Goal: Task Accomplishment & Management: Manage account settings

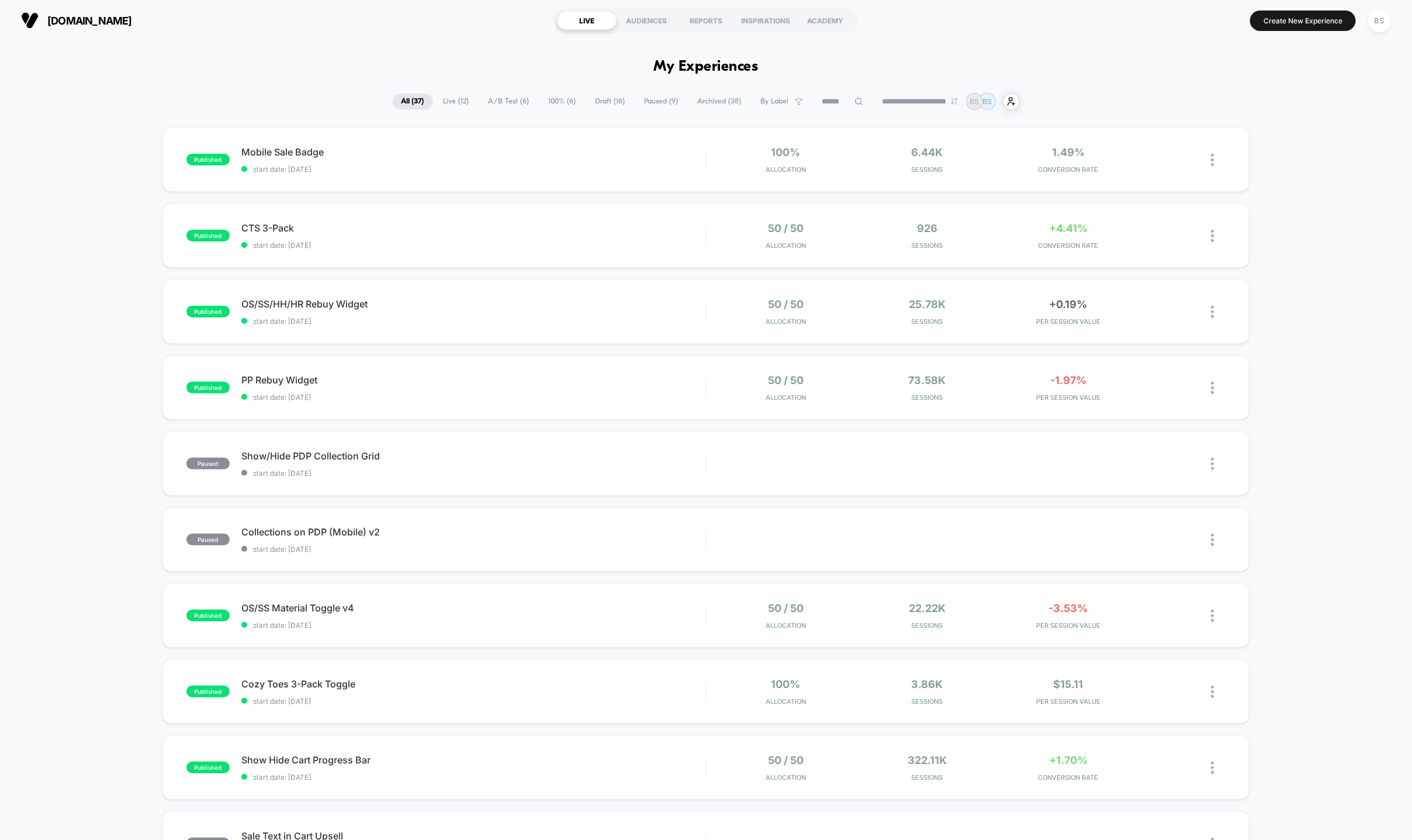
click at [488, 99] on span "A/B Test ( 6 )" at bounding box center [509, 101] width 58 height 16
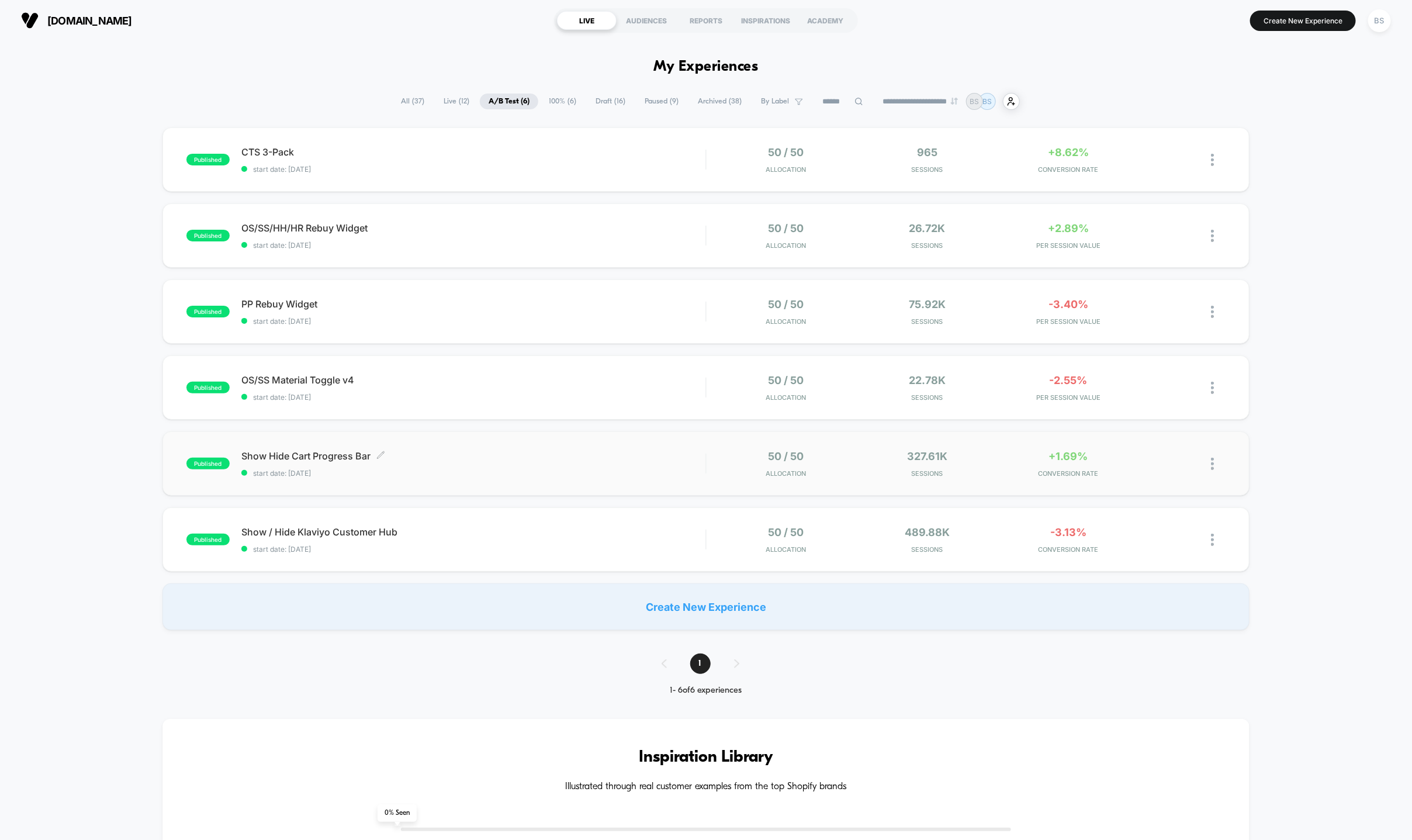
click at [580, 467] on div "Show Hide Cart Progress Bar Click to edit experience details Click to edit expe…" at bounding box center [473, 463] width 464 height 27
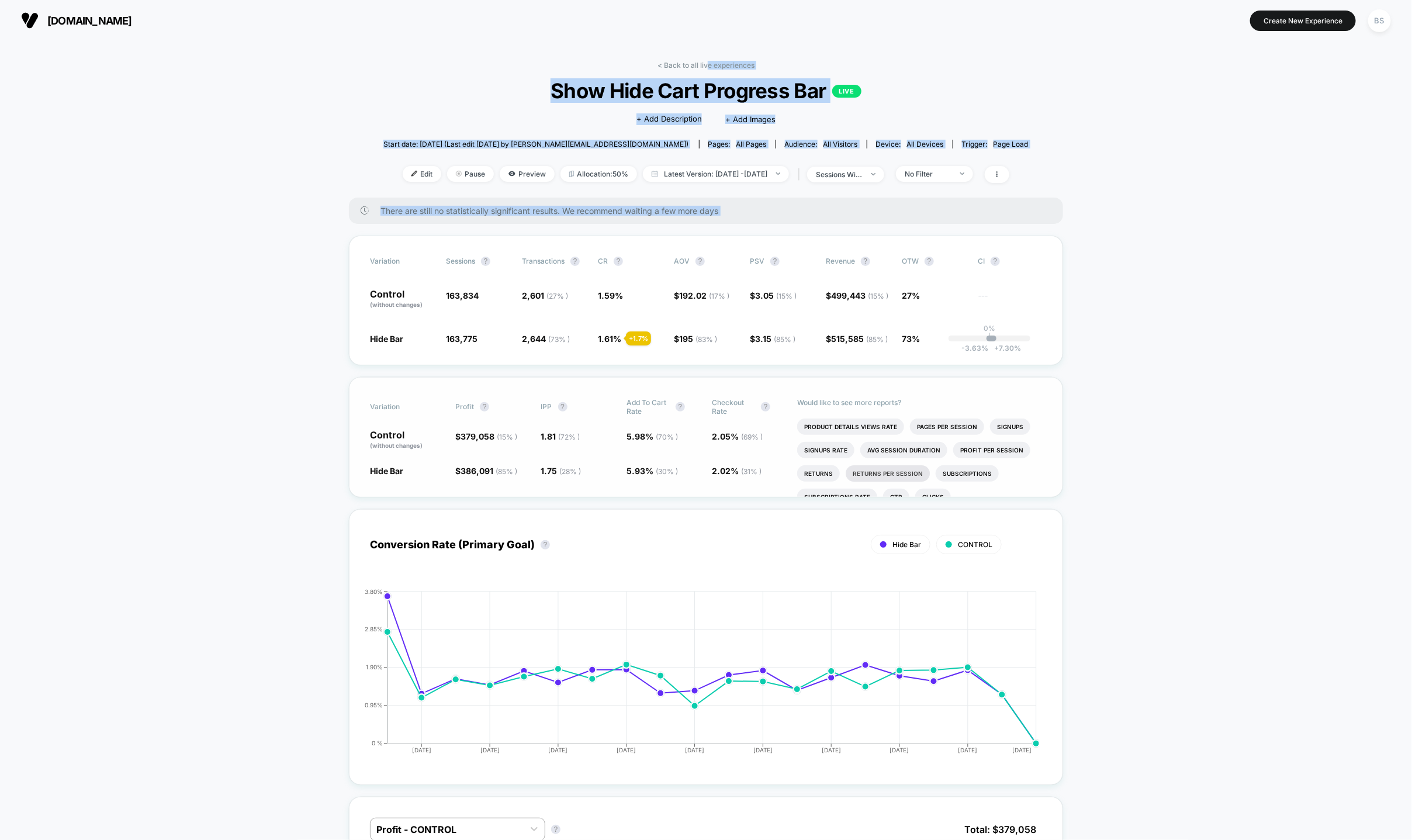
drag, startPoint x: 709, startPoint y: 65, endPoint x: 865, endPoint y: 468, distance: 432.0
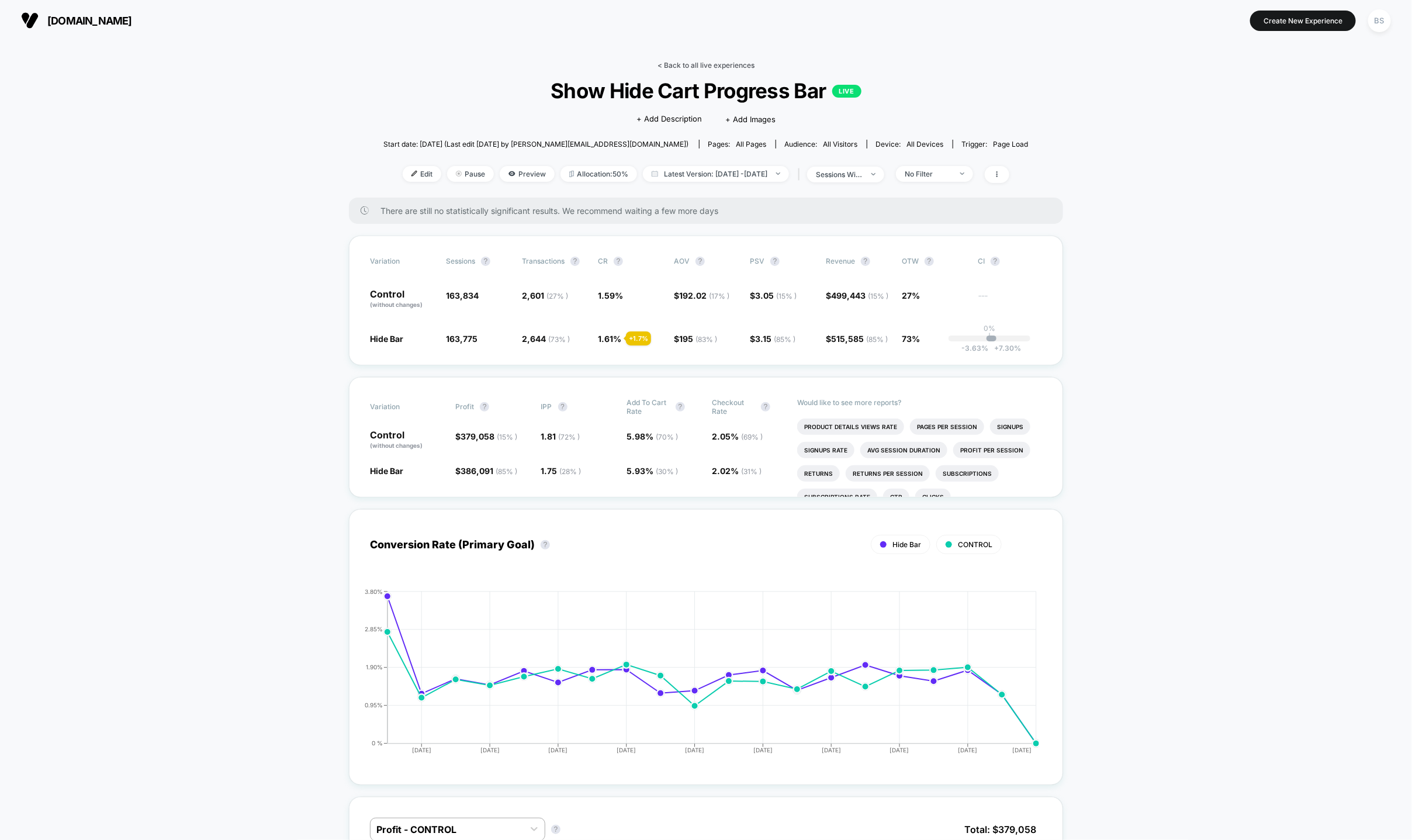
click at [687, 64] on link "< Back to all live experiences" at bounding box center [705, 65] width 97 height 9
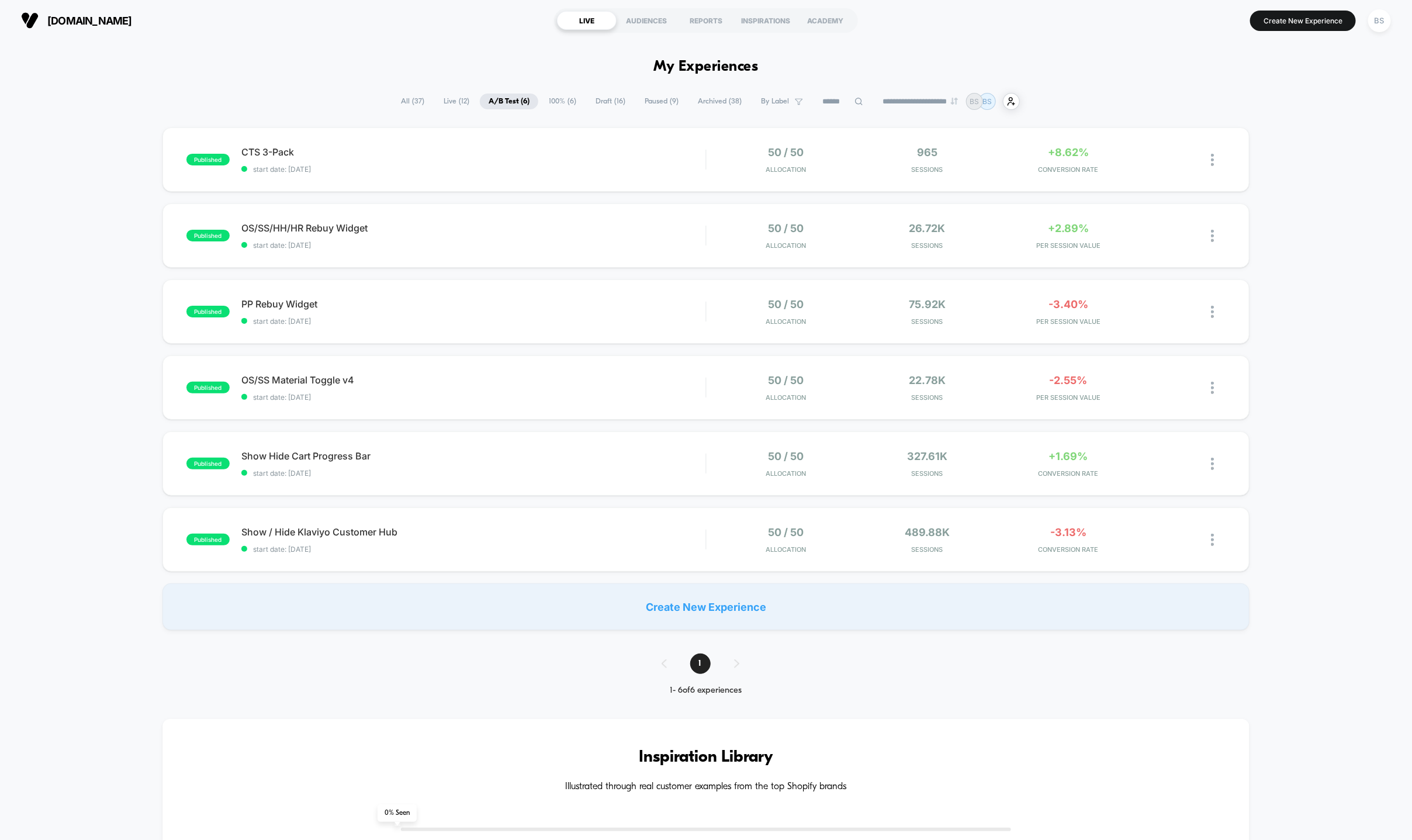
scroll to position [4, 0]
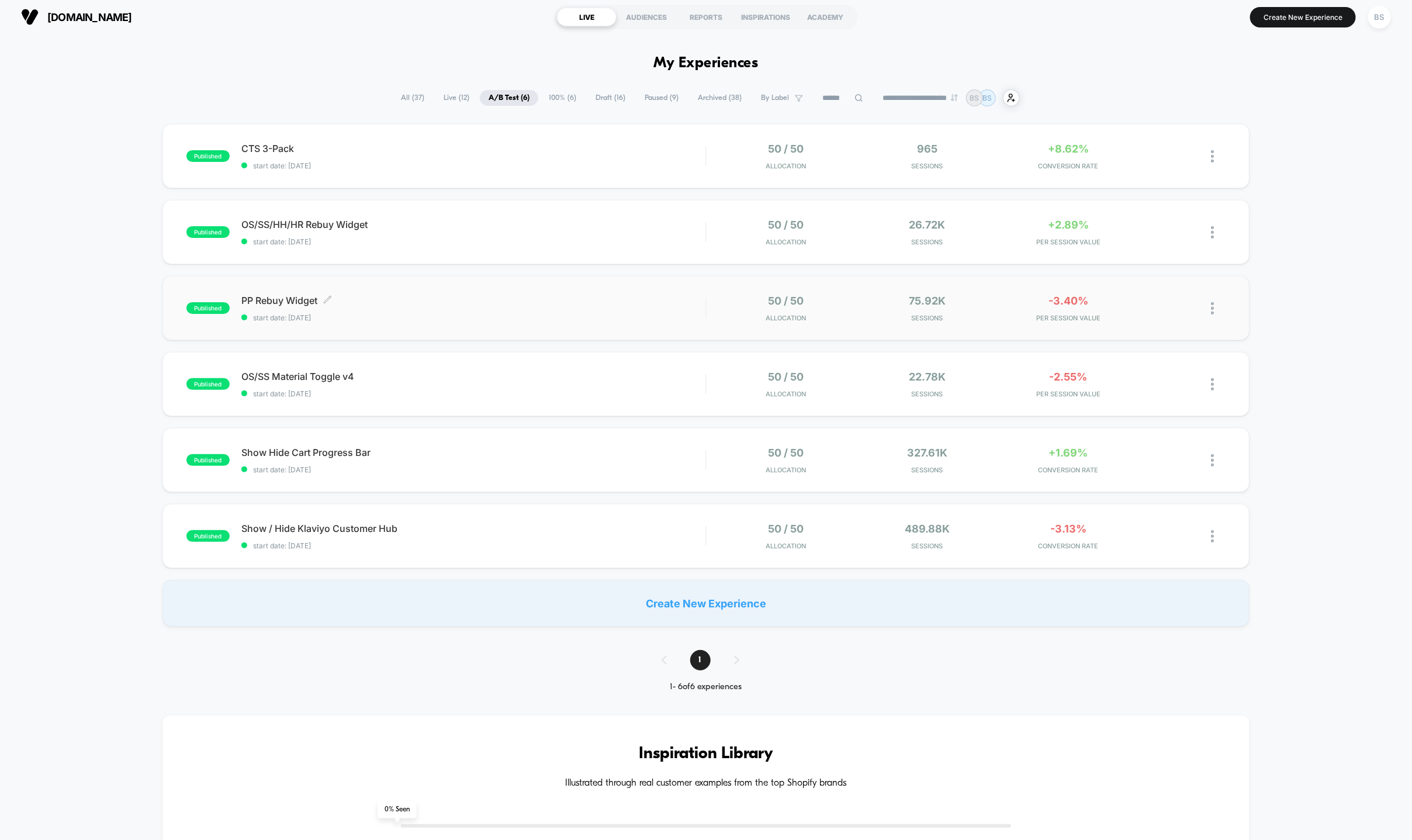
click at [676, 314] on span "start date: [DATE]" at bounding box center [473, 317] width 464 height 9
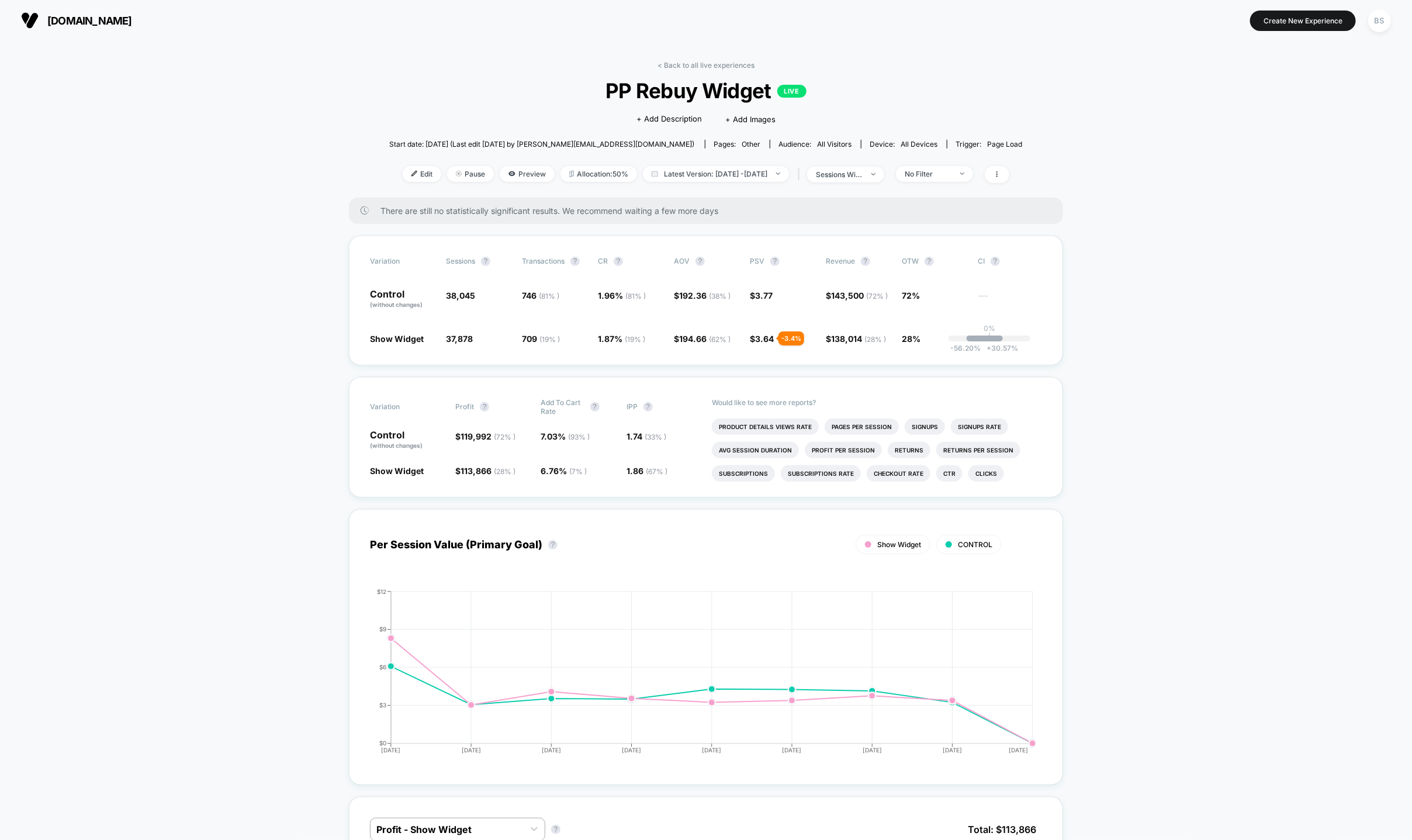
click at [951, 182] on div "Edit Pause Preview Allocation: 50% Latest Version: [DATE] - [DATE] | sessions w…" at bounding box center [705, 174] width 633 height 17
click at [951, 176] on div "No Filter" at bounding box center [927, 173] width 47 height 9
click at [940, 287] on span "New Visitors" at bounding box center [942, 287] width 48 height 10
click at [944, 337] on button "Save" at bounding box center [952, 343] width 107 height 19
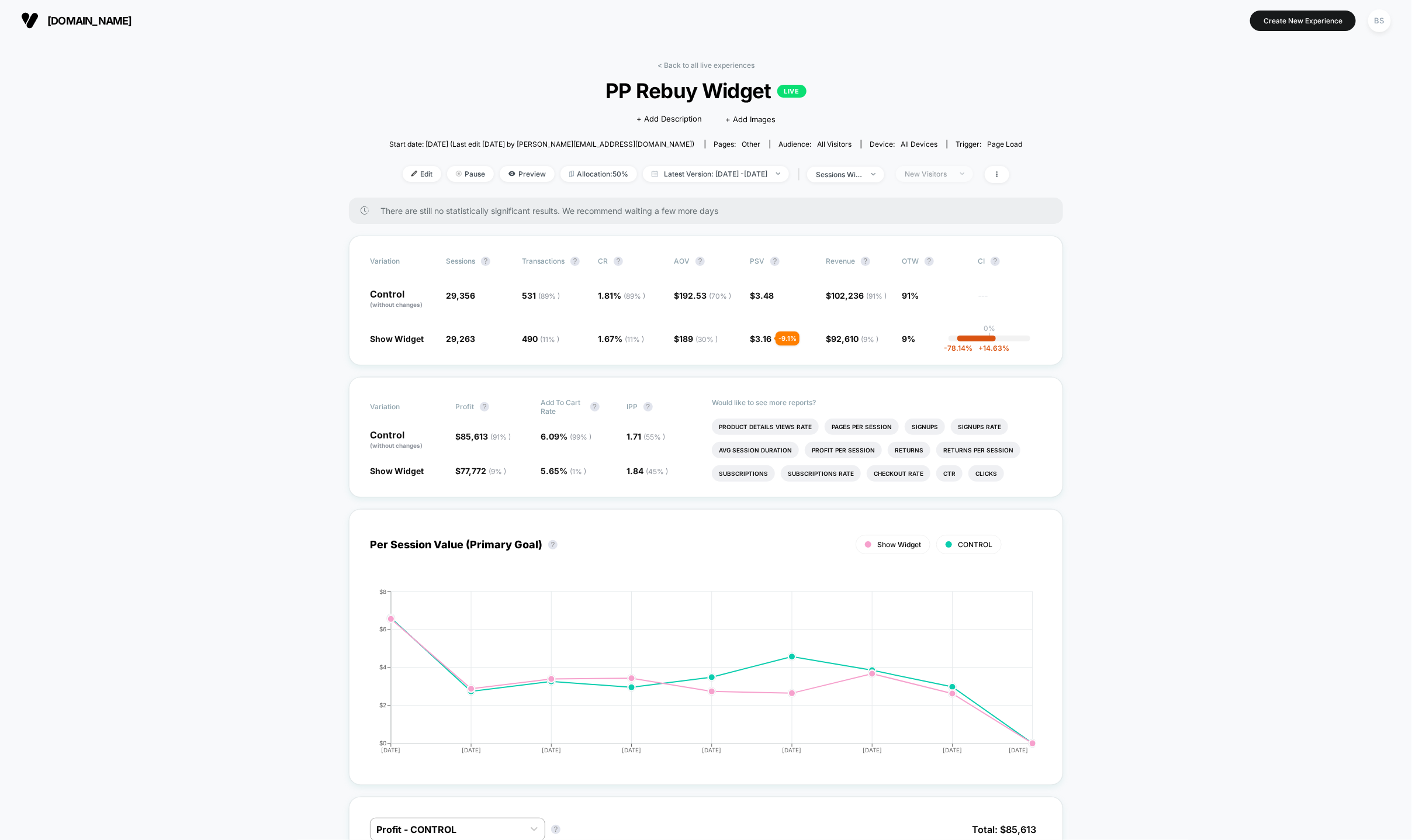
click at [939, 178] on span "New Visitors" at bounding box center [934, 174] width 77 height 16
click at [939, 265] on span "Returning Visitors" at bounding box center [951, 264] width 67 height 10
click at [945, 332] on div "Mobile Visitors ? Desktop Visitors ? Returning Visitors ? New Visitors ? No Fil…" at bounding box center [952, 282] width 143 height 178
click at [945, 334] on button "Save" at bounding box center [952, 343] width 107 height 19
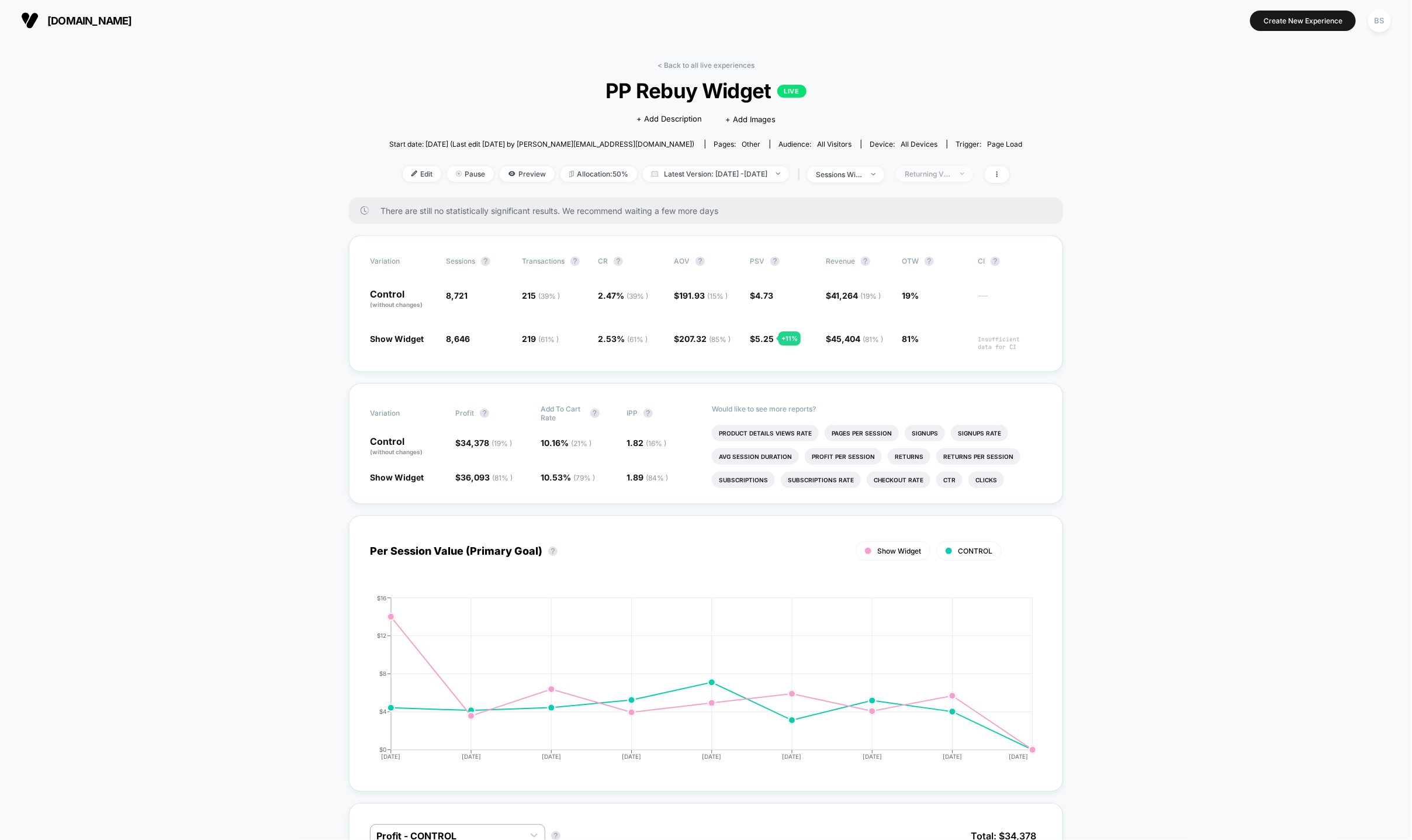
click at [944, 174] on div "Returning Visitors" at bounding box center [927, 173] width 47 height 9
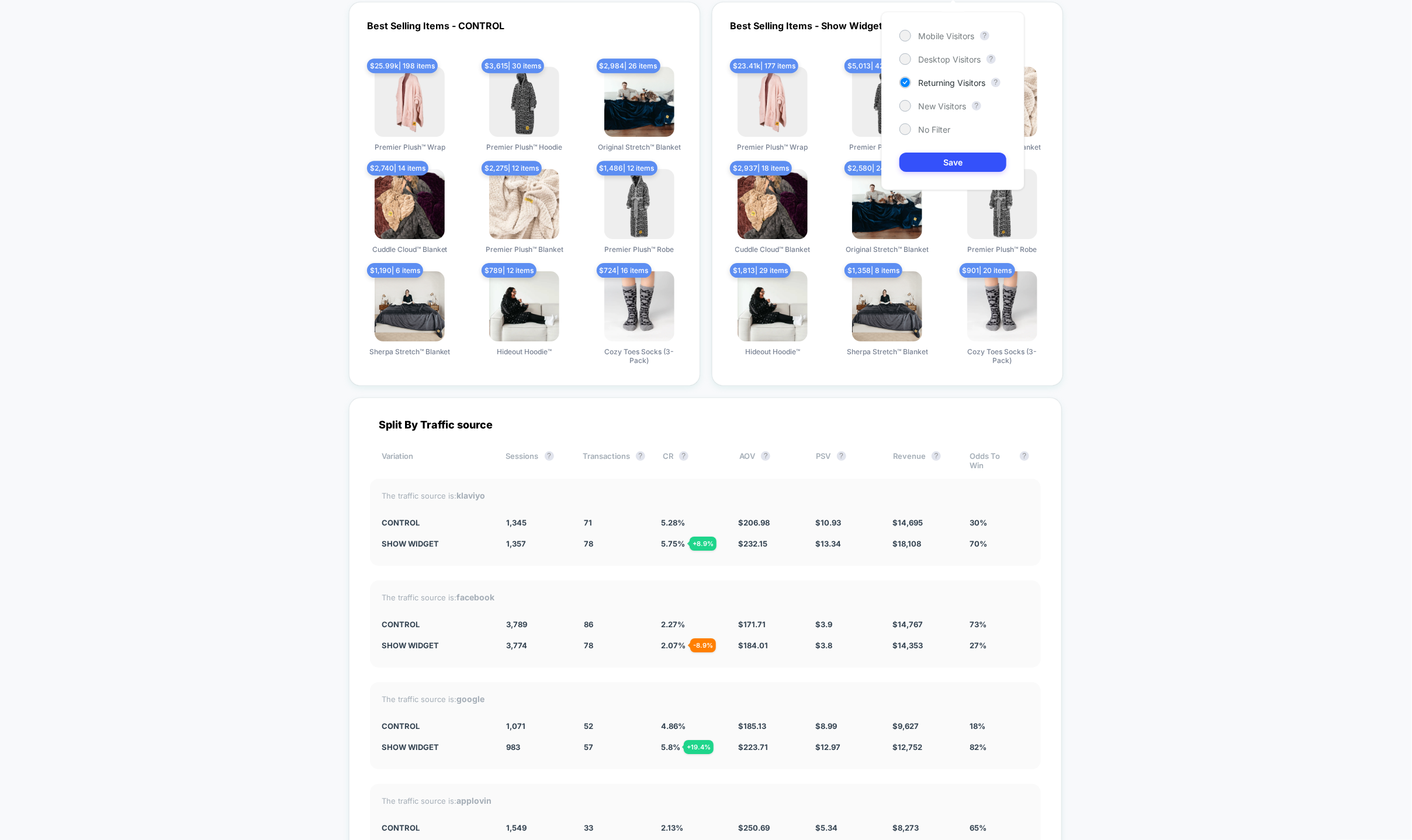
scroll to position [1992, 0]
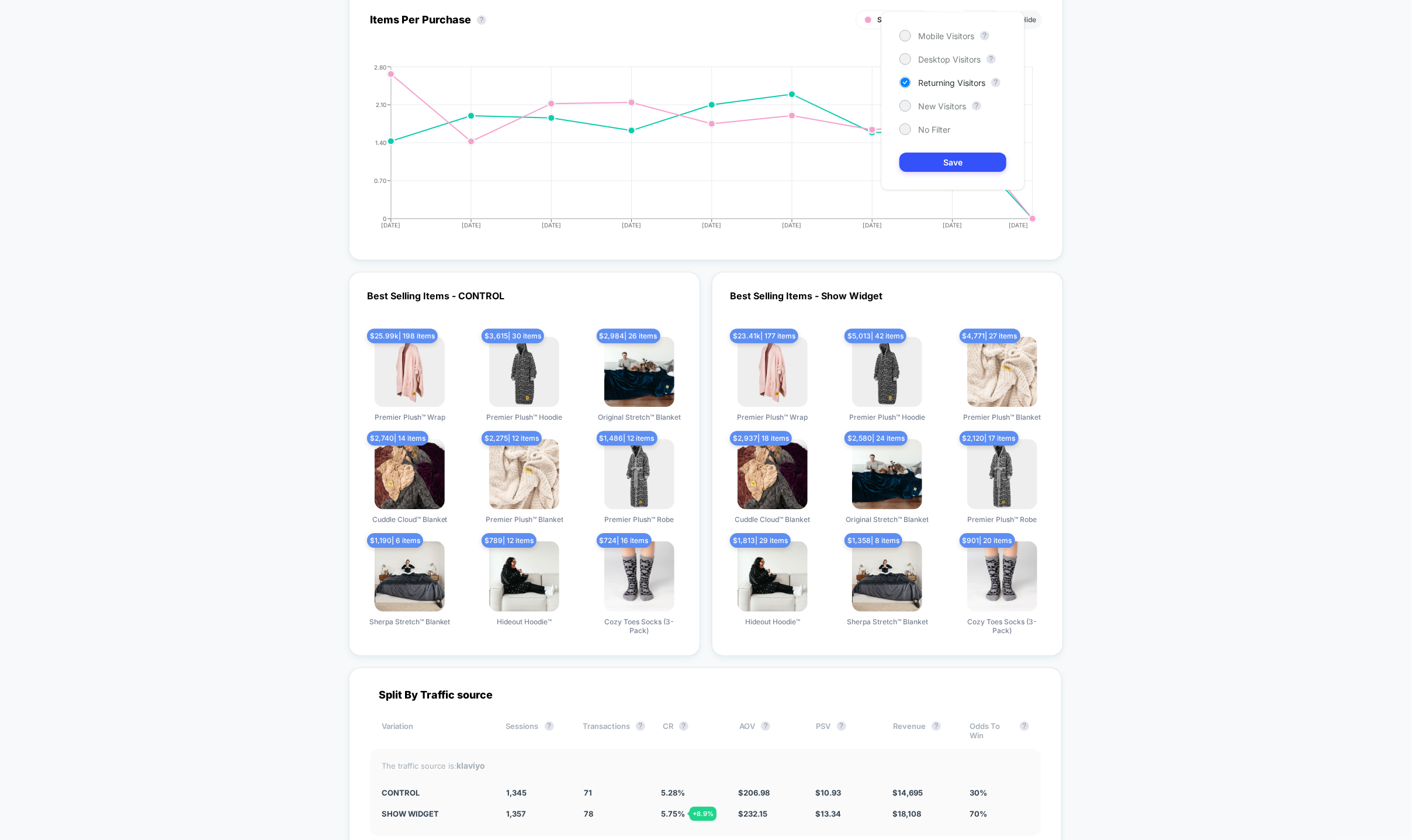
click at [868, 609] on div "$ 1,358 | 8 items Sherpa Stretch™ Blanket" at bounding box center [886, 587] width 97 height 93
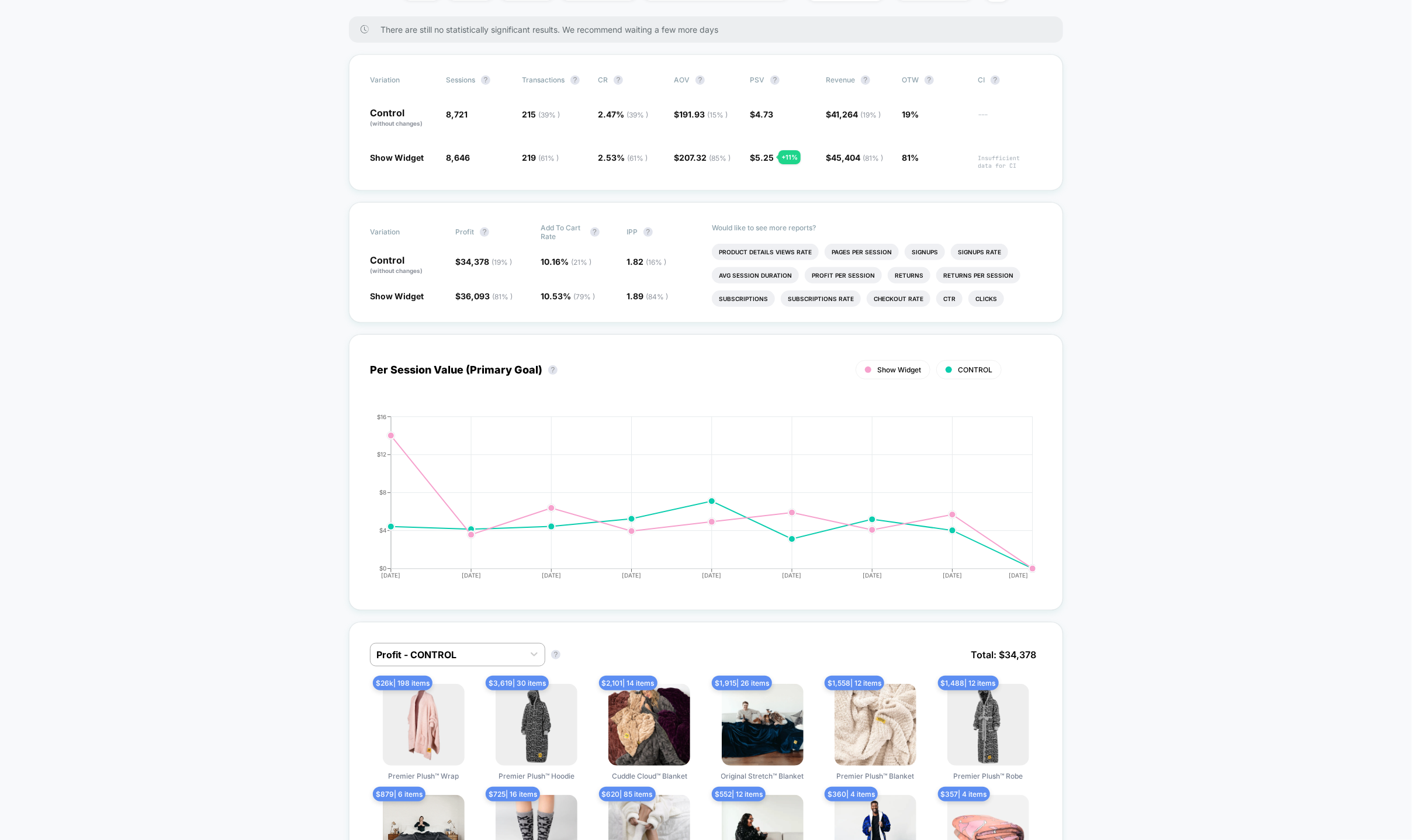
scroll to position [0, 0]
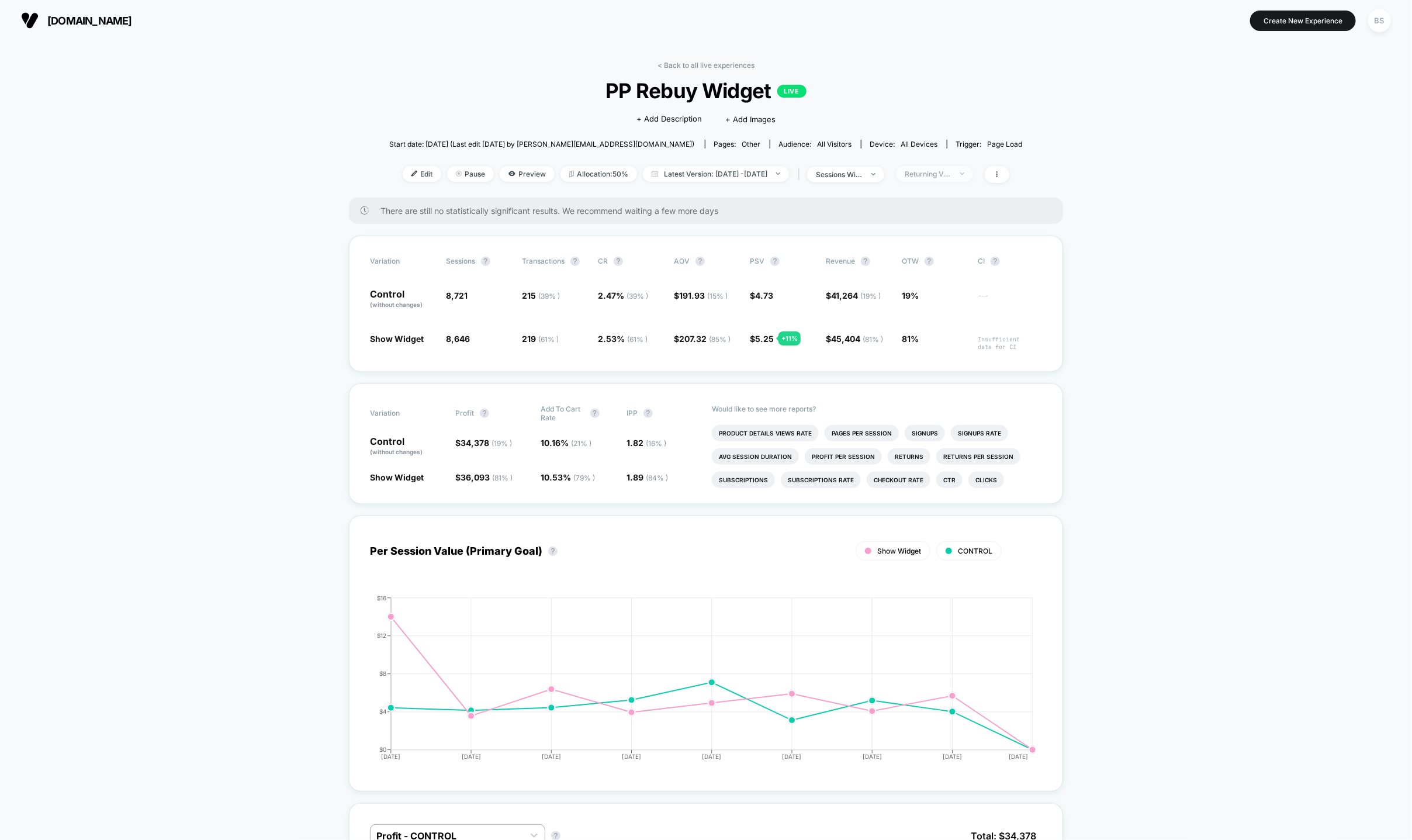
click at [941, 175] on div "Returning Visitors" at bounding box center [927, 173] width 47 height 9
click at [938, 236] on span "Desktop Visitors" at bounding box center [949, 240] width 63 height 10
click at [942, 335] on button "Save" at bounding box center [952, 343] width 107 height 19
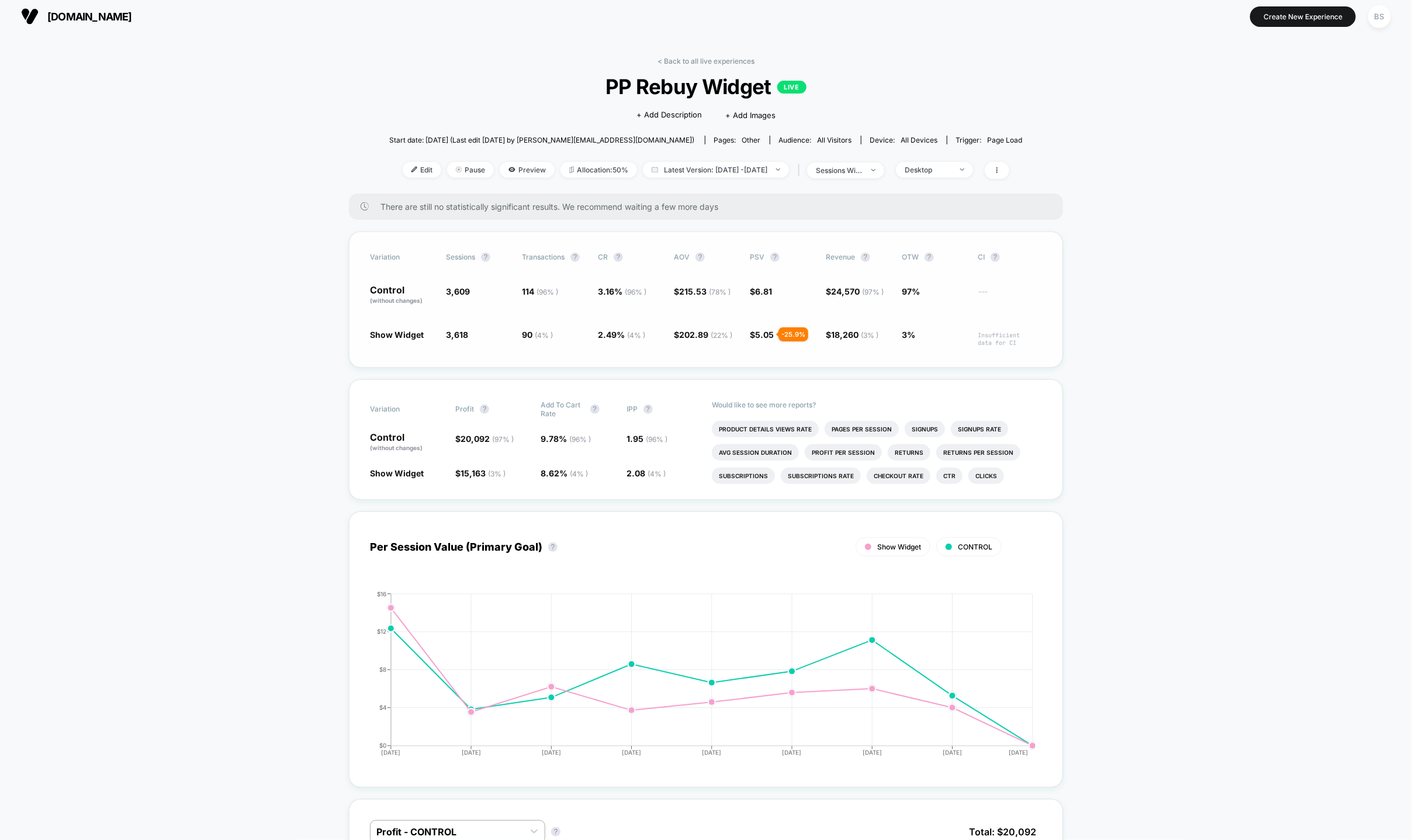
scroll to position [6, 0]
click at [962, 161] on span "Desktop" at bounding box center [934, 168] width 77 height 16
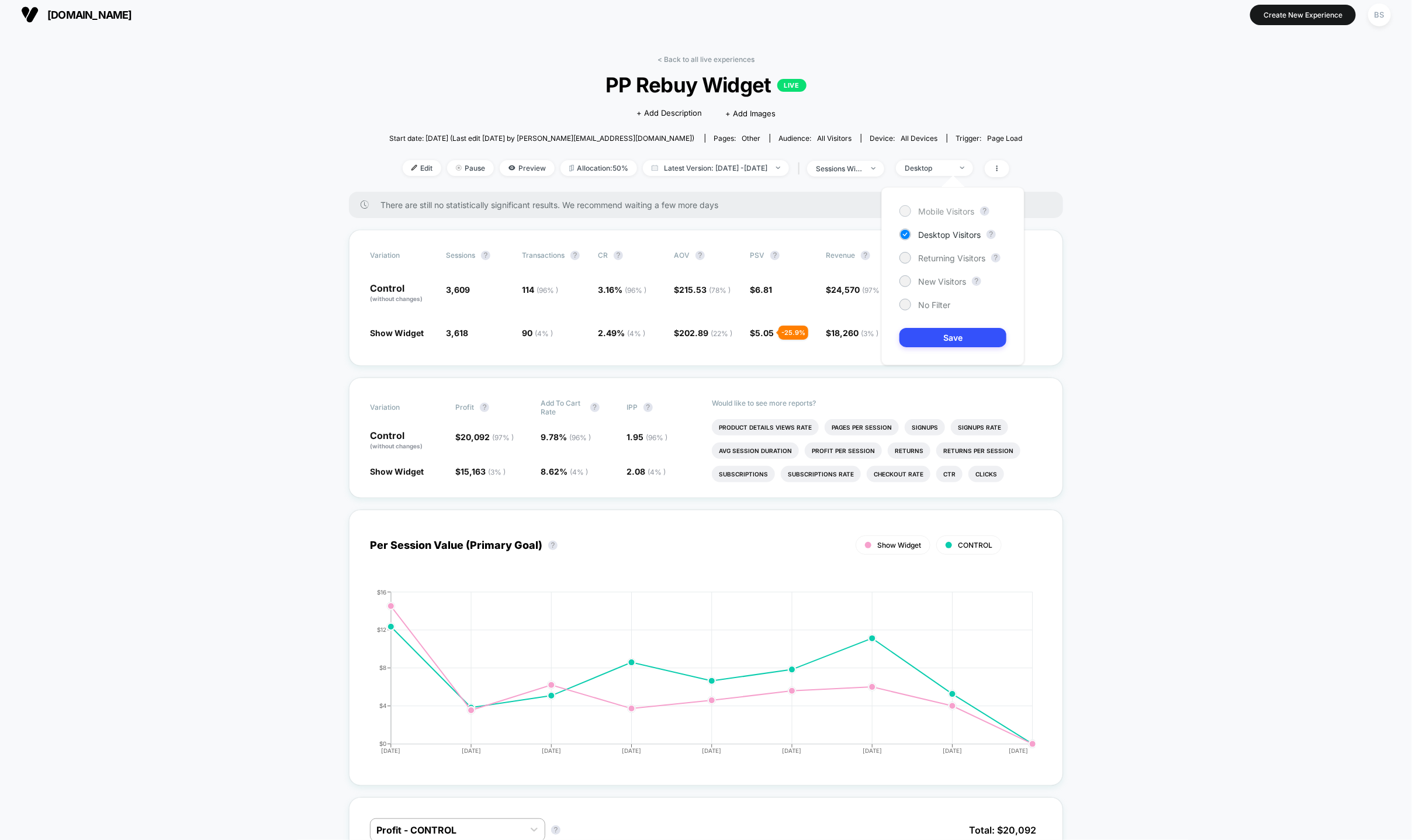
click at [947, 216] on div "Mobile Visitors ? Desktop Visitors ? Returning Visitors ? New Visitors ? No Fil…" at bounding box center [952, 276] width 143 height 178
click at [947, 211] on span "Mobile Visitors" at bounding box center [946, 211] width 56 height 10
click at [946, 332] on button "Save" at bounding box center [952, 337] width 107 height 19
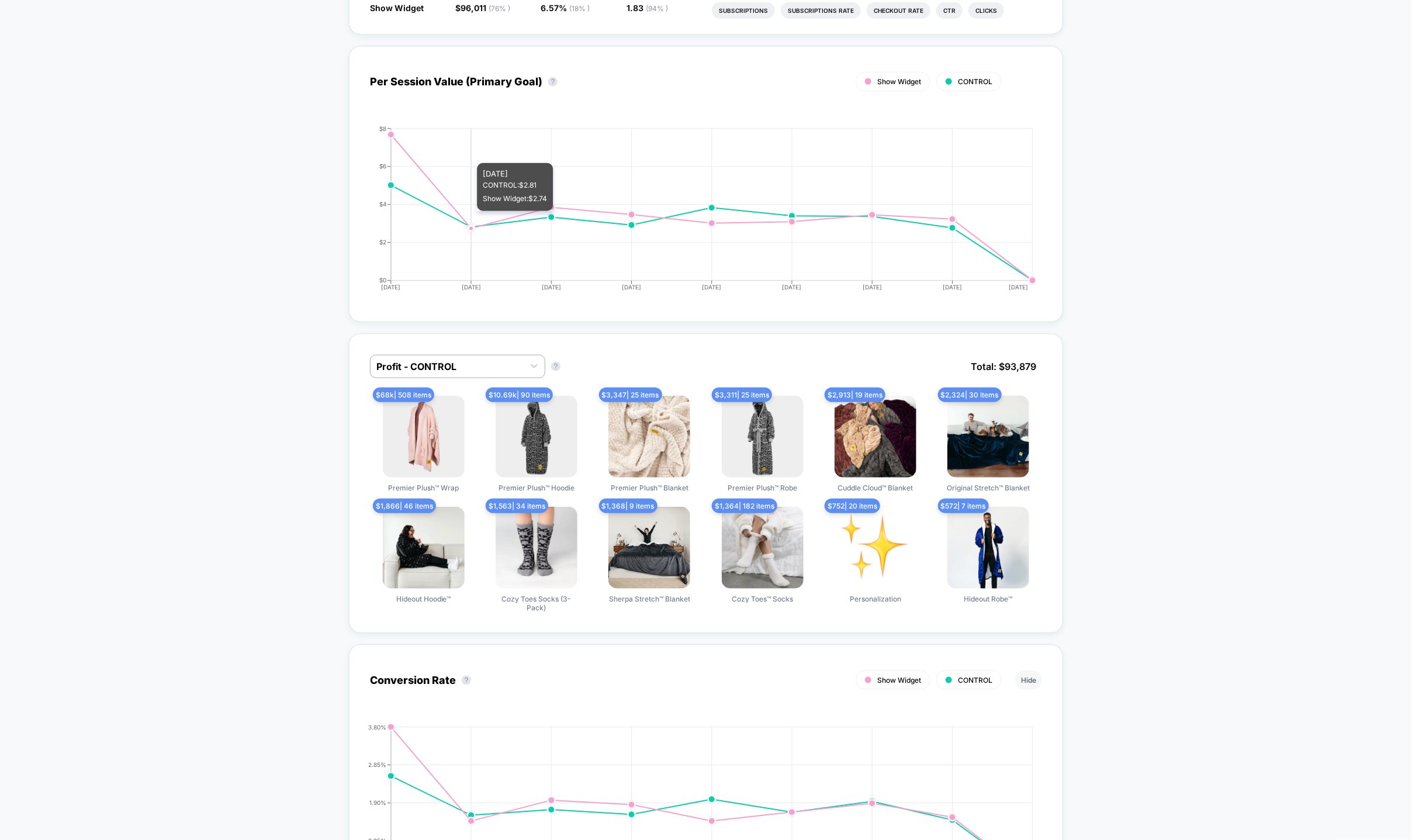
scroll to position [316, 0]
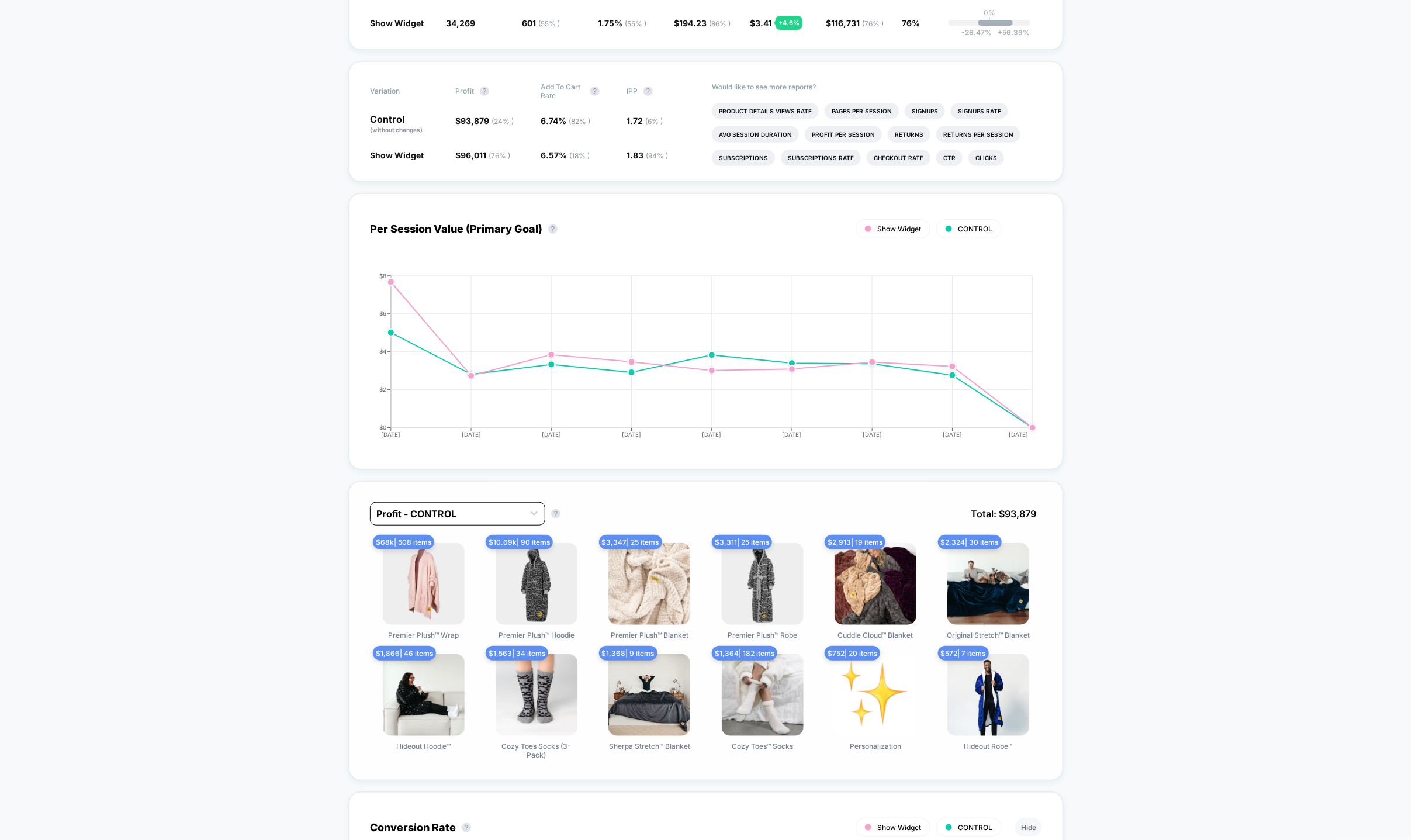
click at [505, 515] on div at bounding box center [446, 514] width 141 height 14
click at [472, 565] on div "Profit - Show Widget" at bounding box center [457, 563] width 175 height 21
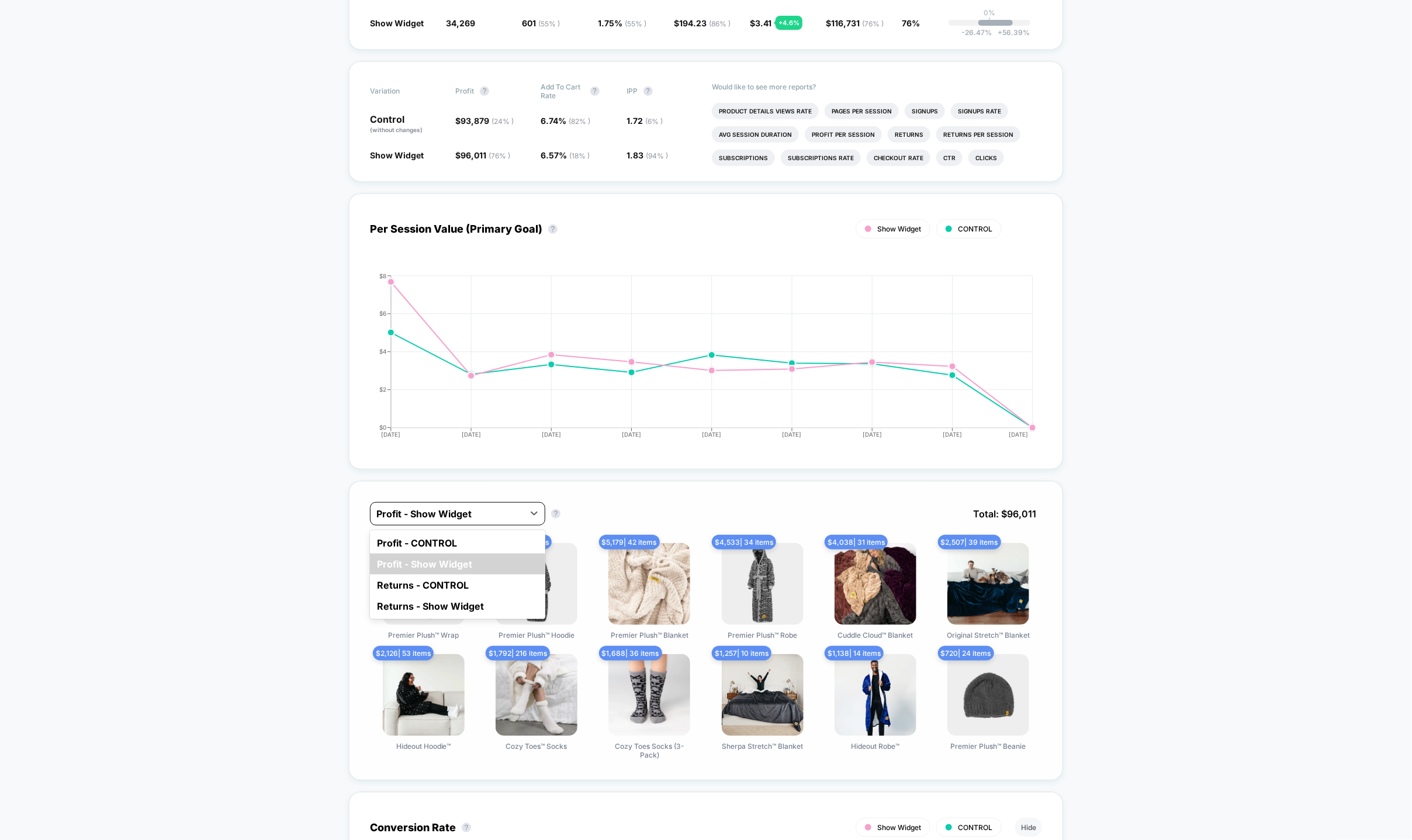
click at [476, 512] on div at bounding box center [446, 514] width 141 height 14
click at [463, 547] on div "Profit - CONTROL" at bounding box center [457, 542] width 175 height 21
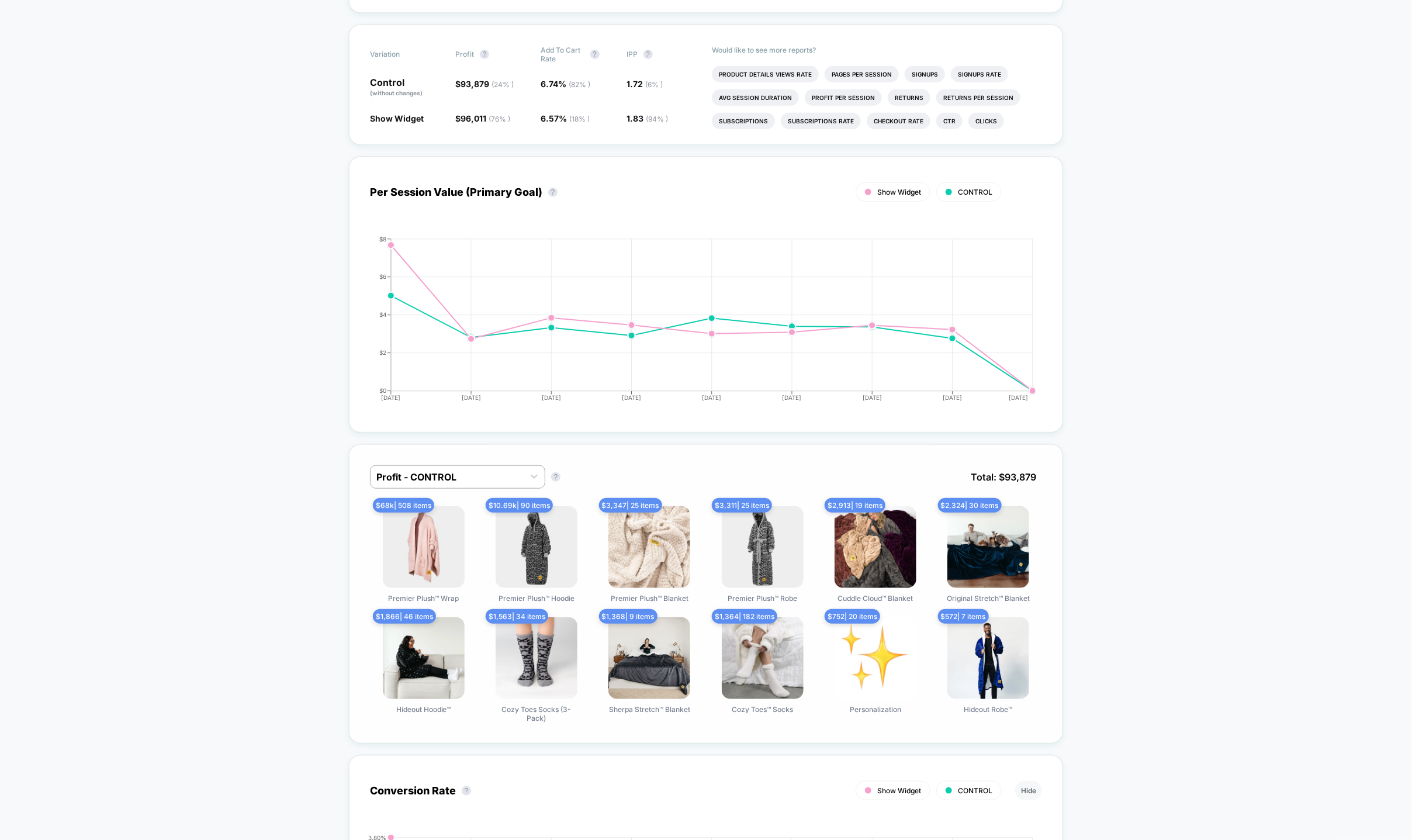
scroll to position [0, 0]
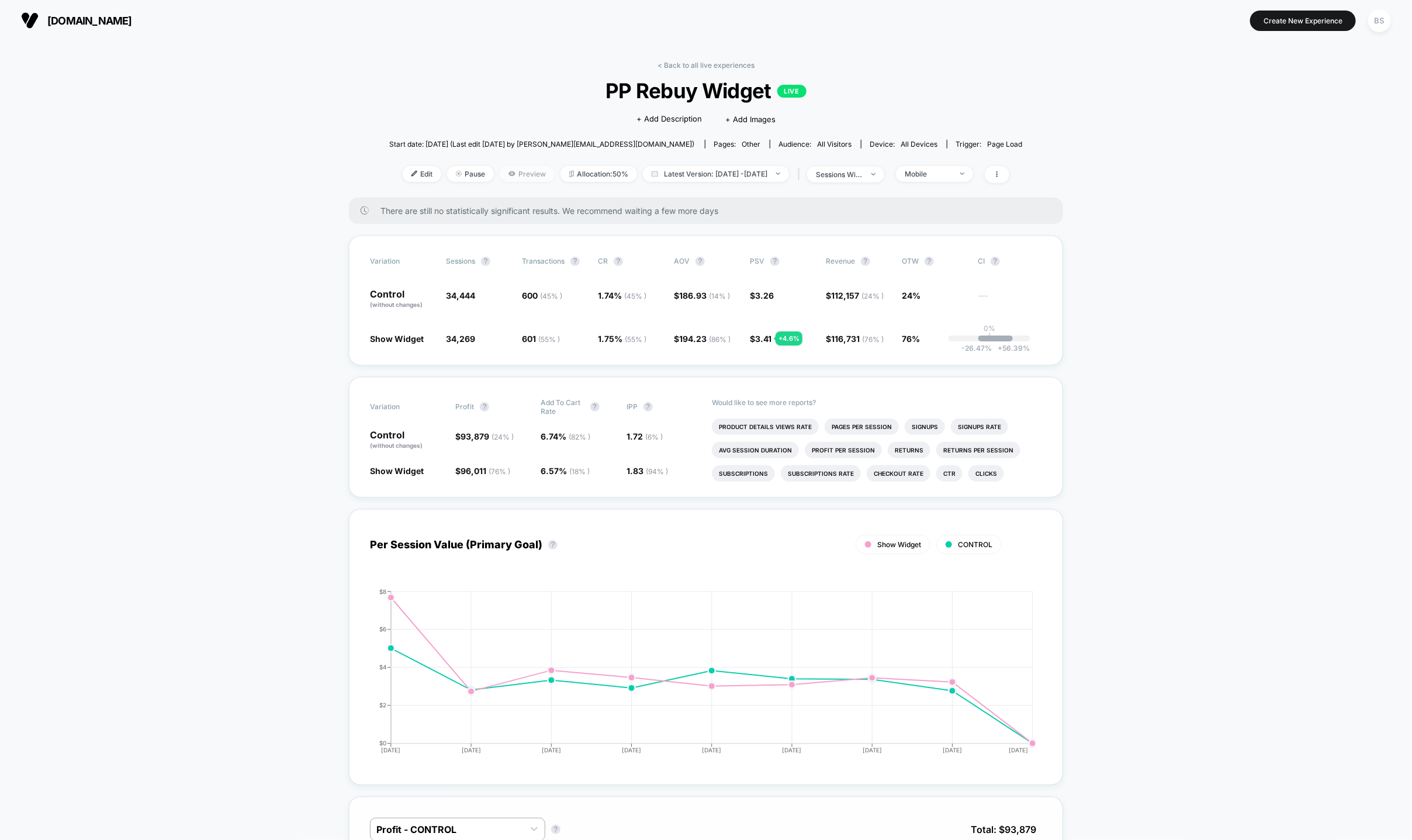
click at [510, 174] on span "Preview" at bounding box center [527, 174] width 55 height 16
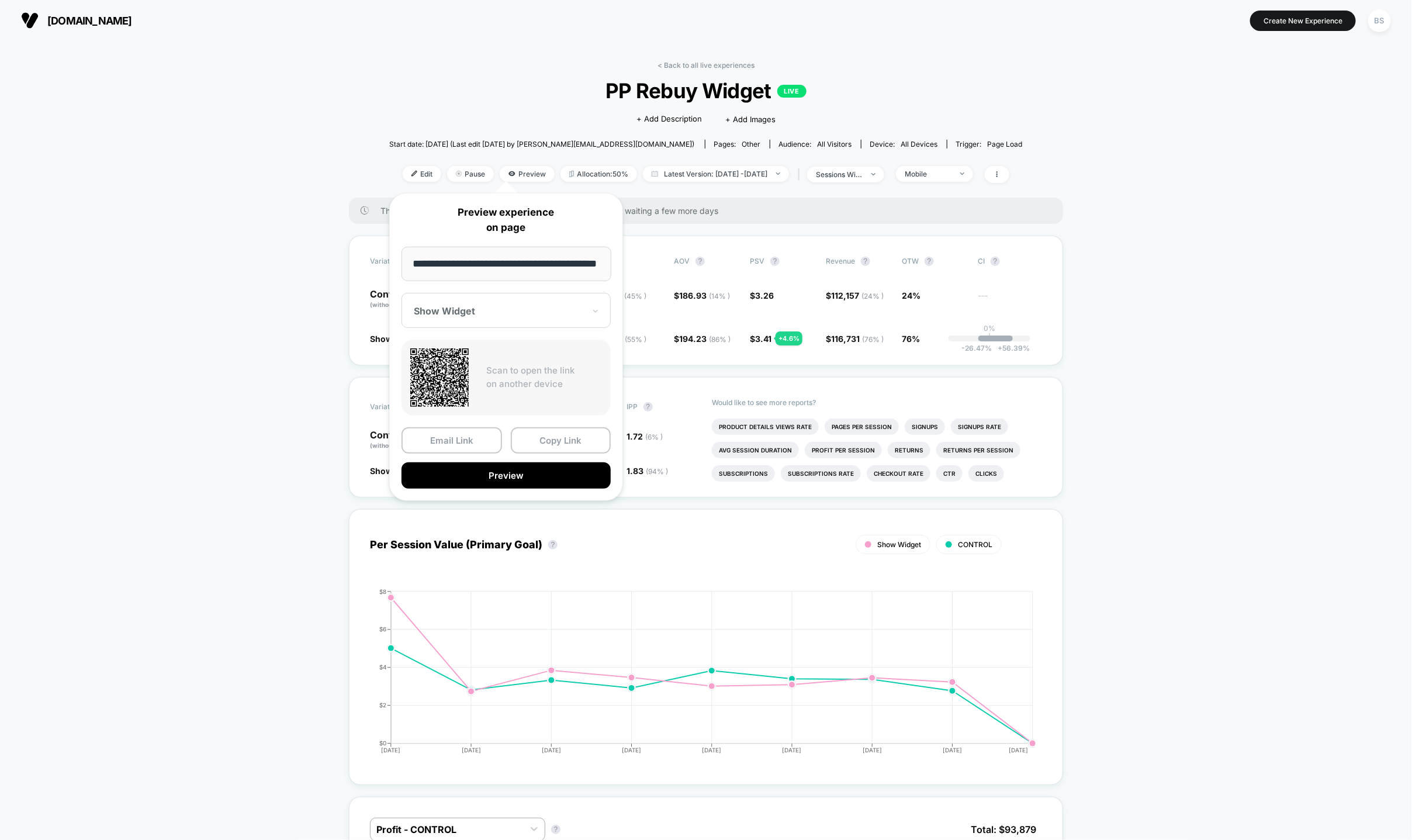
click at [555, 421] on div "**********" at bounding box center [506, 347] width 234 height 308
click at [555, 436] on button "Copy Link" at bounding box center [561, 440] width 100 height 26
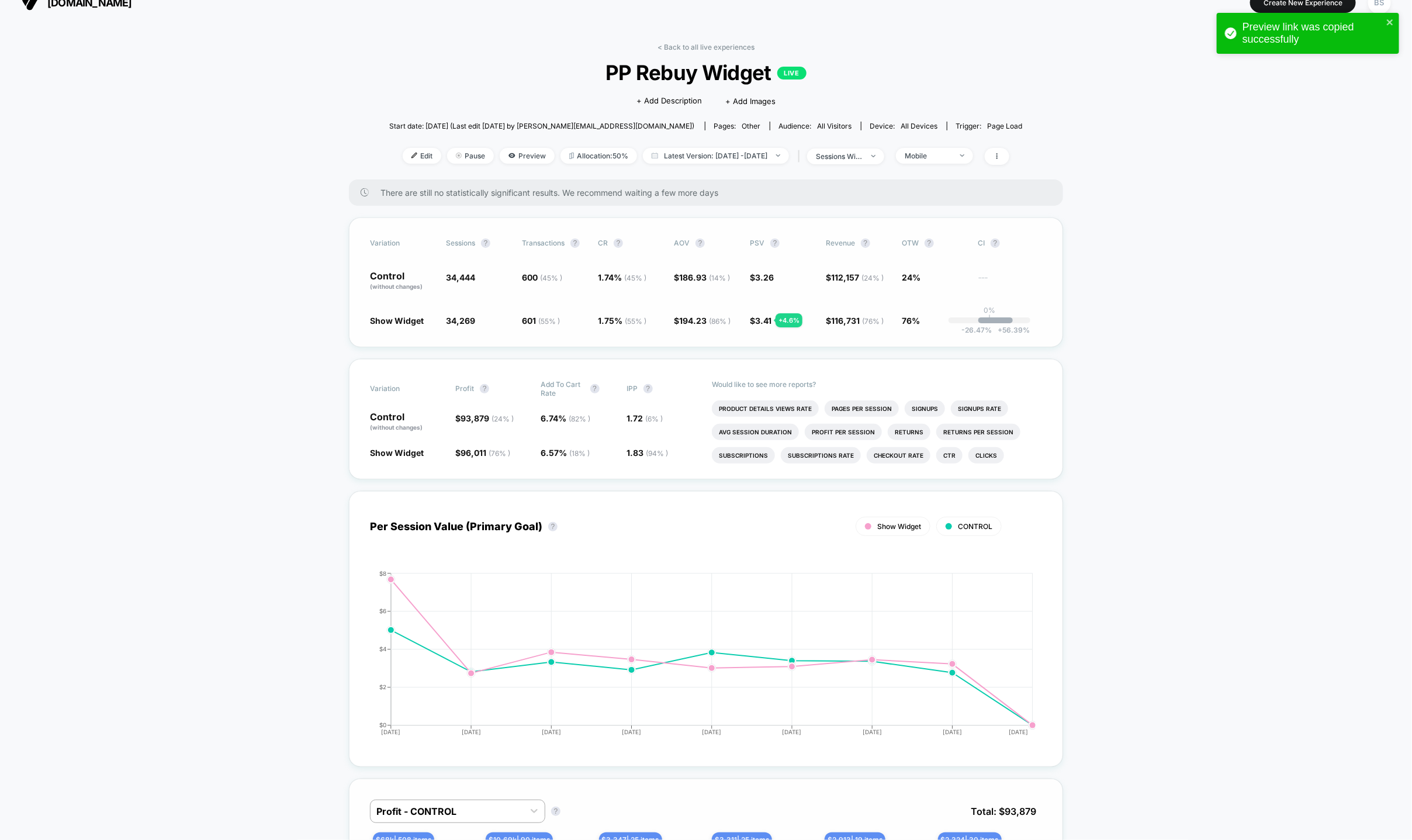
scroll to position [27, 0]
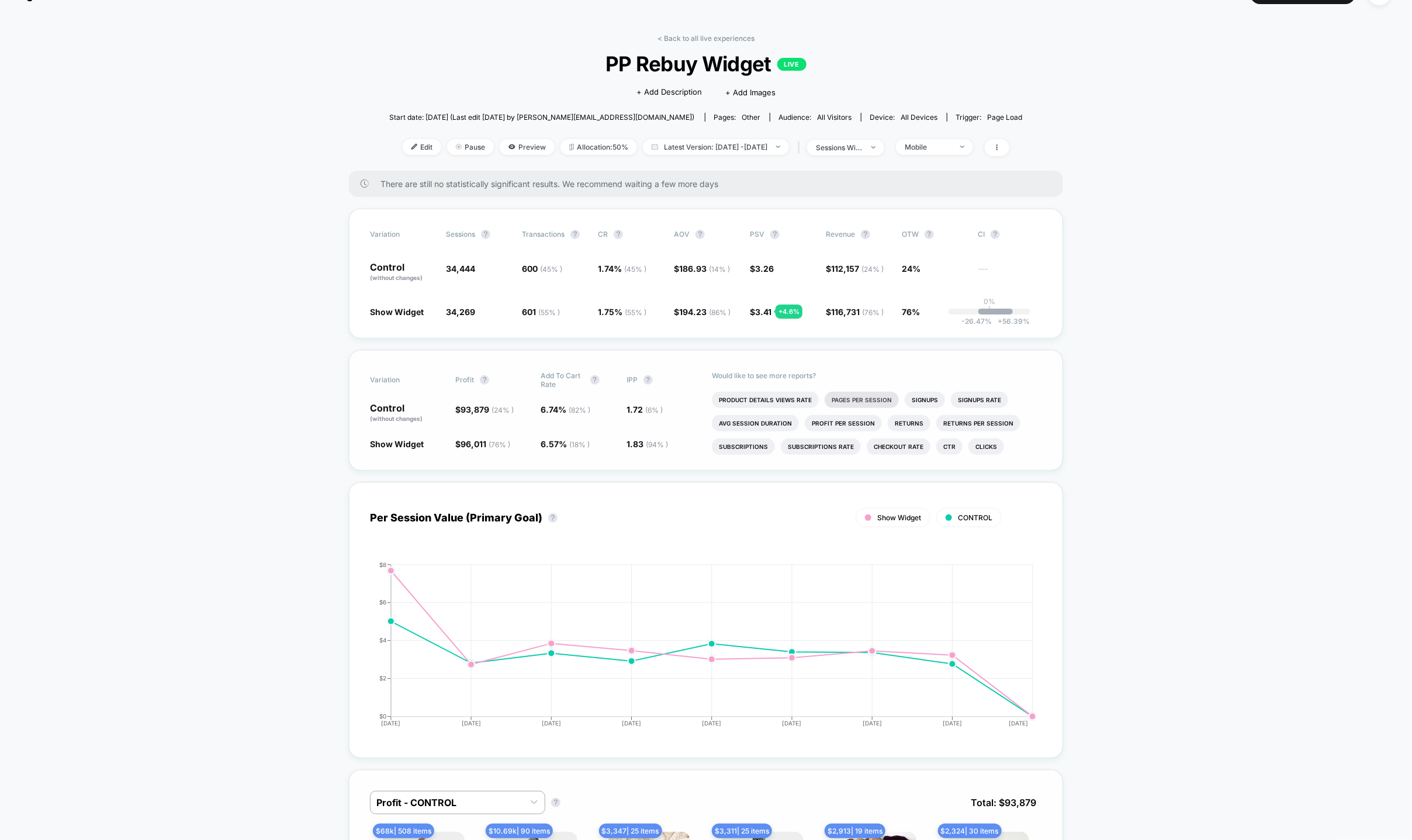
click at [848, 400] on li "Pages Per Session" at bounding box center [861, 399] width 74 height 16
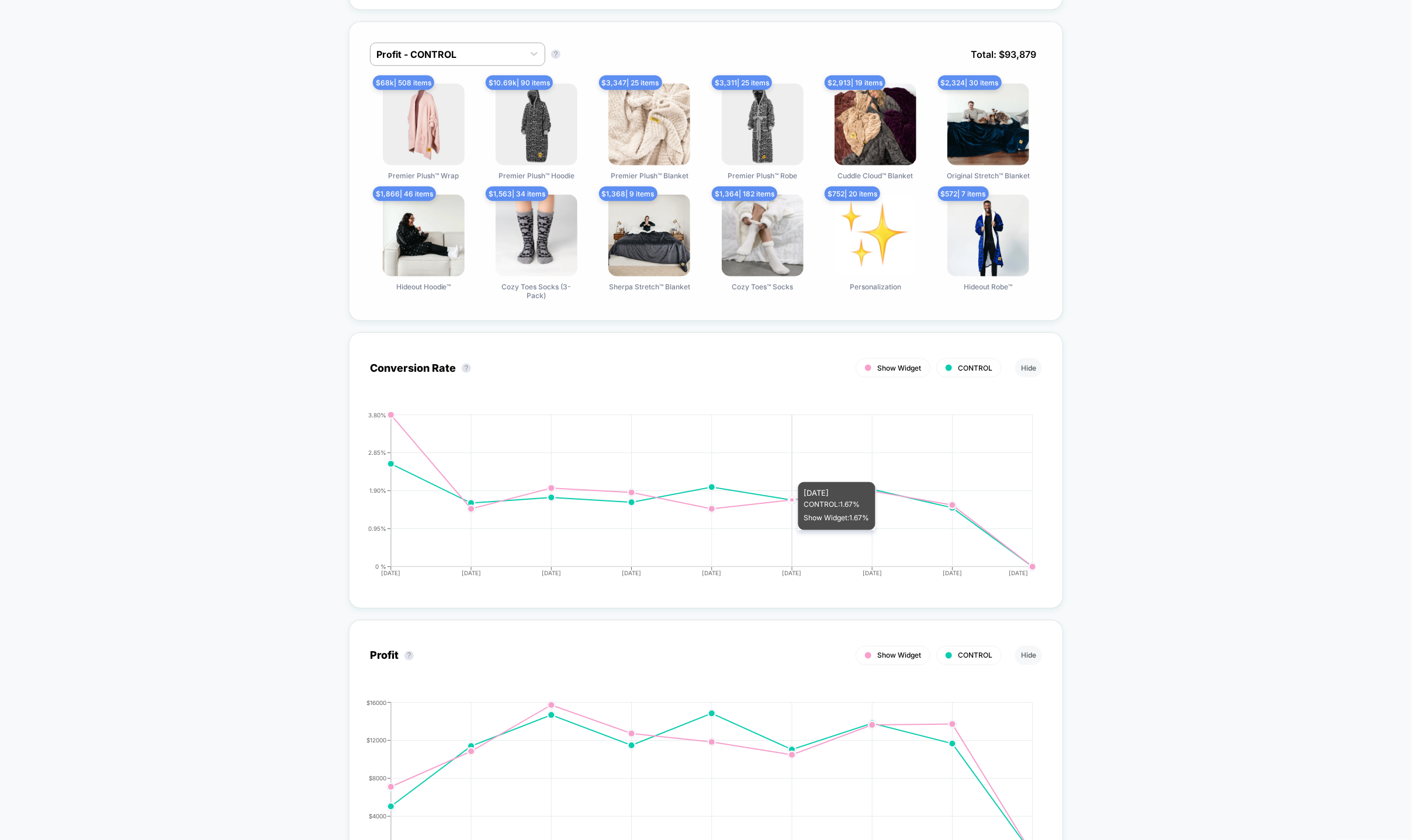
scroll to position [0, 0]
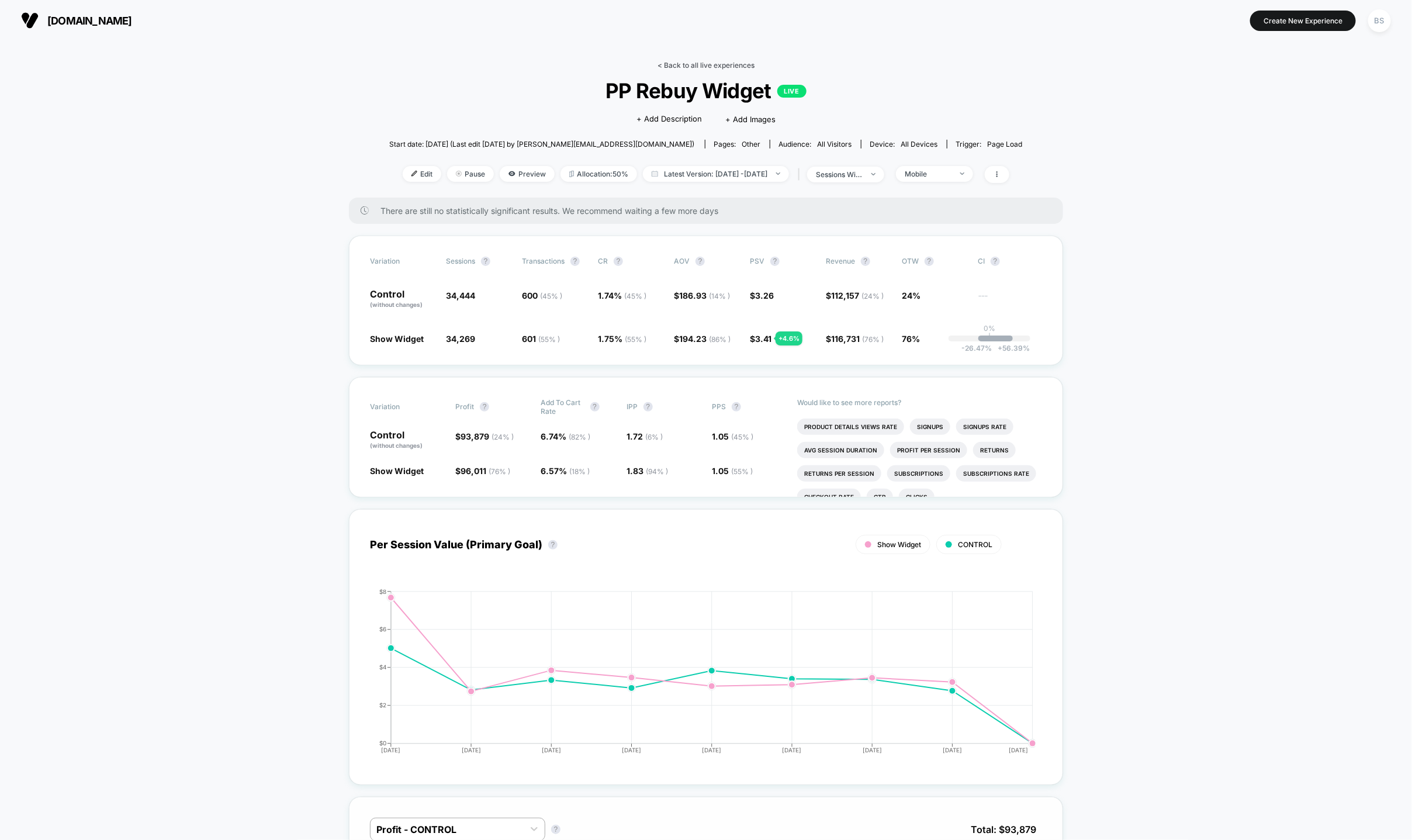
click at [702, 62] on link "< Back to all live experiences" at bounding box center [705, 65] width 97 height 9
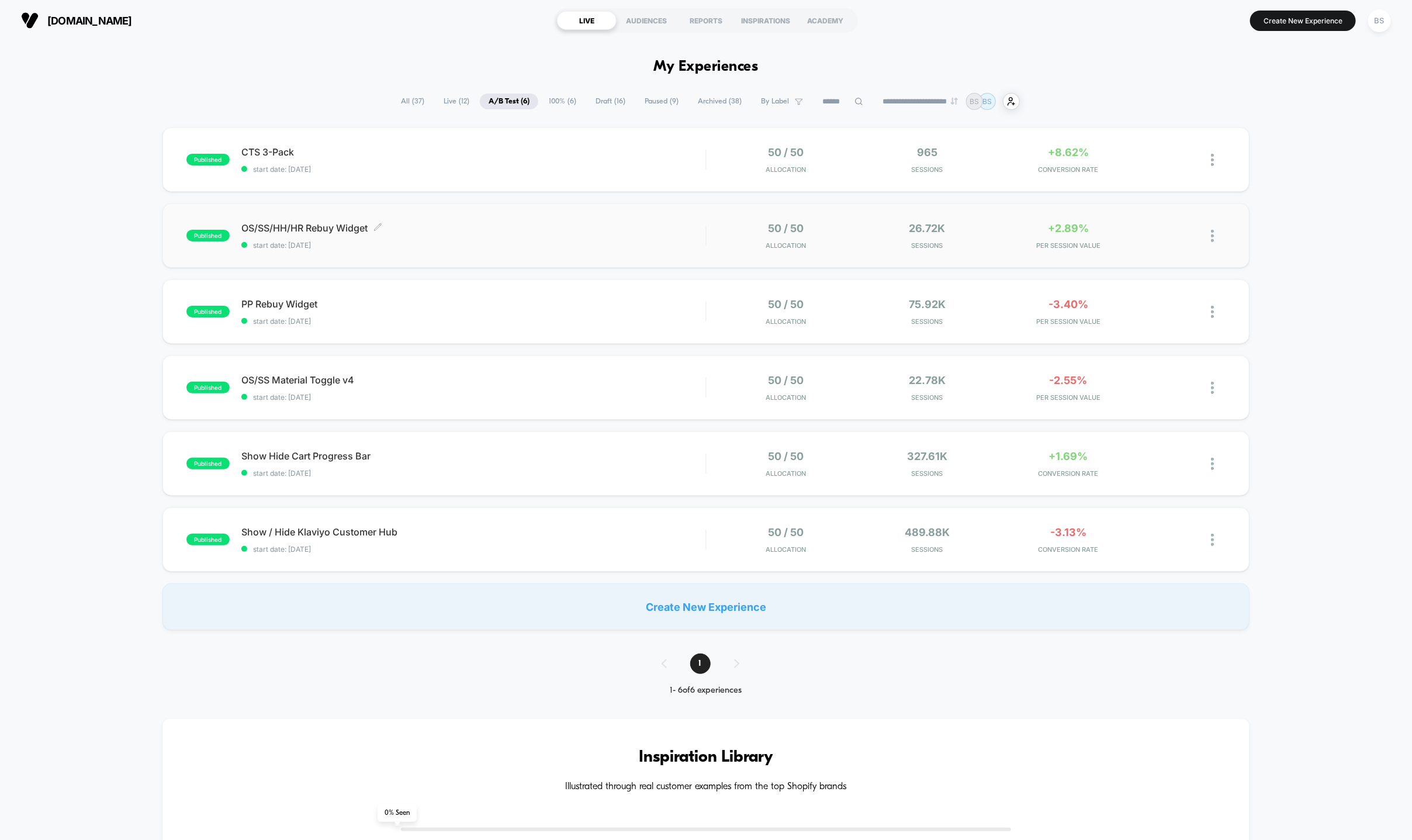
click at [657, 228] on span "OS/SS/HH/HR Rebuy Widget Click to edit experience details" at bounding box center [473, 228] width 464 height 12
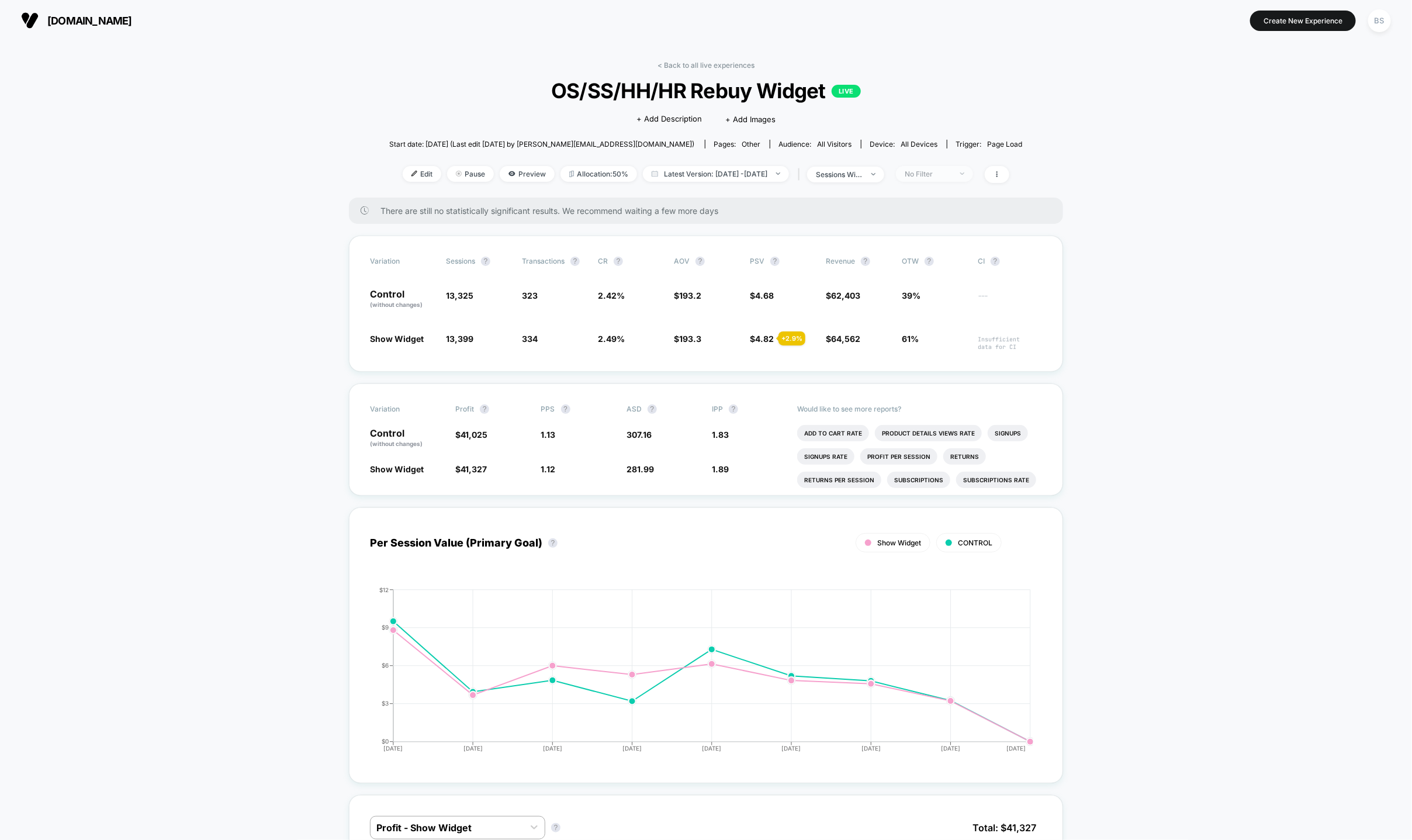
click at [951, 171] on div "No Filter" at bounding box center [927, 173] width 47 height 9
click at [931, 250] on div "Mobile Visitors ? Desktop Visitors ? Returning Visitors ? New Visitors ? No Fil…" at bounding box center [952, 282] width 143 height 178
click at [934, 238] on span "Desktop Visitors" at bounding box center [949, 240] width 63 height 10
click at [944, 347] on button "Save" at bounding box center [952, 343] width 107 height 19
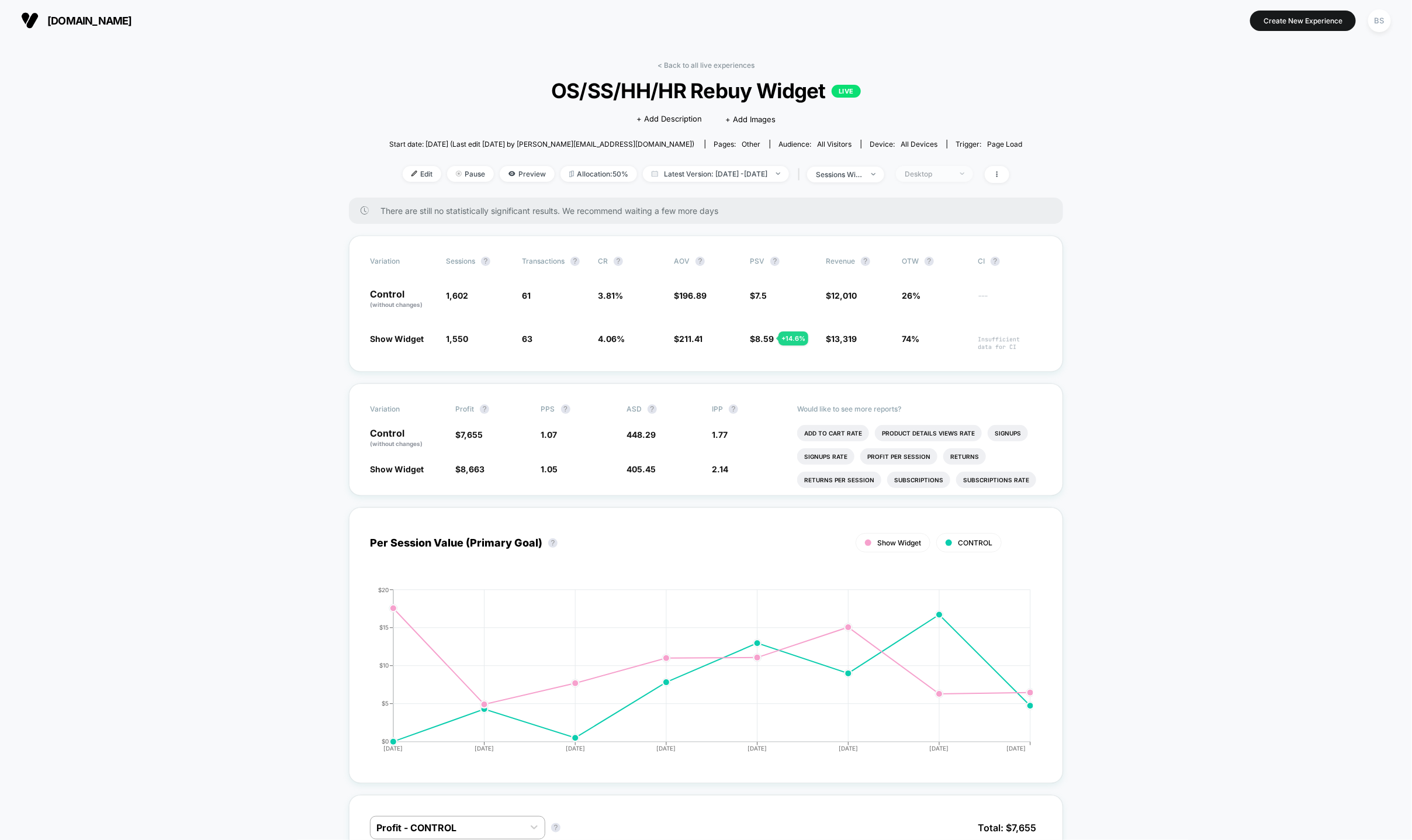
click at [948, 166] on span "Desktop" at bounding box center [934, 174] width 77 height 16
click at [941, 261] on span "Returning Visitors" at bounding box center [951, 264] width 67 height 10
click at [950, 340] on button "Save" at bounding box center [952, 343] width 107 height 19
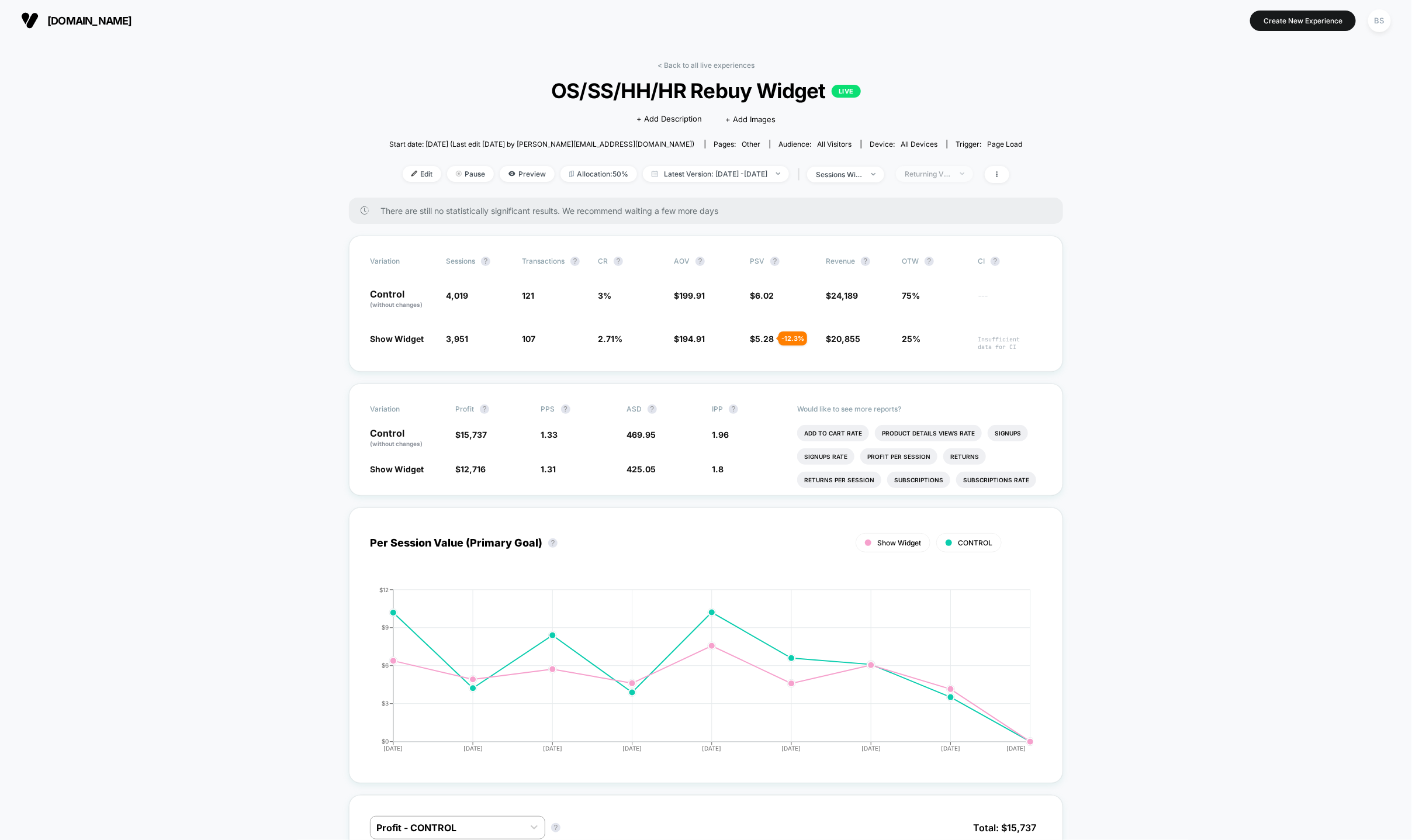
click at [945, 178] on span "Returning Visitors" at bounding box center [934, 174] width 77 height 16
click at [935, 282] on span "New Visitors" at bounding box center [942, 287] width 48 height 10
click at [935, 340] on button "Save" at bounding box center [952, 343] width 107 height 19
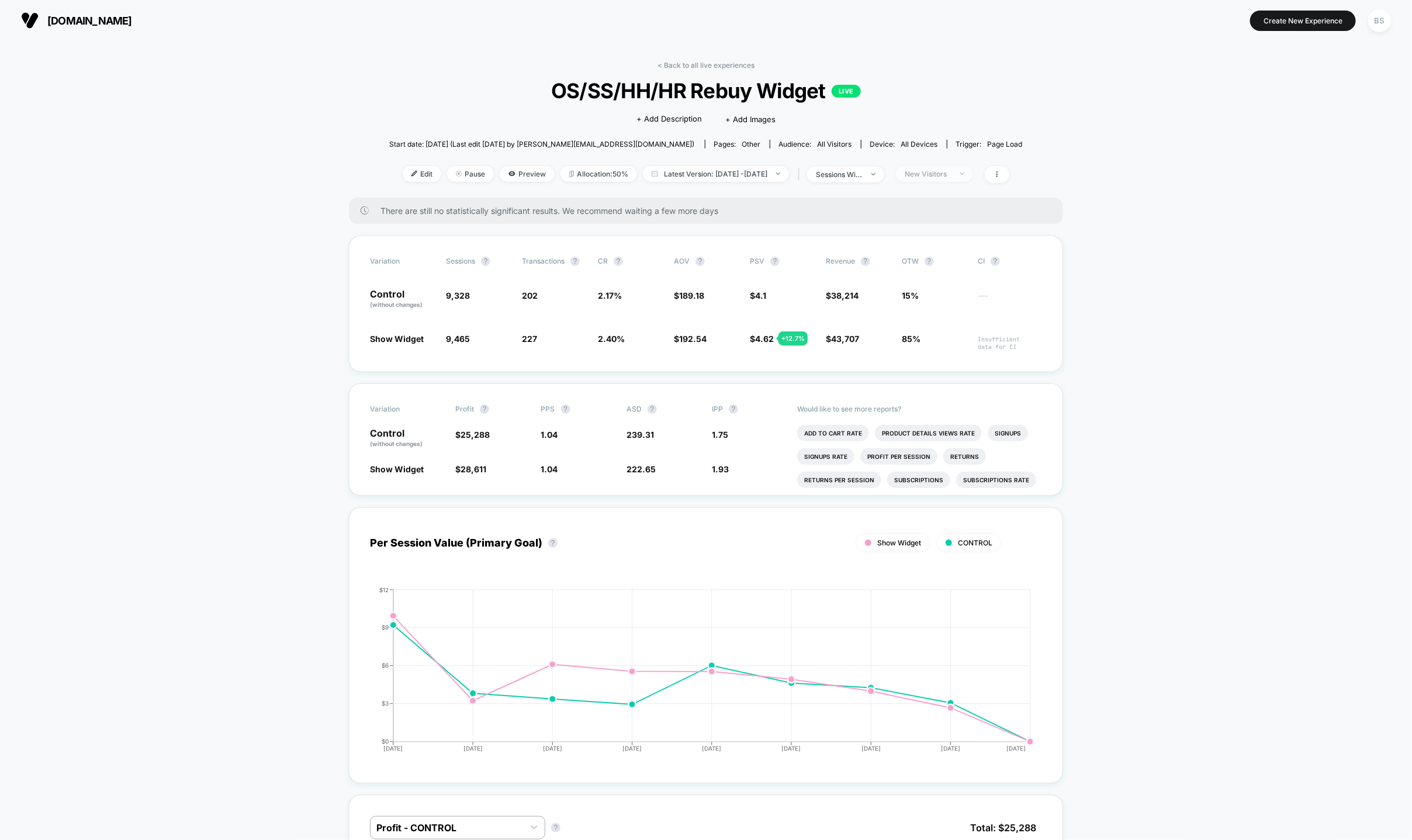
click at [936, 168] on span "New Visitors" at bounding box center [934, 174] width 77 height 16
click at [921, 215] on span "Mobile Visitors" at bounding box center [946, 217] width 56 height 10
click at [940, 342] on button "Save" at bounding box center [952, 343] width 107 height 19
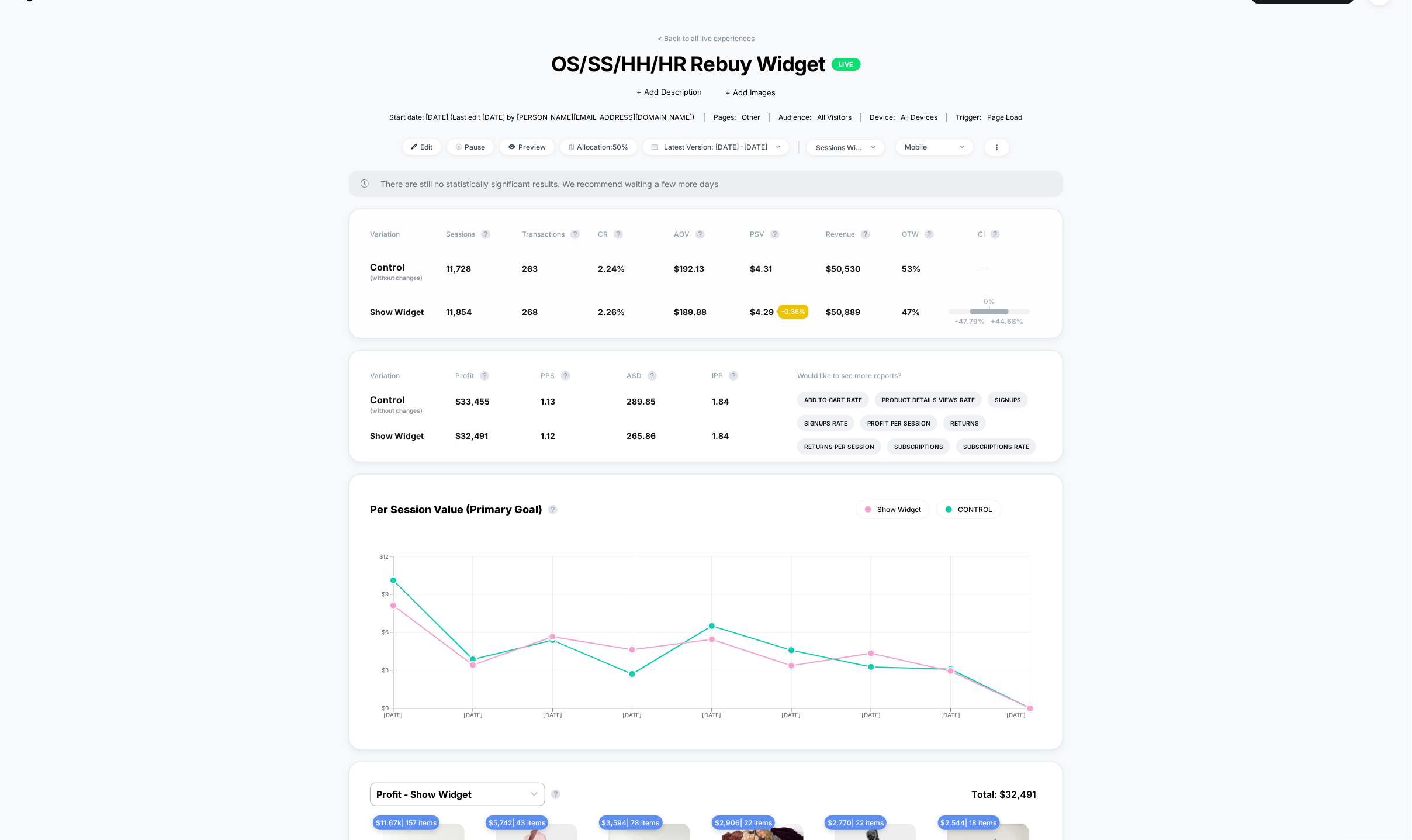
scroll to position [30, 0]
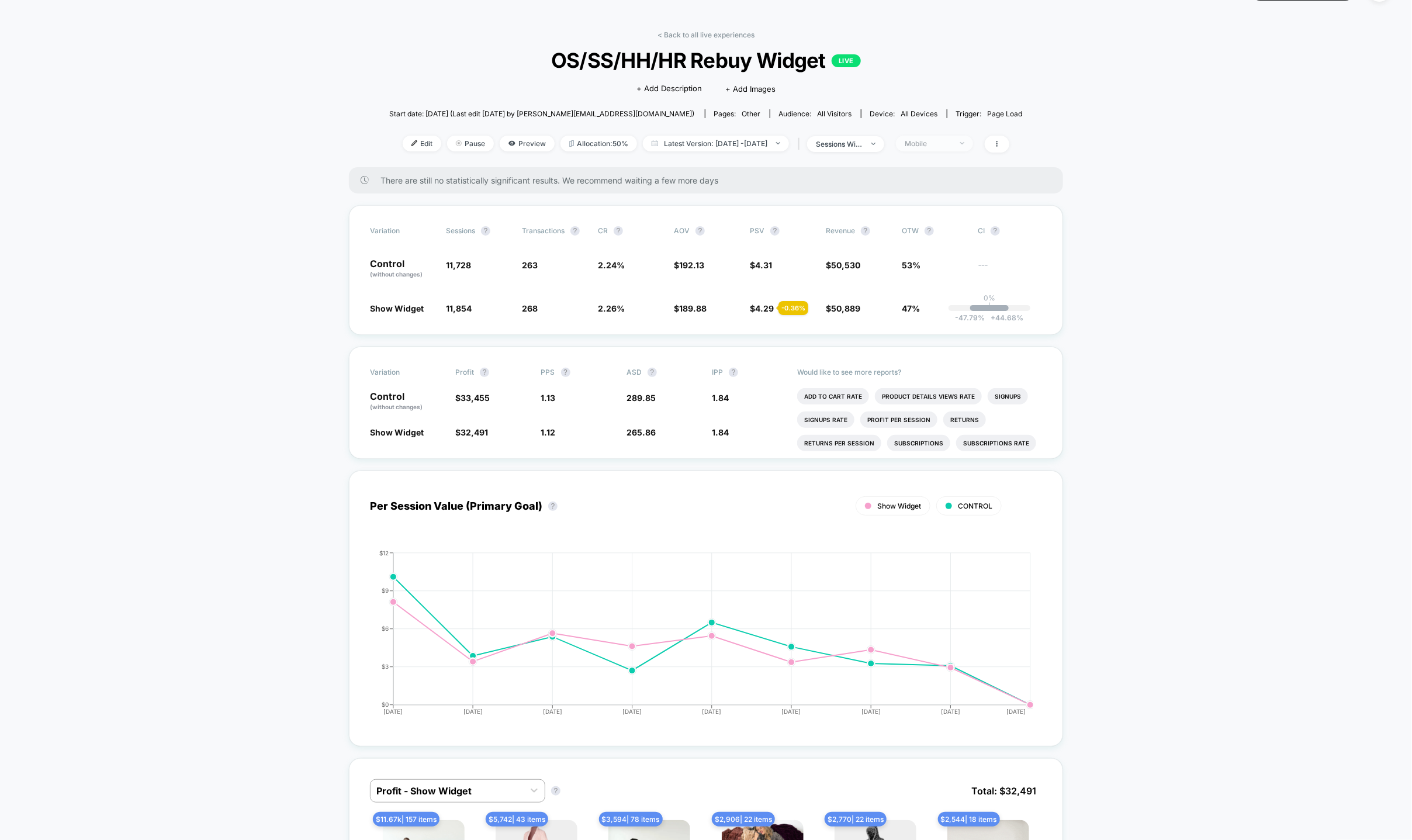
click at [959, 136] on span "Mobile" at bounding box center [934, 144] width 77 height 16
click at [925, 279] on span "No Filter" at bounding box center [934, 280] width 32 height 10
click at [936, 316] on button "Save" at bounding box center [952, 312] width 107 height 19
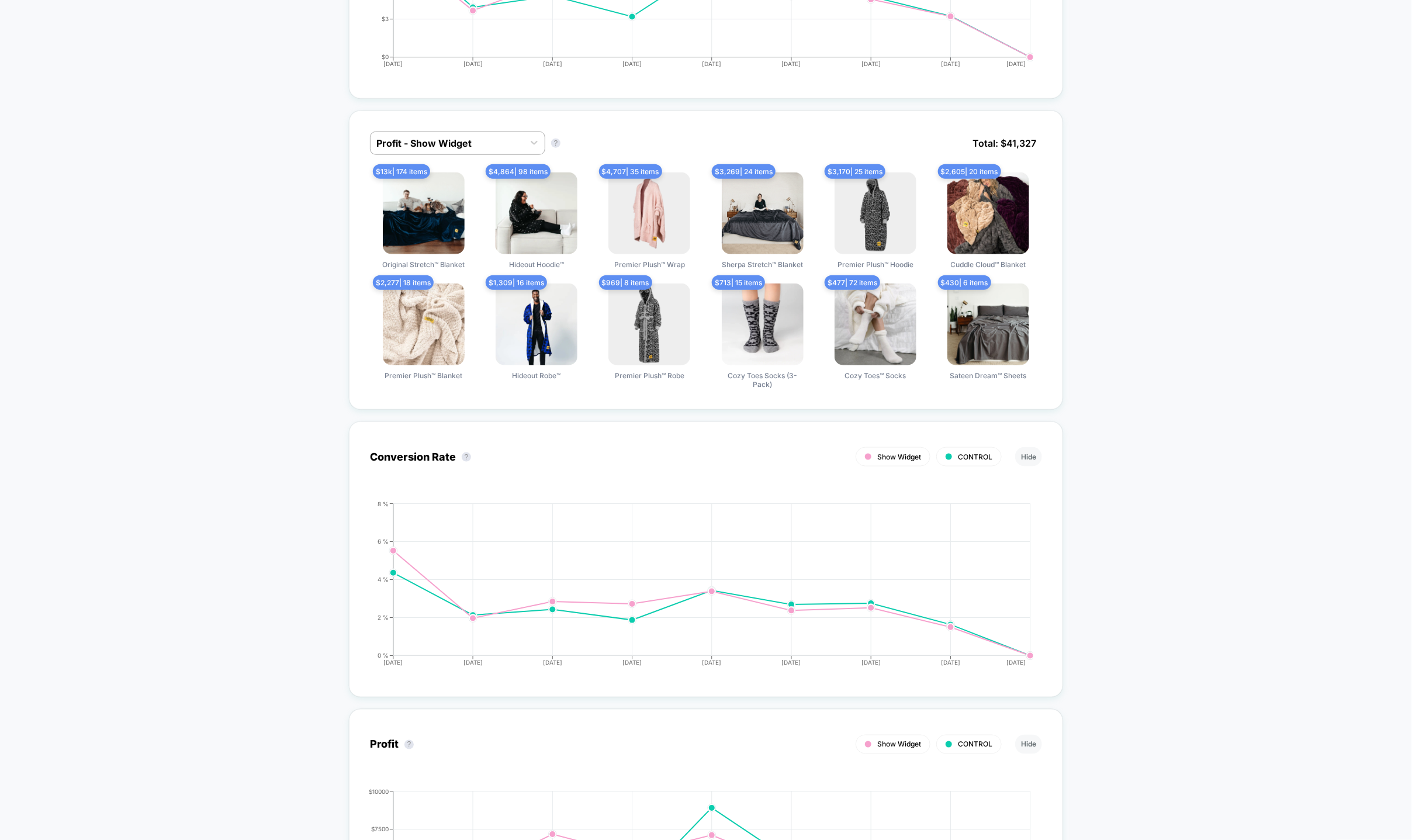
scroll to position [682, 0]
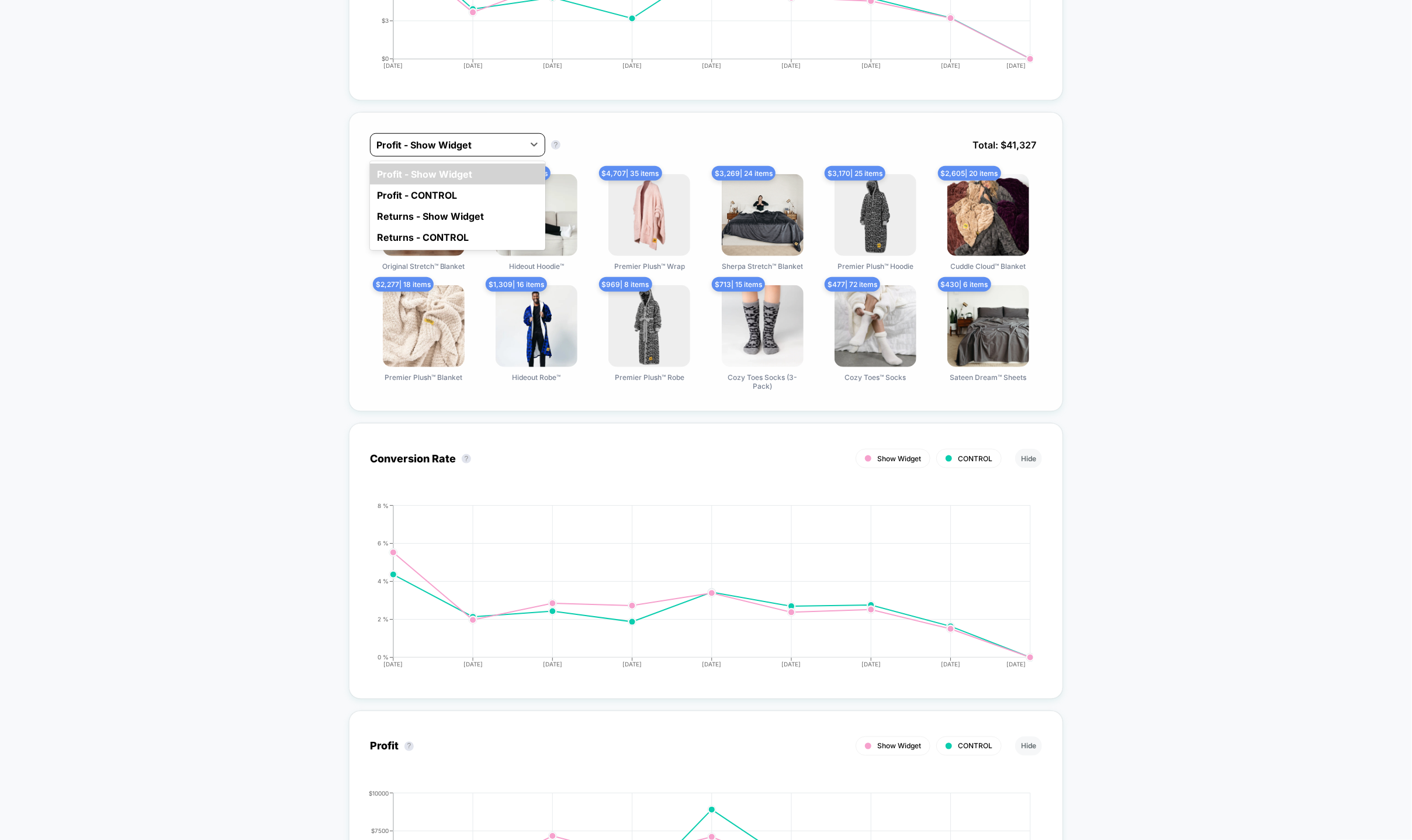
click at [452, 136] on div "Profit - Show Widget" at bounding box center [446, 145] width 153 height 19
click at [448, 189] on div "Profit - CONTROL" at bounding box center [457, 195] width 175 height 21
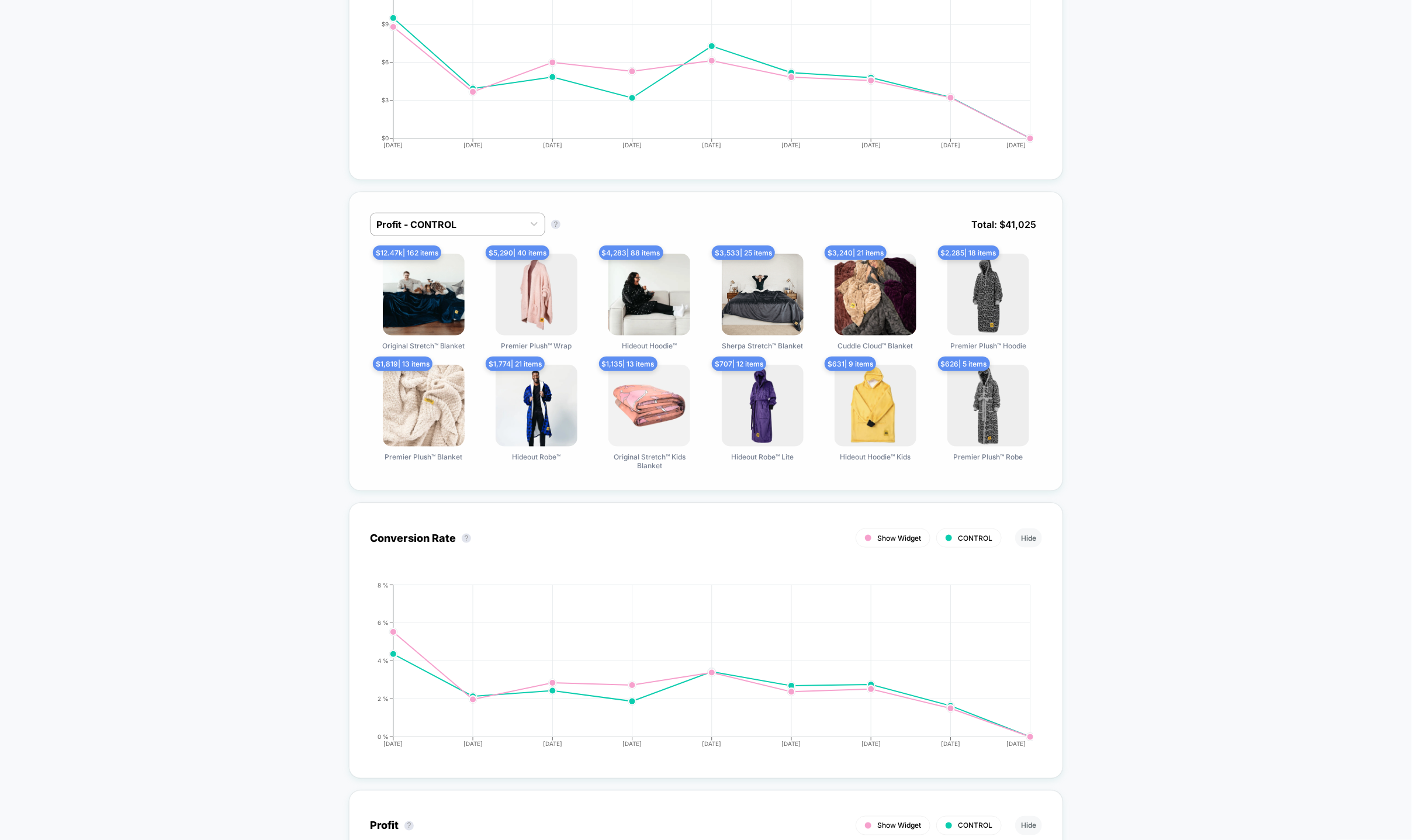
scroll to position [607, 0]
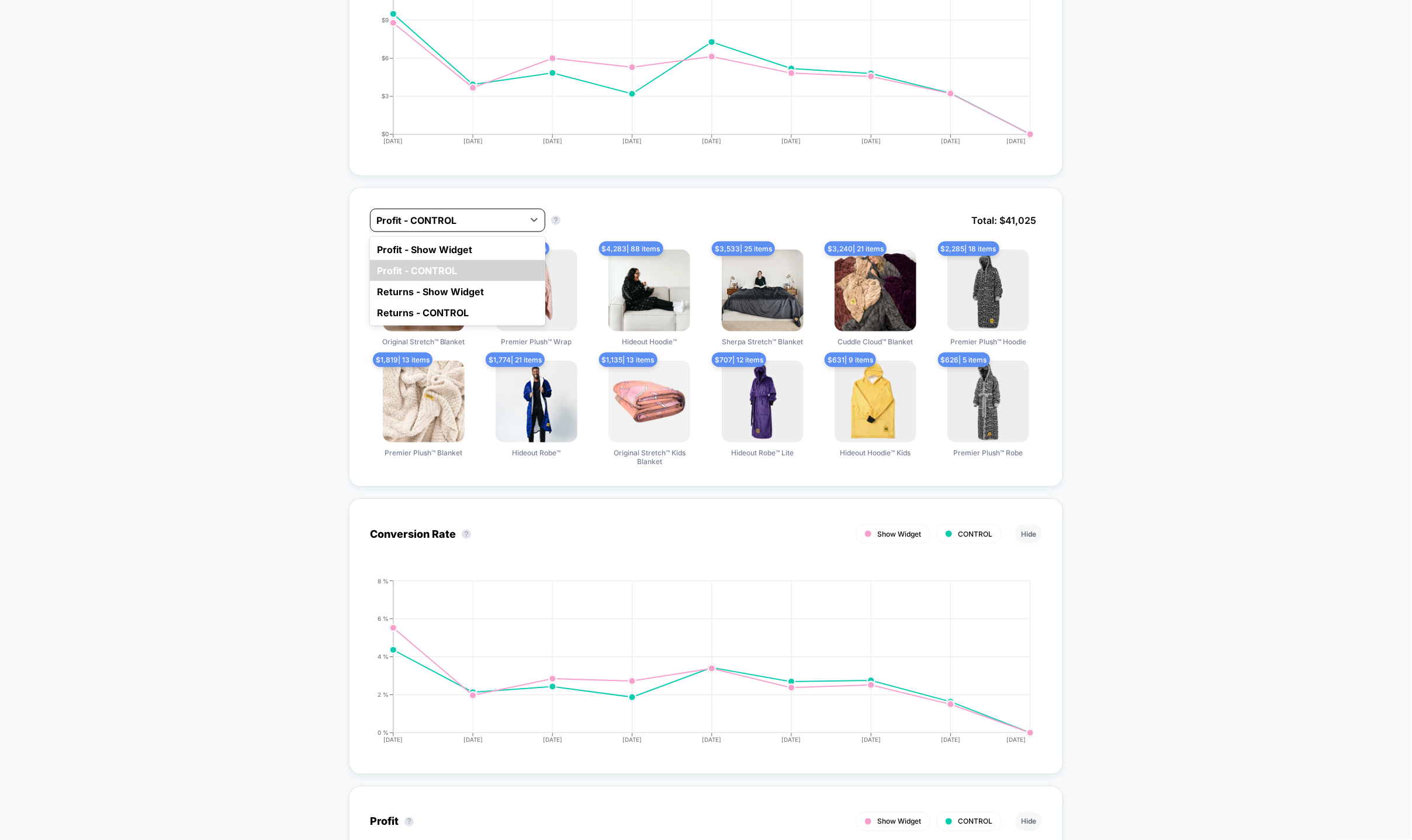
click at [497, 227] on div "Profit - CONTROL" at bounding box center [446, 220] width 153 height 19
click at [471, 252] on div "Profit - Show Widget" at bounding box center [457, 249] width 175 height 21
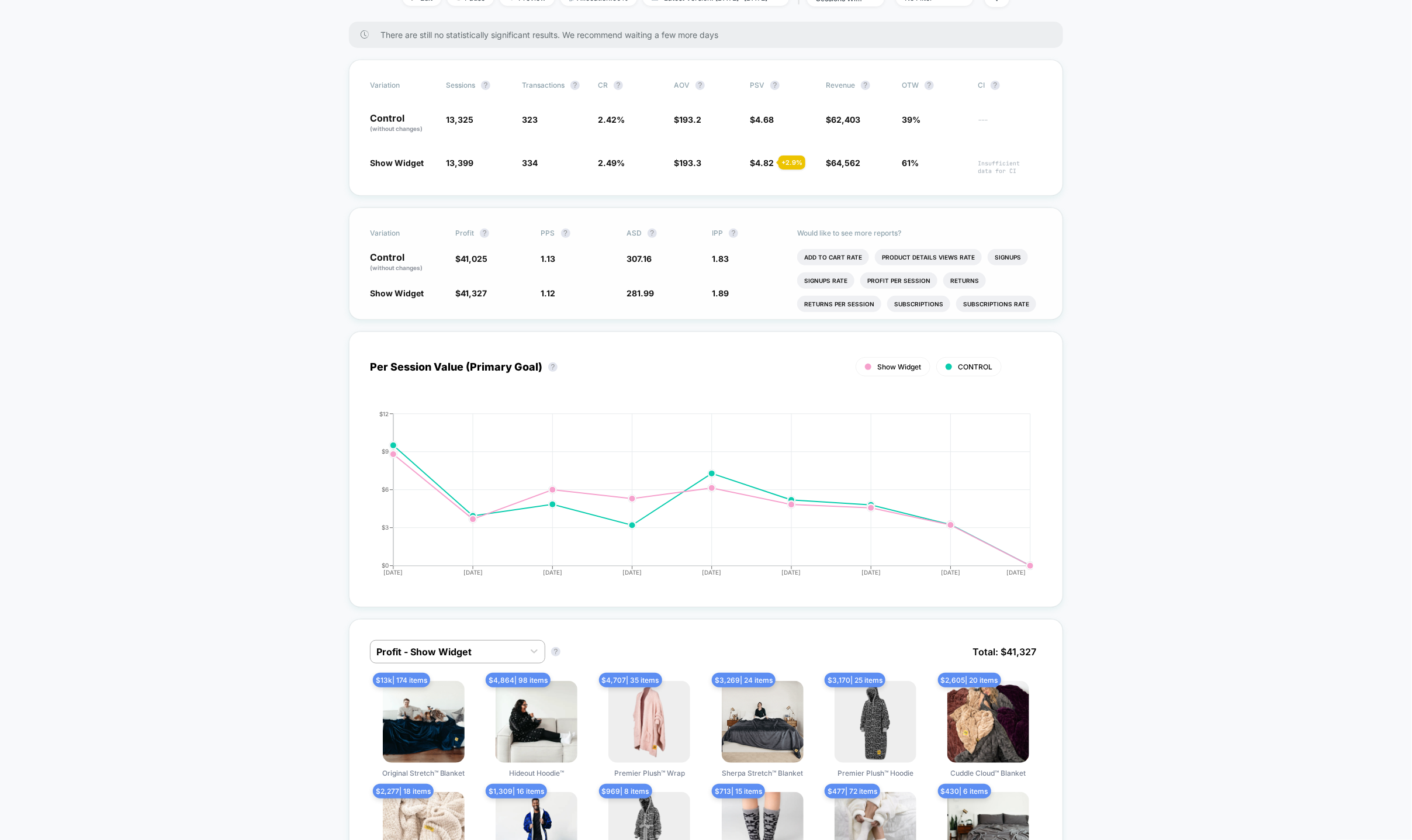
scroll to position [0, 0]
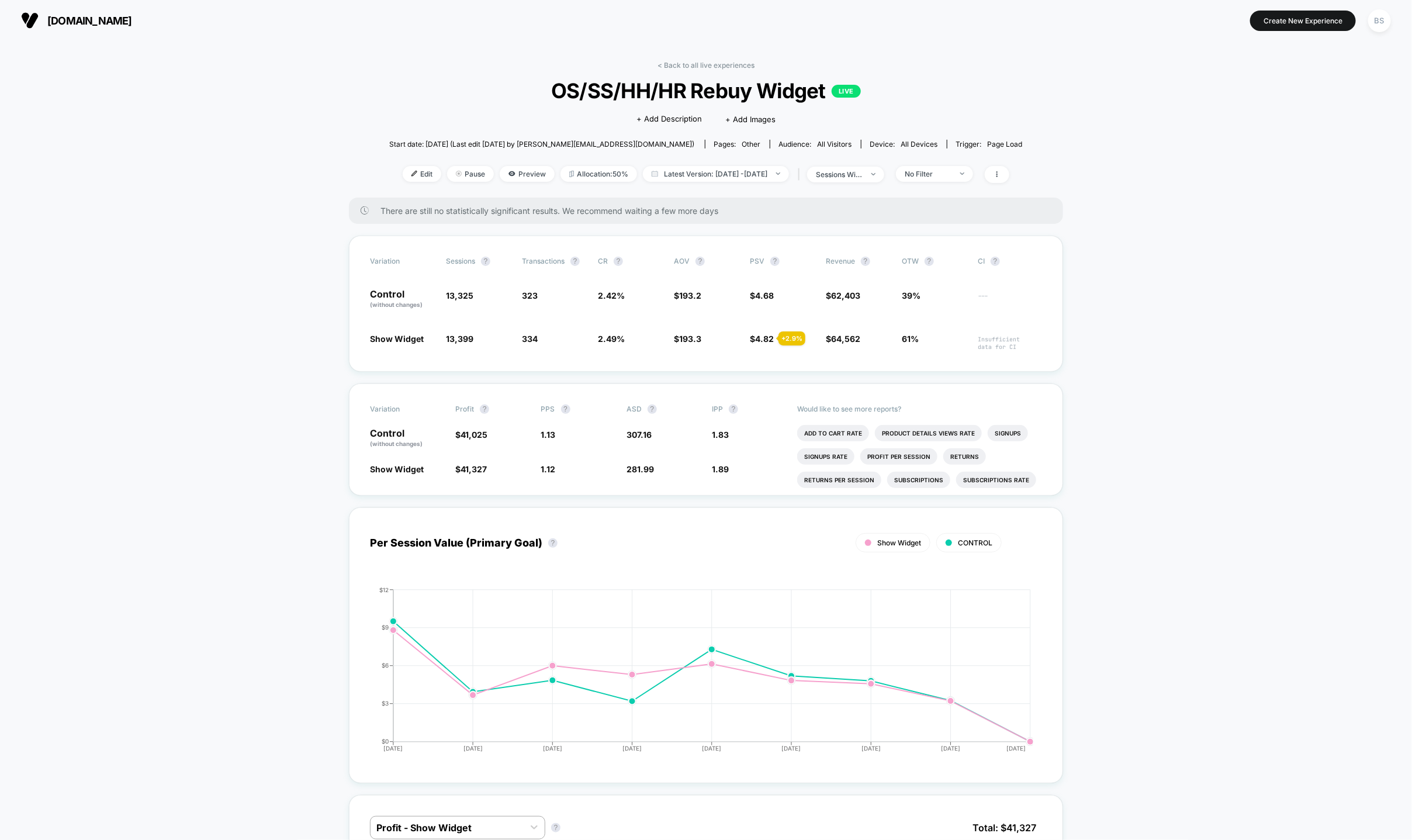
click at [704, 72] on div "< Back to all live experiences OS/SS/HH/HR Rebuy Widget LIVE Click to edit expe…" at bounding box center [705, 129] width 633 height 137
click at [704, 69] on link "< Back to all live experiences" at bounding box center [705, 65] width 97 height 9
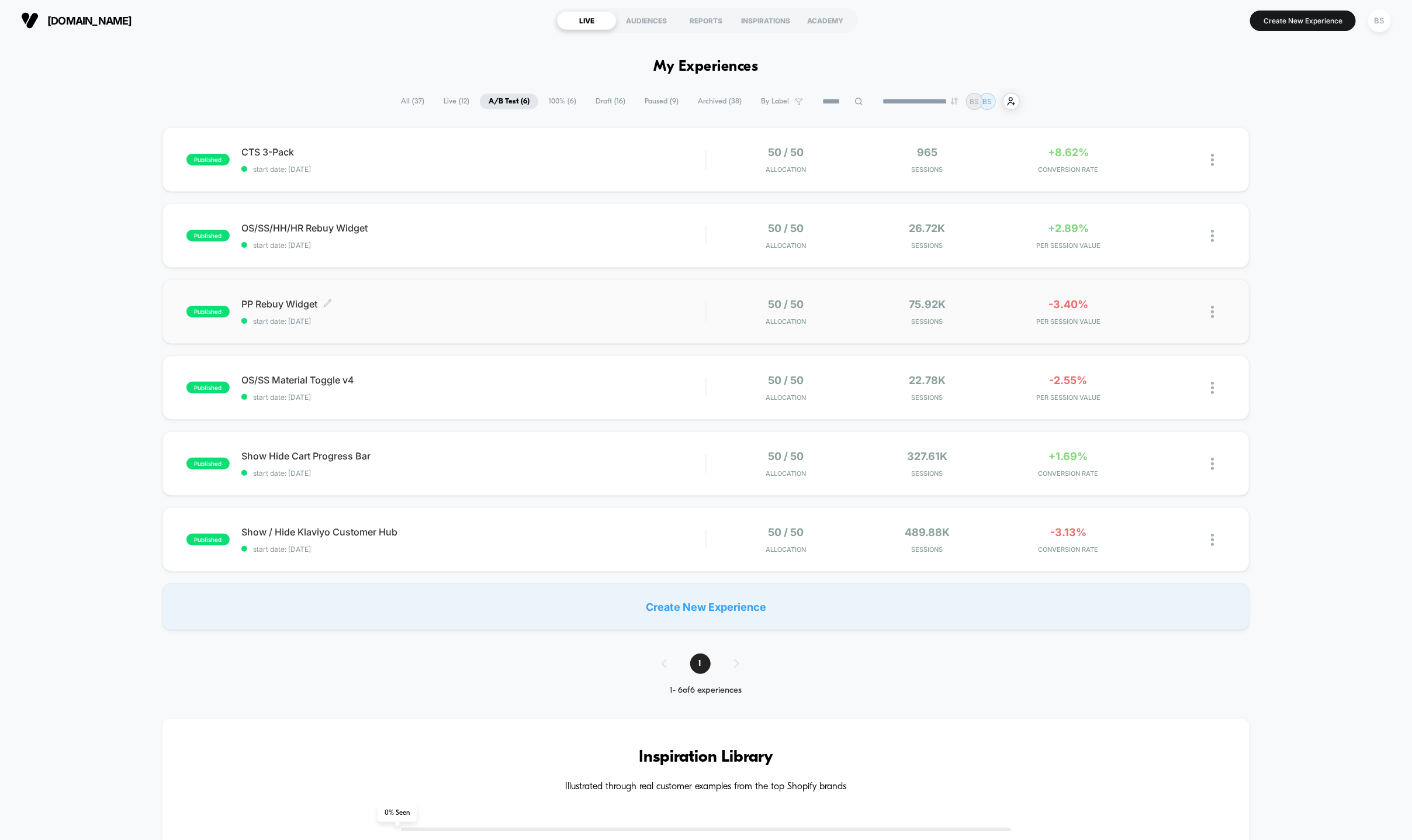
click at [631, 310] on div "PP Rebuy Widget Click to edit experience details Click to edit experience detai…" at bounding box center [473, 311] width 464 height 27
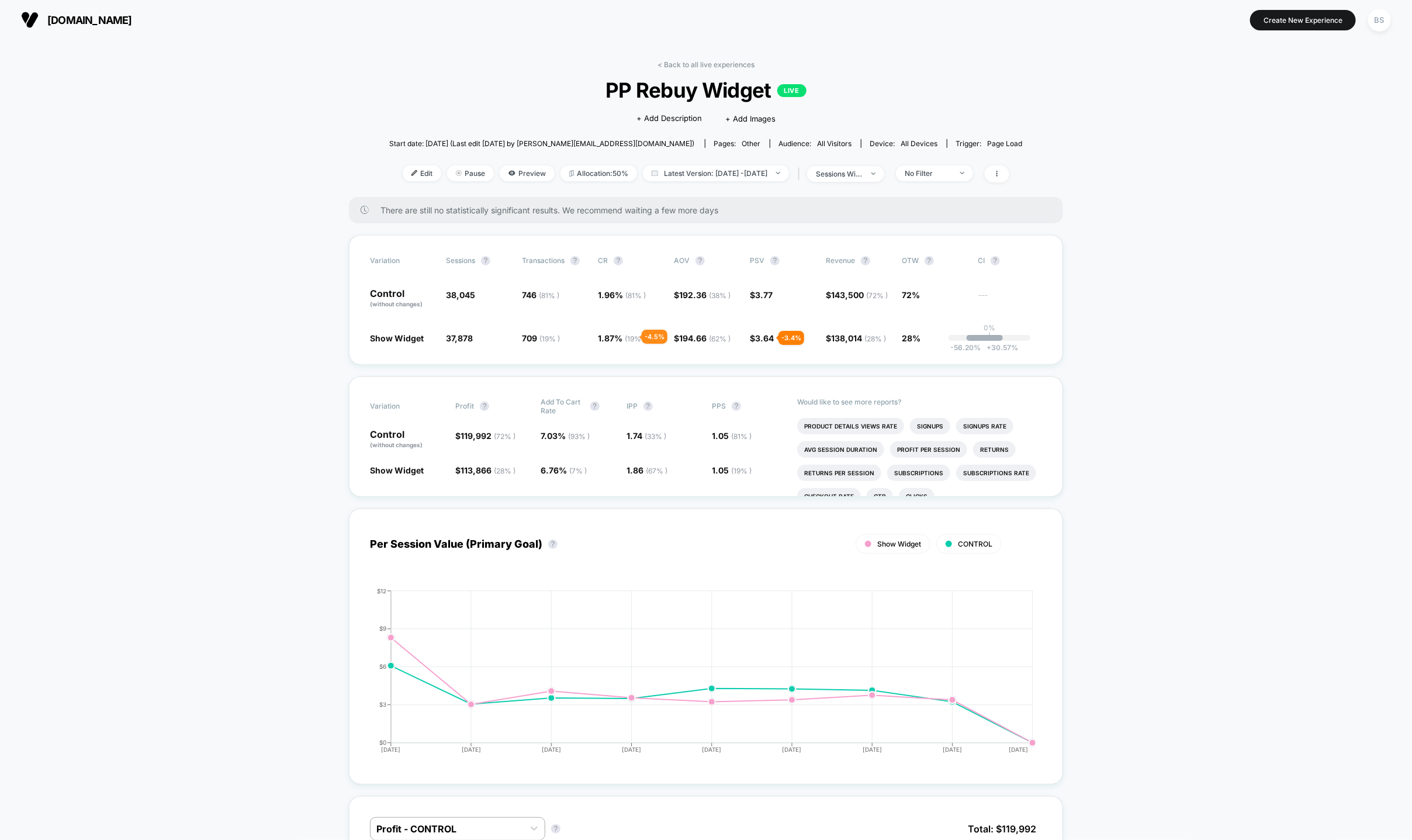
scroll to position [6, 0]
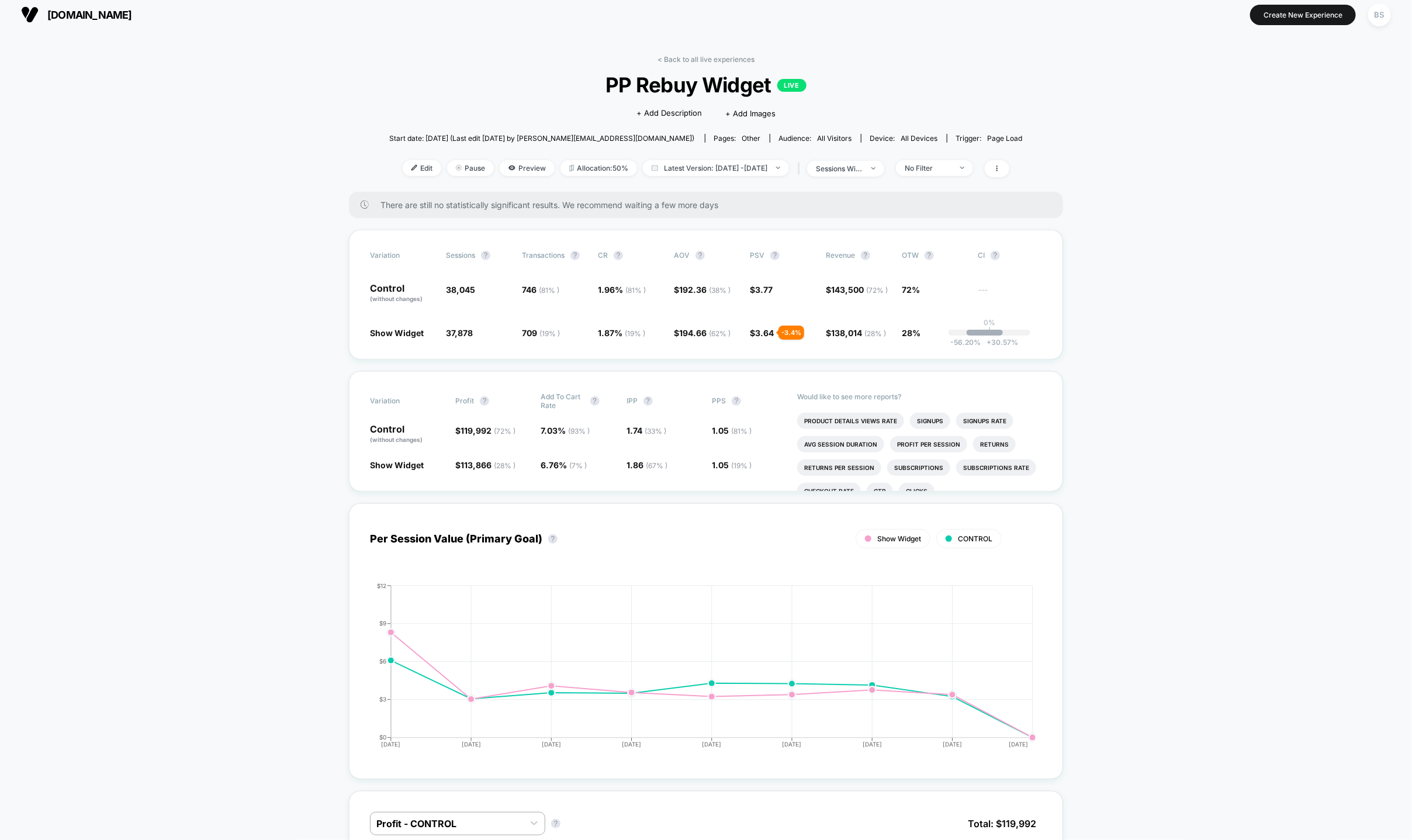
click at [663, 67] on div "< Back to all live experiences PP Rebuy Widget LIVE Click to edit experience de…" at bounding box center [705, 123] width 633 height 137
click at [663, 64] on div "< Back to all live experiences PP Rebuy Widget LIVE Click to edit experience de…" at bounding box center [705, 123] width 633 height 137
click at [663, 60] on link "< Back to all live experiences" at bounding box center [705, 59] width 97 height 9
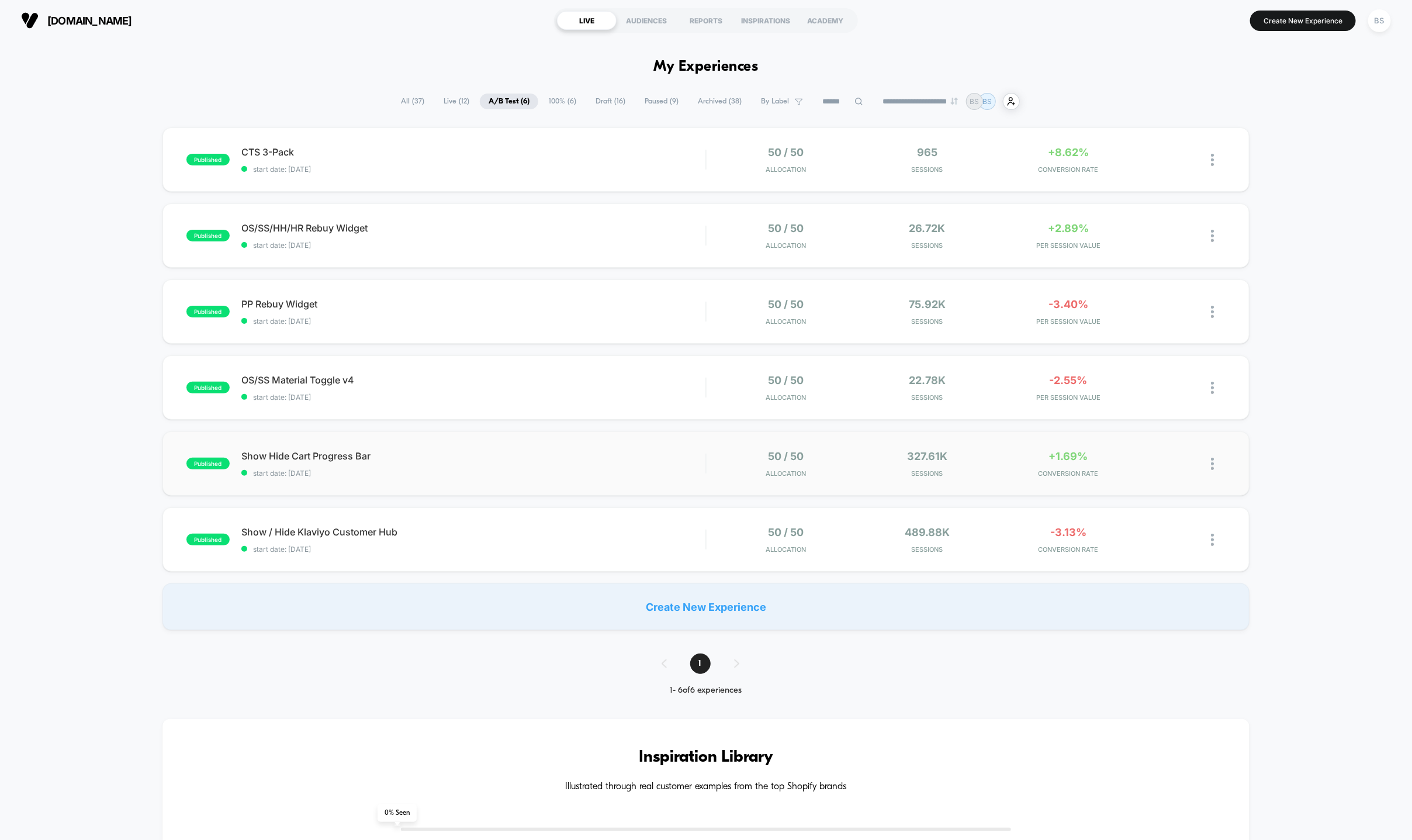
click at [736, 460] on div "50 / 50 Allocation" at bounding box center [786, 463] width 136 height 27
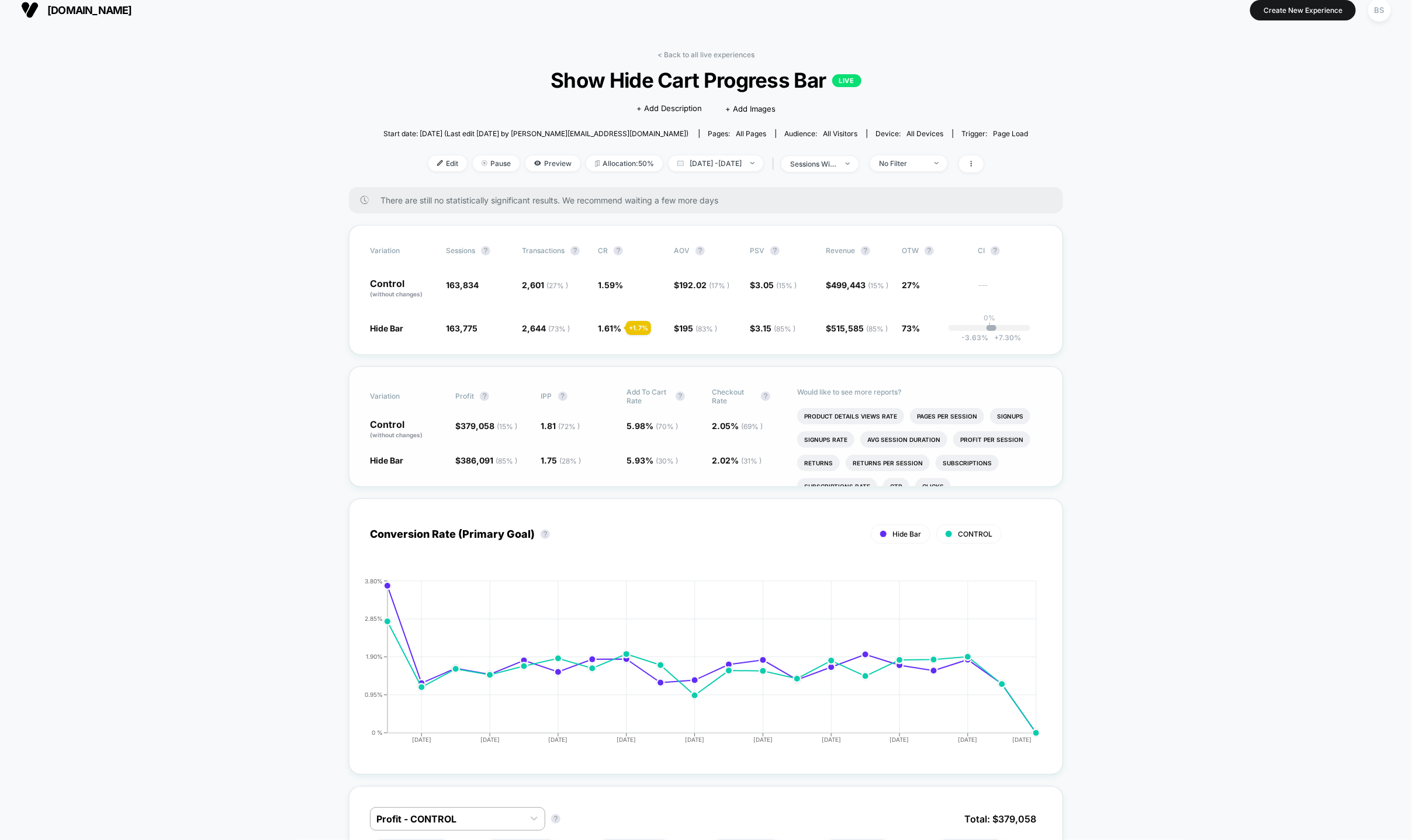
scroll to position [25, 0]
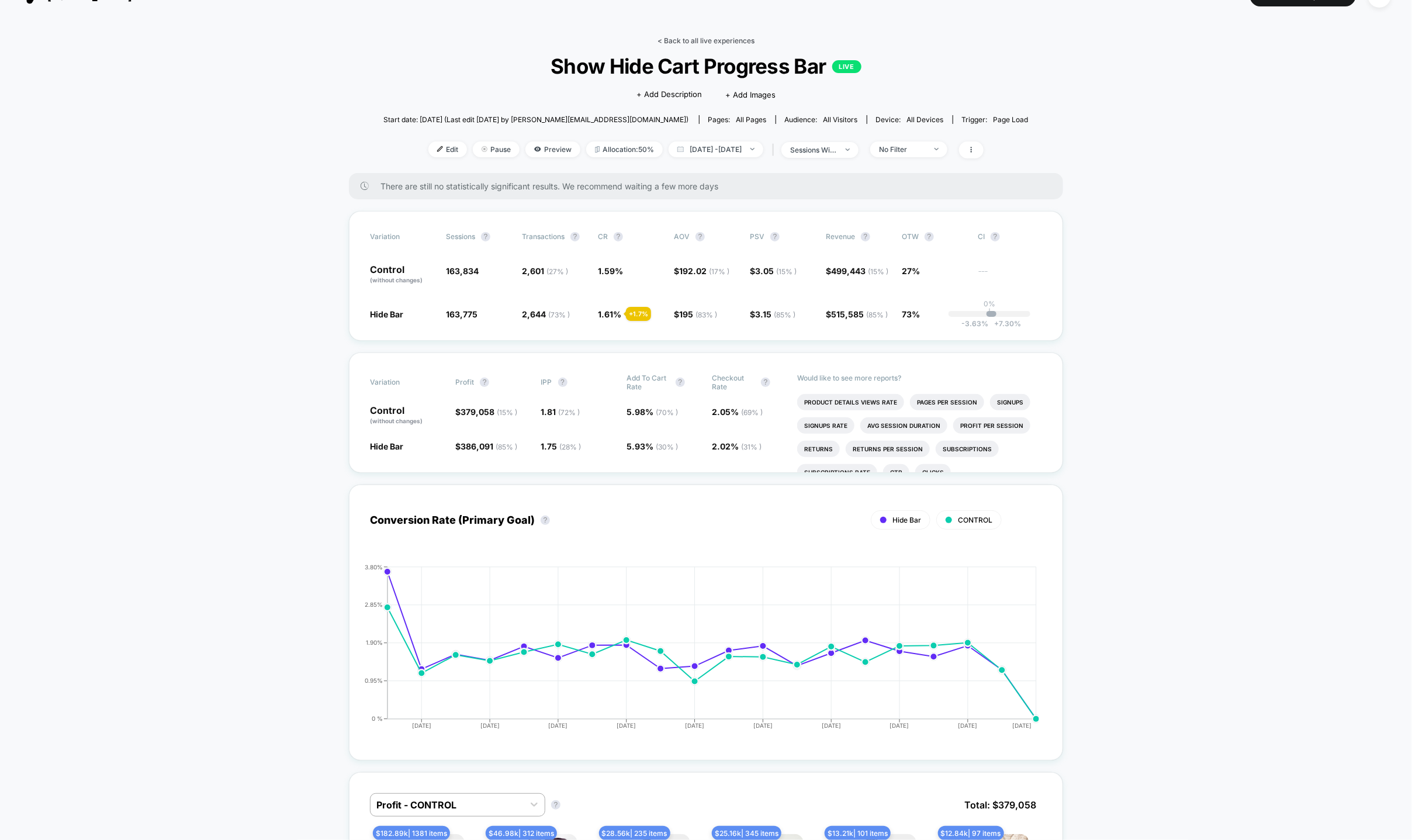
click at [717, 39] on link "< Back to all live experiences" at bounding box center [705, 40] width 97 height 9
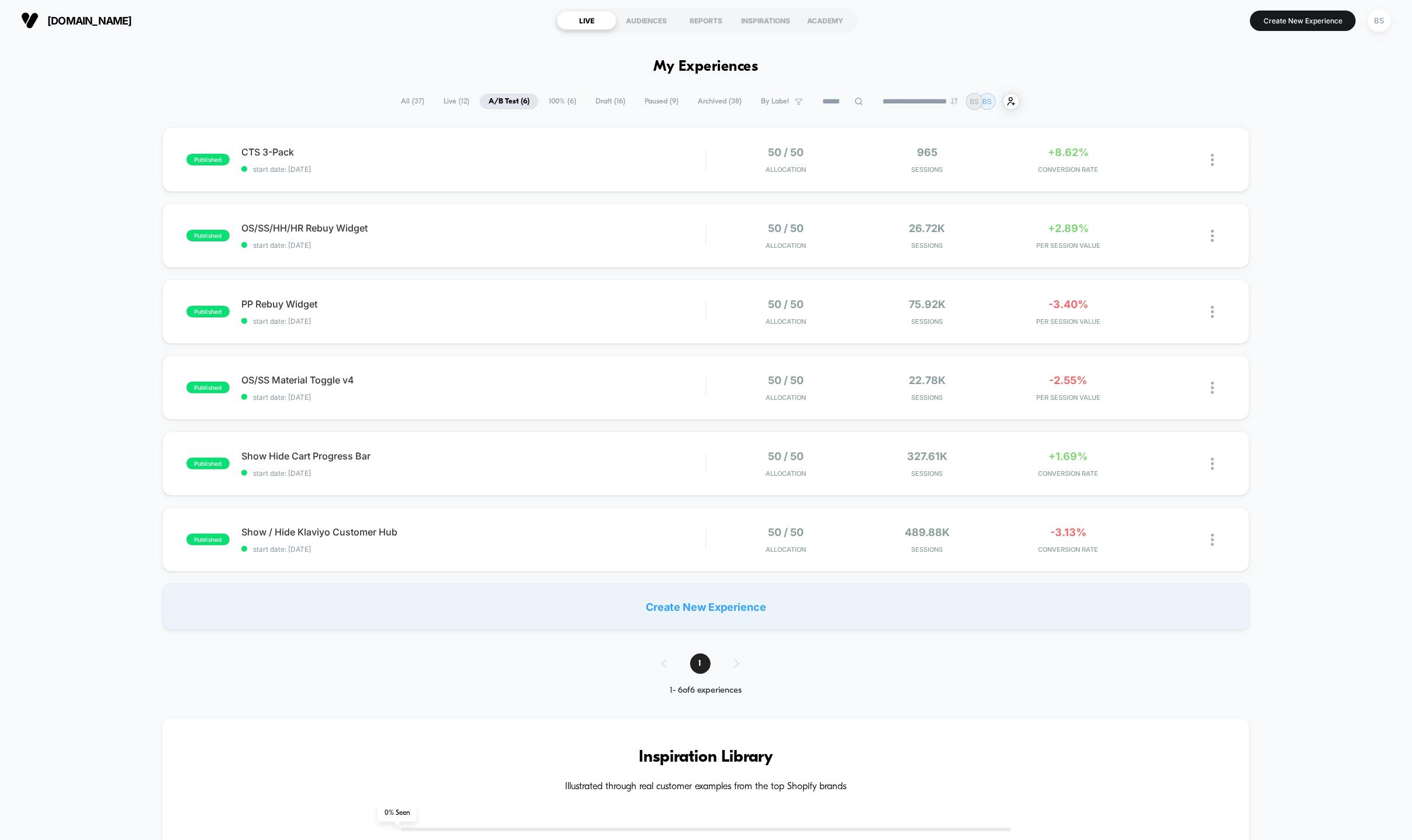
scroll to position [9, 0]
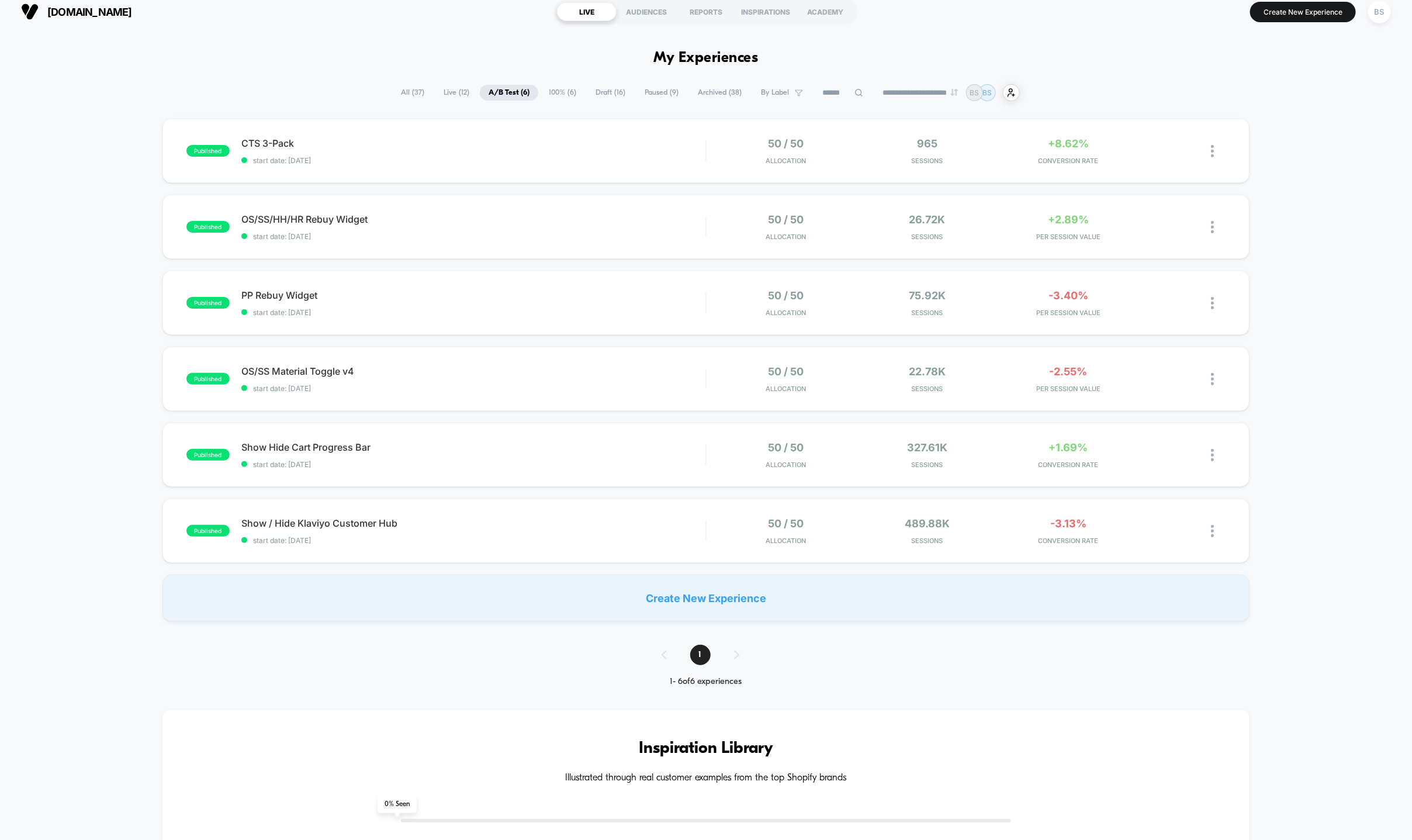
click at [488, 86] on span "A/B Test ( 6 )" at bounding box center [509, 93] width 58 height 16
click at [398, 93] on span "All ( 37 )" at bounding box center [412, 93] width 41 height 16
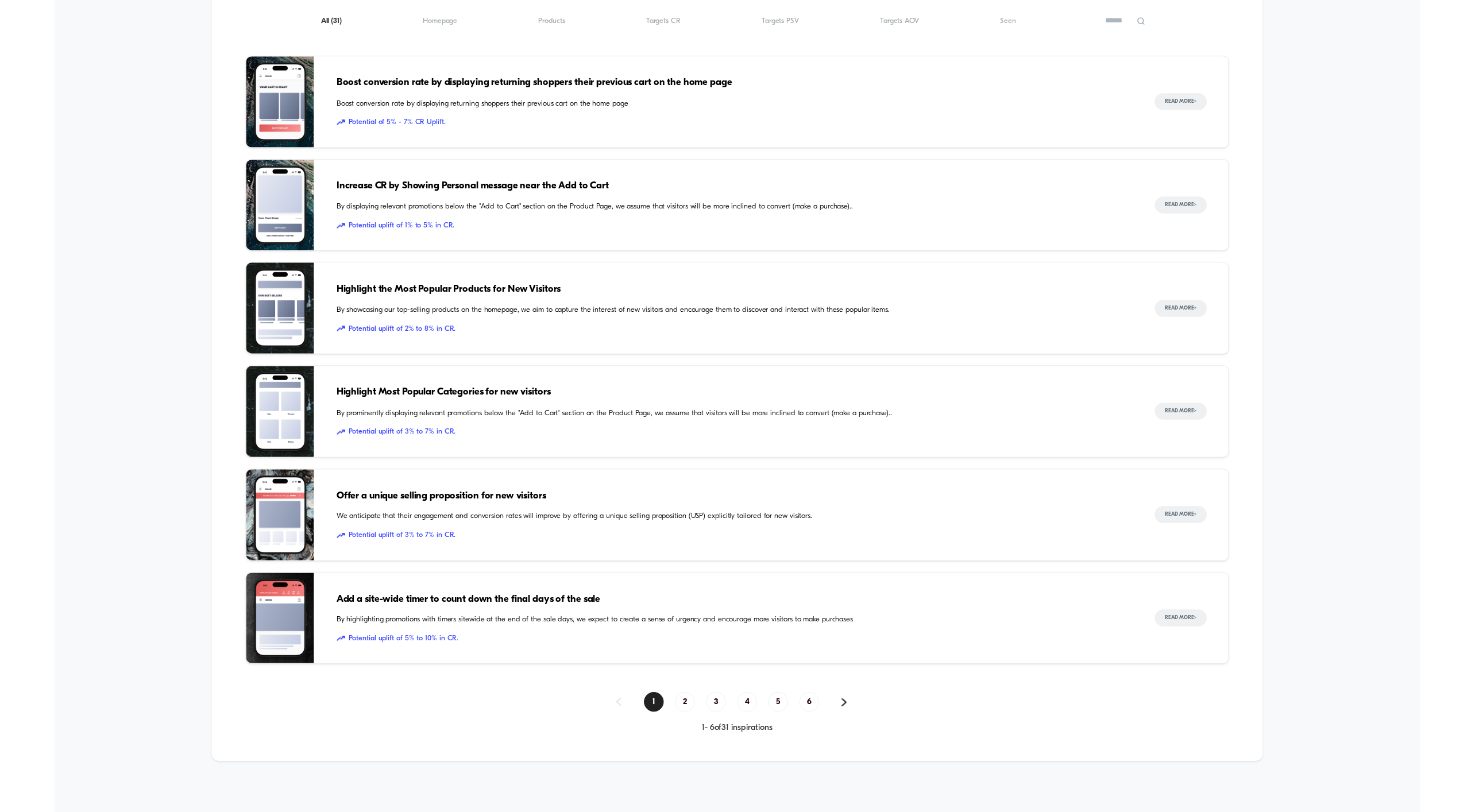
scroll to position [912, 0]
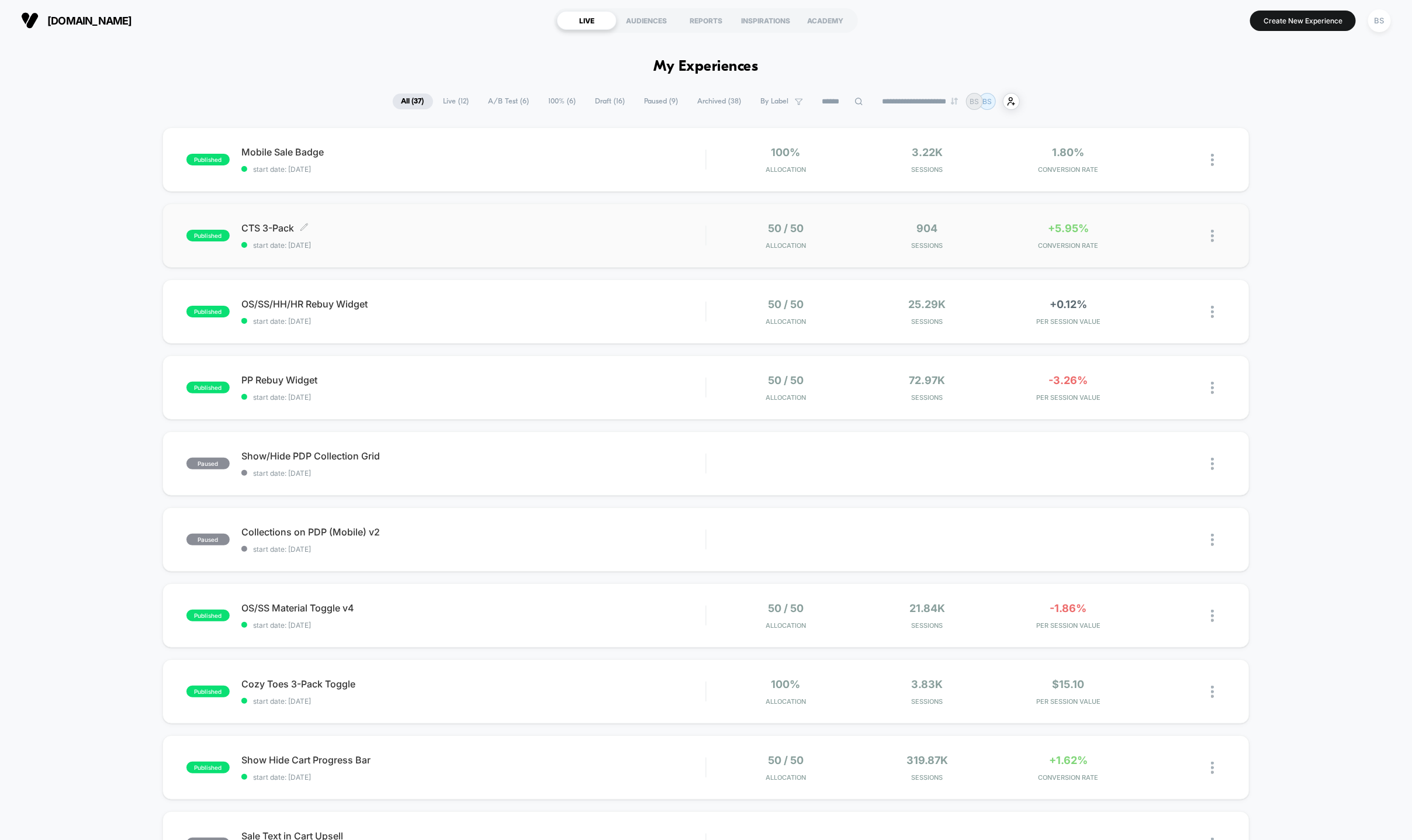
click at [508, 239] on div "CTS 3-Pack Click to edit experience details Click to edit experience details st…" at bounding box center [473, 235] width 464 height 27
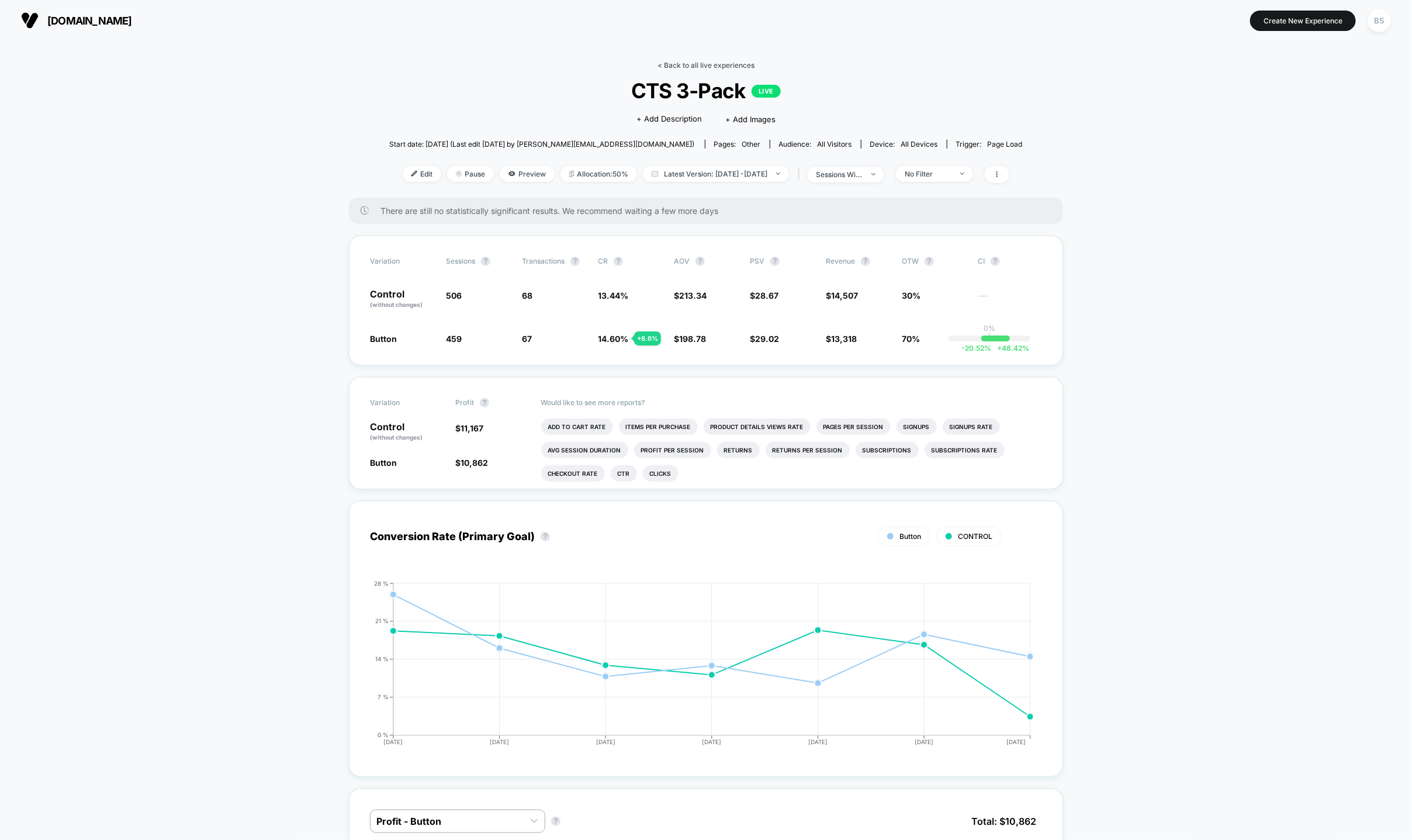
click at [685, 68] on link "< Back to all live experiences" at bounding box center [705, 65] width 97 height 9
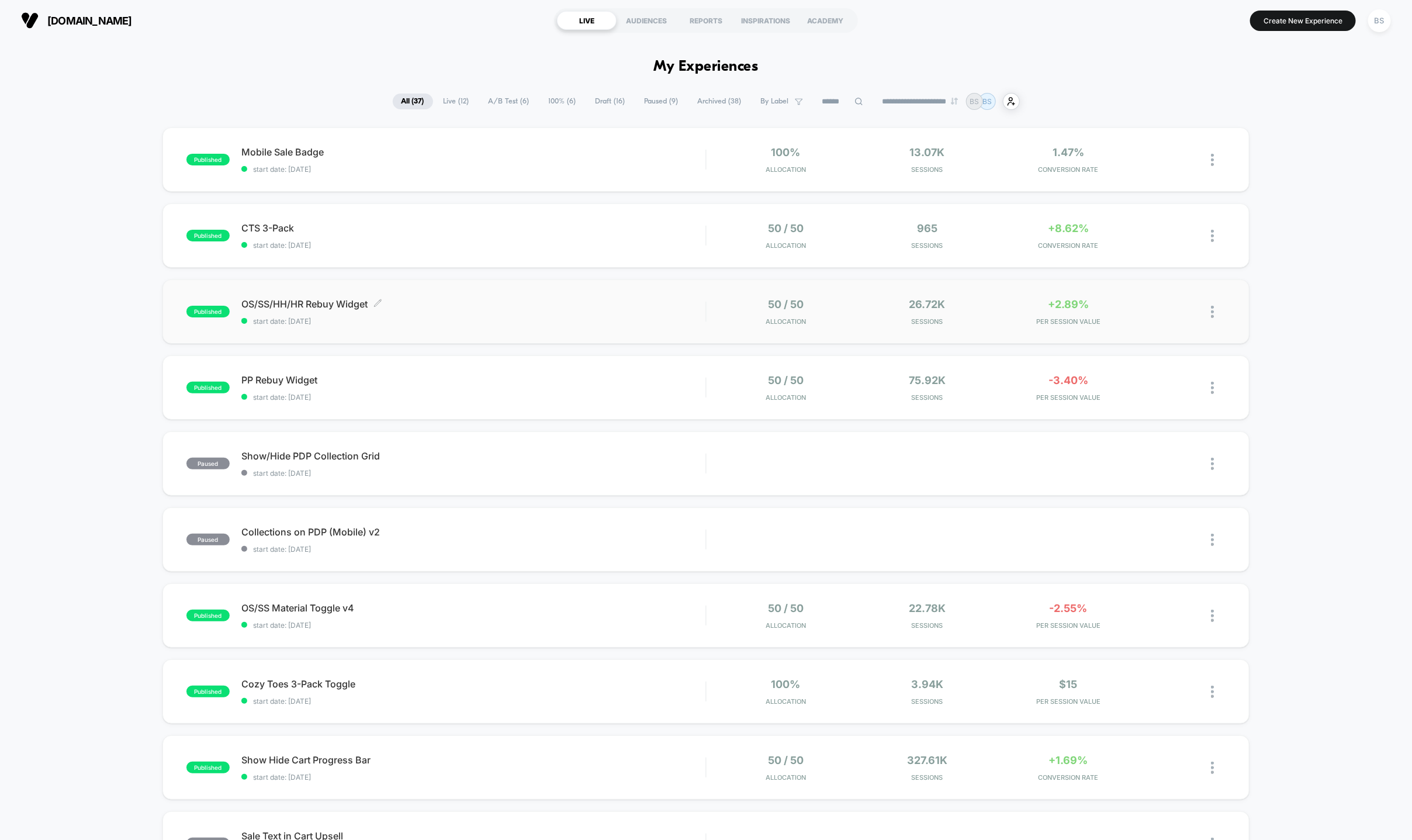
click at [664, 305] on span "OS/SS/HH/HR Rebuy Widget Click to edit experience details" at bounding box center [473, 304] width 464 height 12
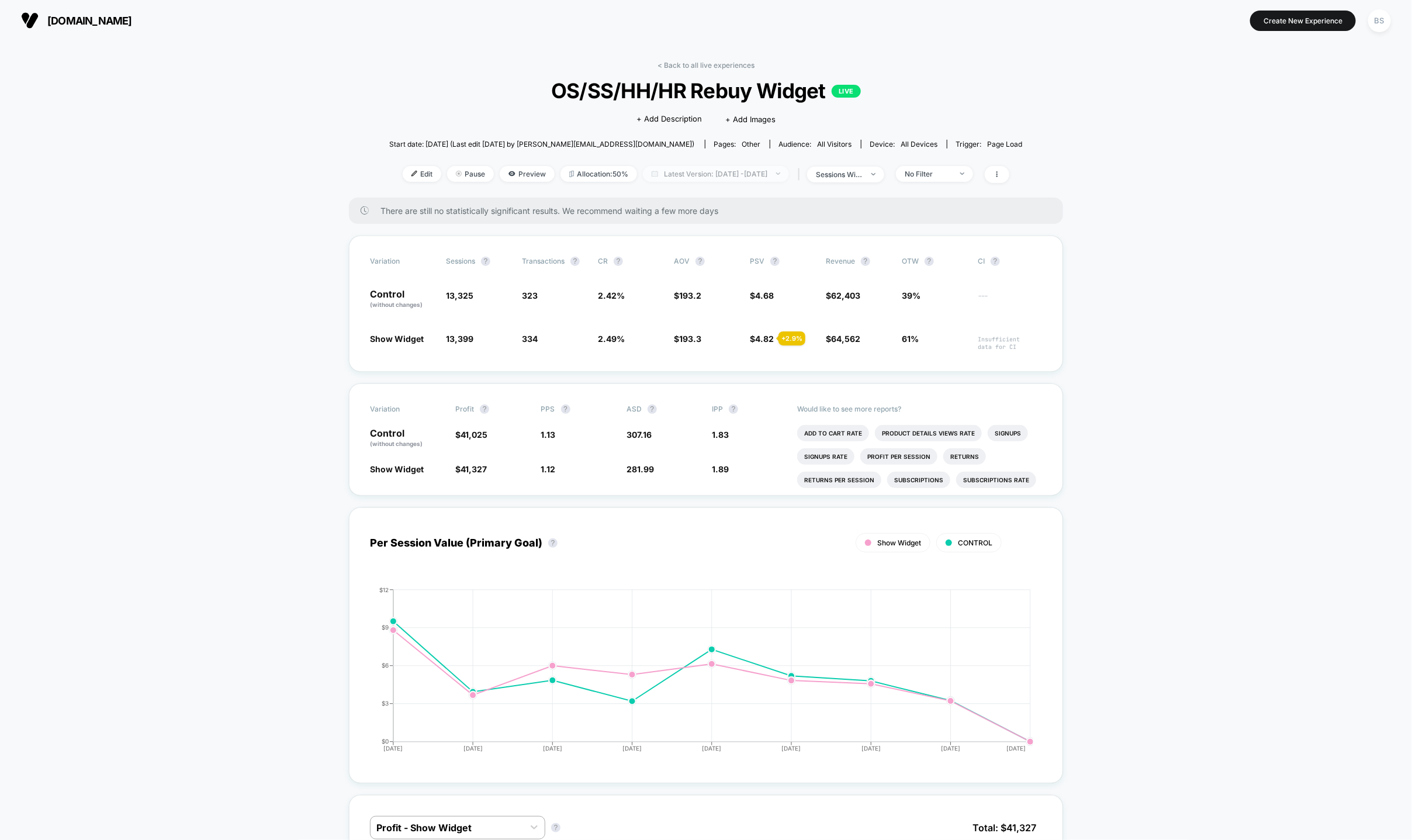
scroll to position [16, 0]
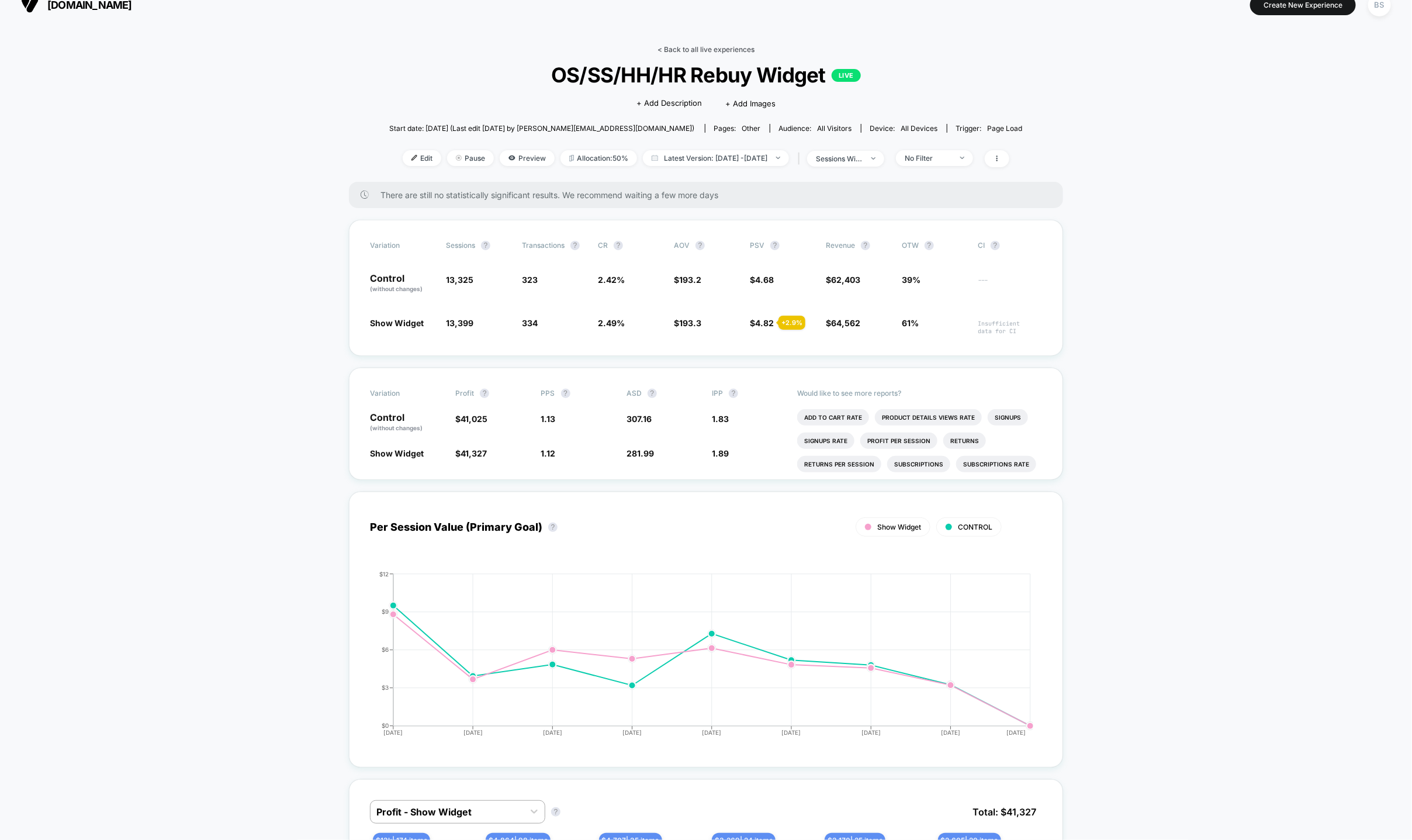
click at [714, 52] on link "< Back to all live experiences" at bounding box center [705, 49] width 97 height 9
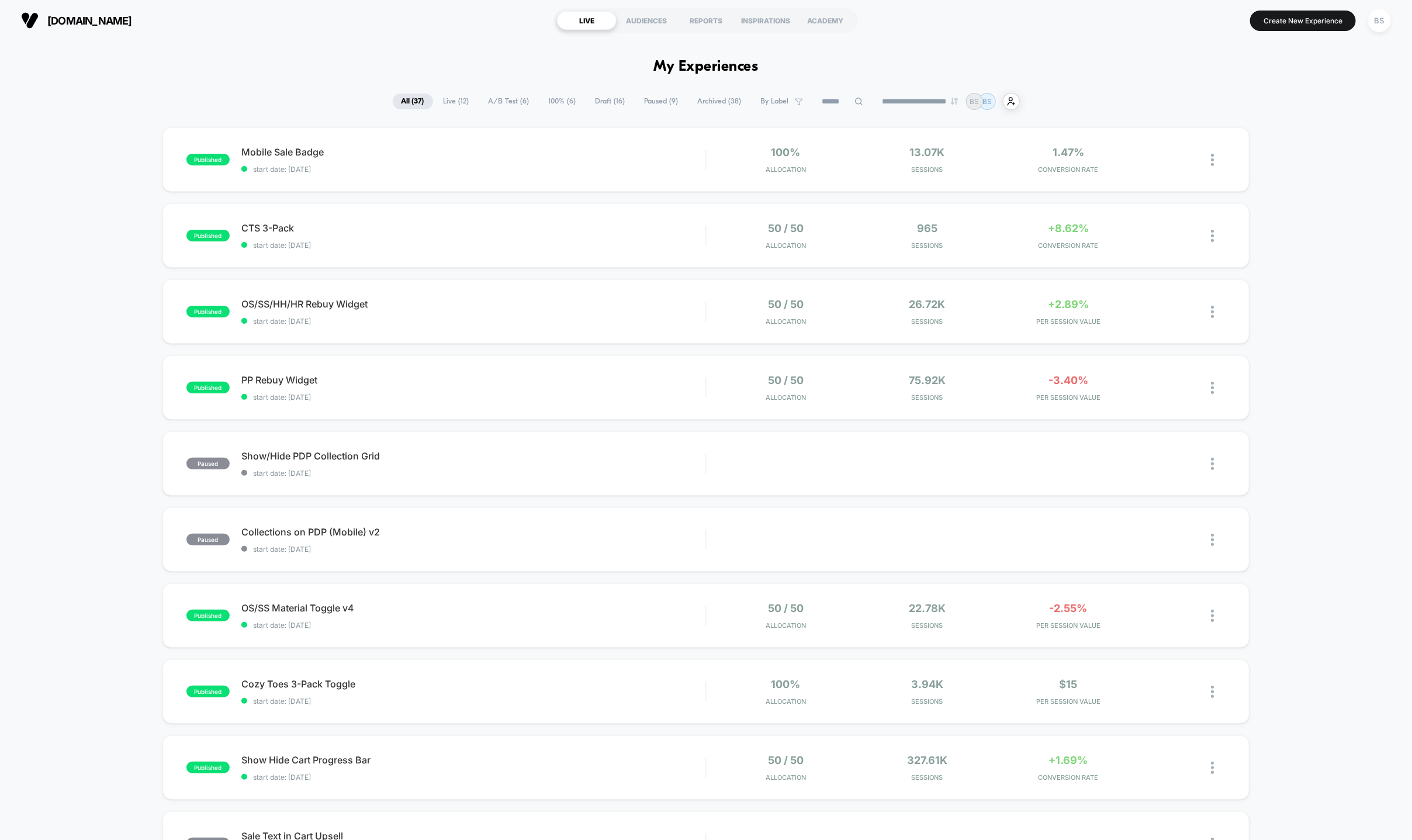
click at [492, 102] on span "A/B Test ( 6 )" at bounding box center [509, 101] width 58 height 16
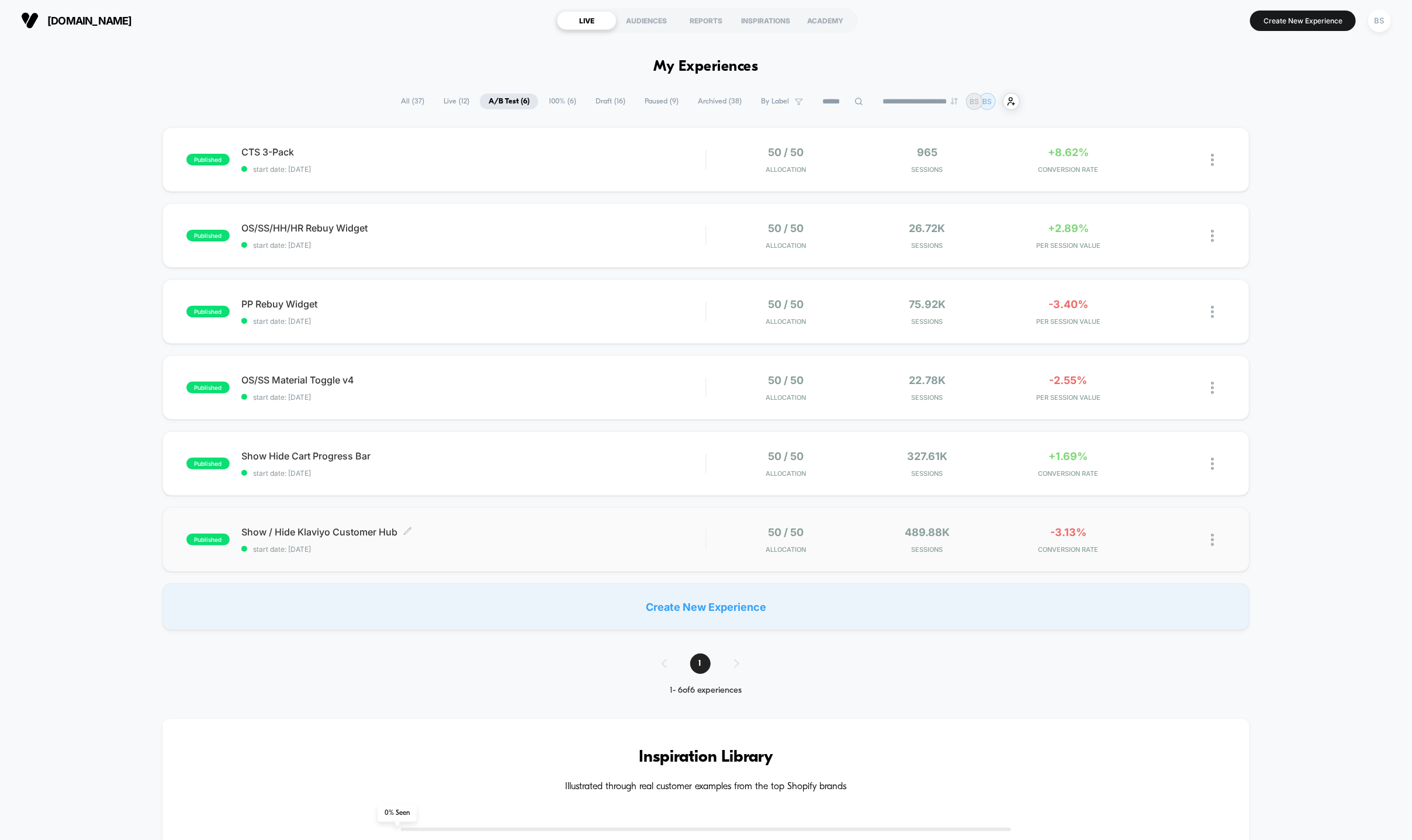
click at [621, 540] on div "Show / Hide Klaviyo Customer Hub Click to edit experience details Click to edit…" at bounding box center [473, 539] width 464 height 27
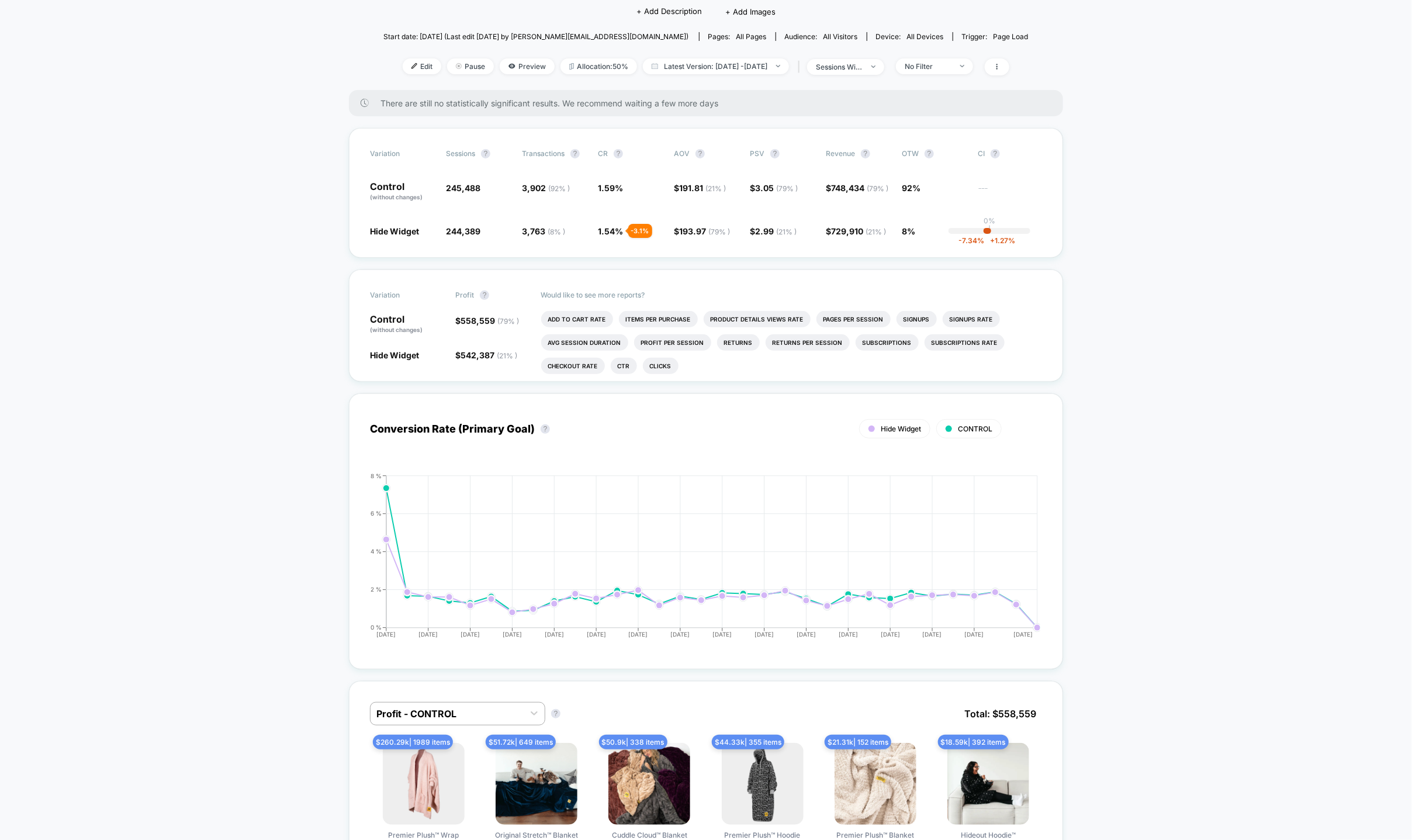
scroll to position [109, 0]
click at [995, 229] on span "0% |" at bounding box center [989, 224] width 12 height 18
click at [975, 240] on span "-7.34 %" at bounding box center [972, 239] width 26 height 9
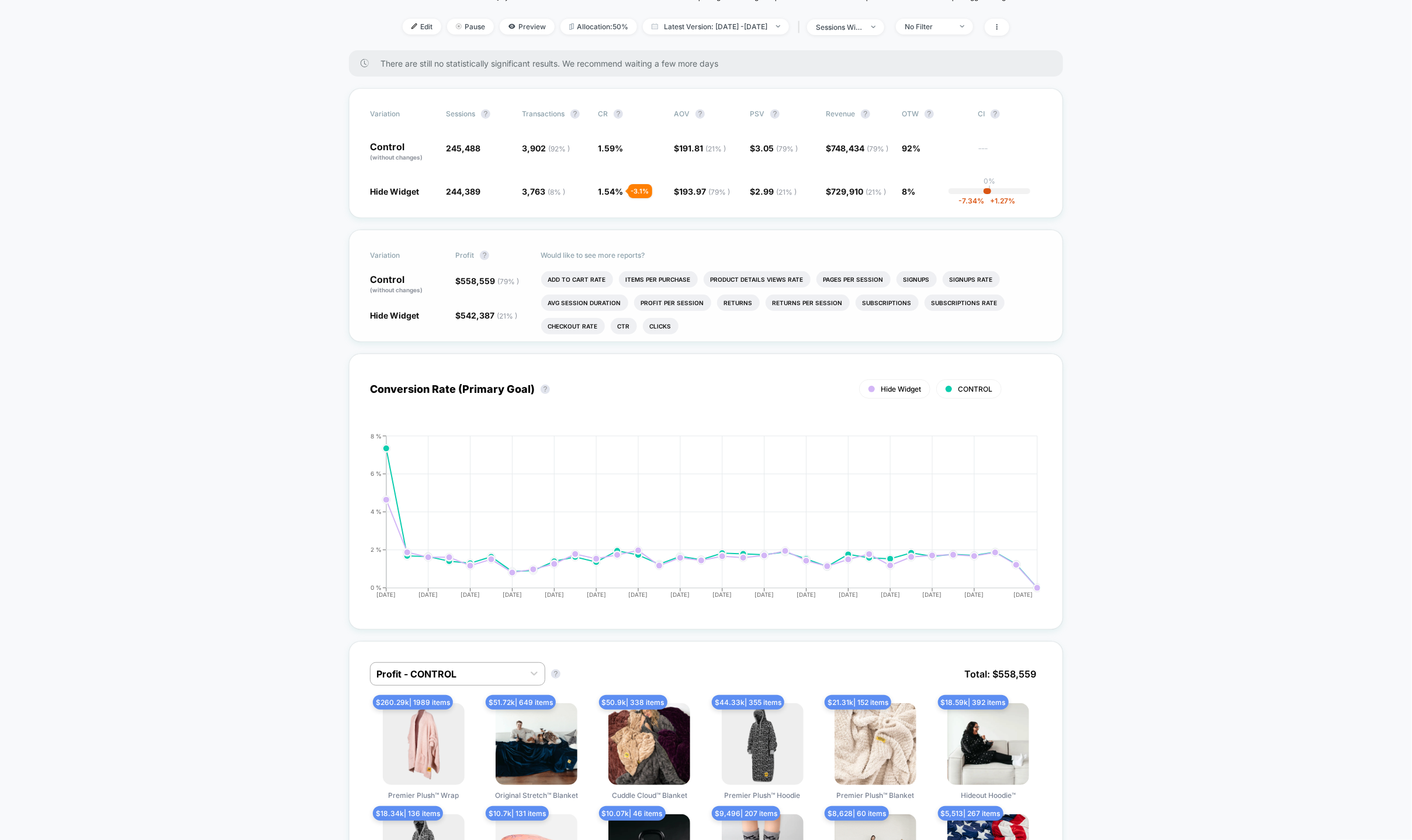
scroll to position [149, 0]
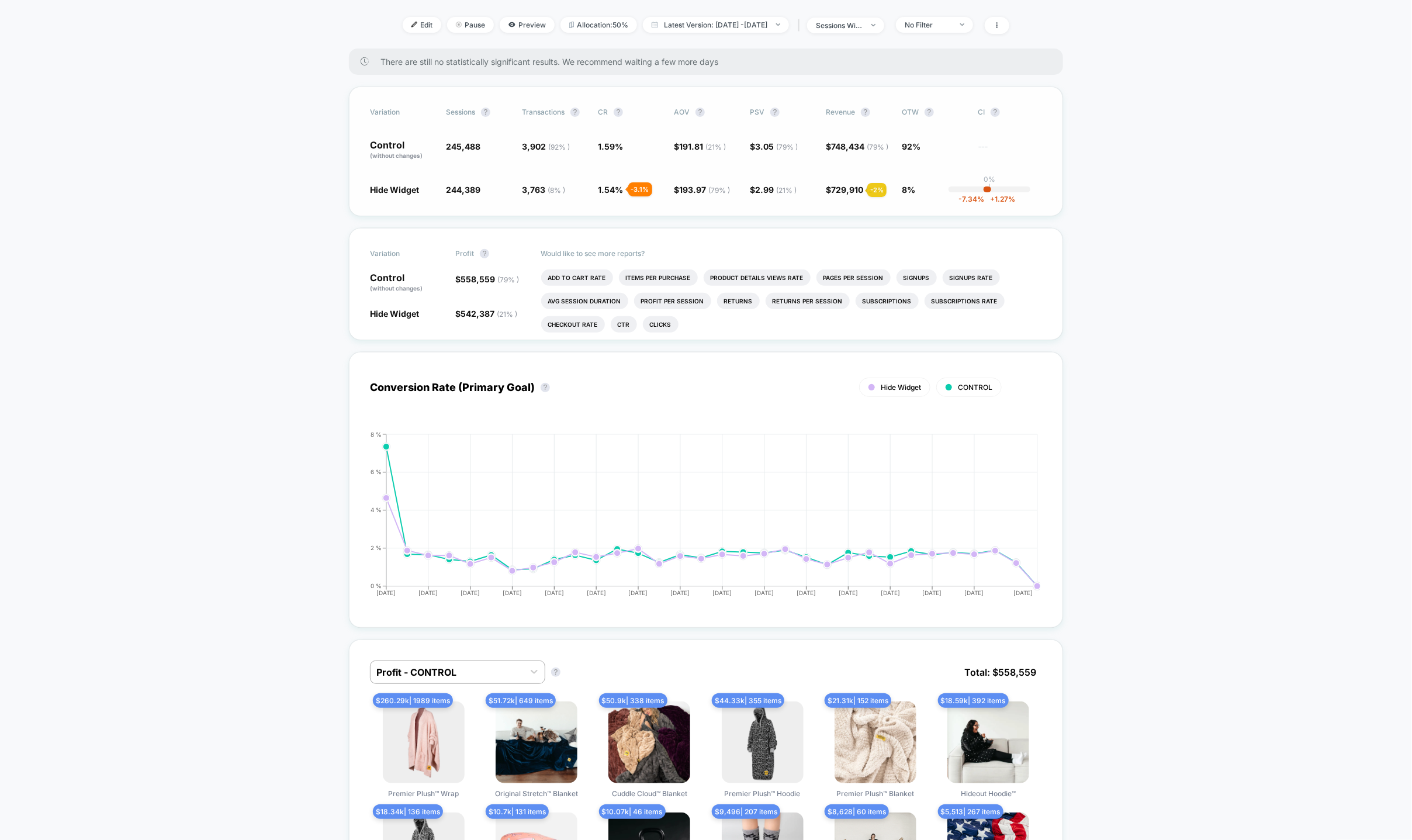
click at [853, 190] on span "729,910 ( 21 % )" at bounding box center [858, 190] width 55 height 10
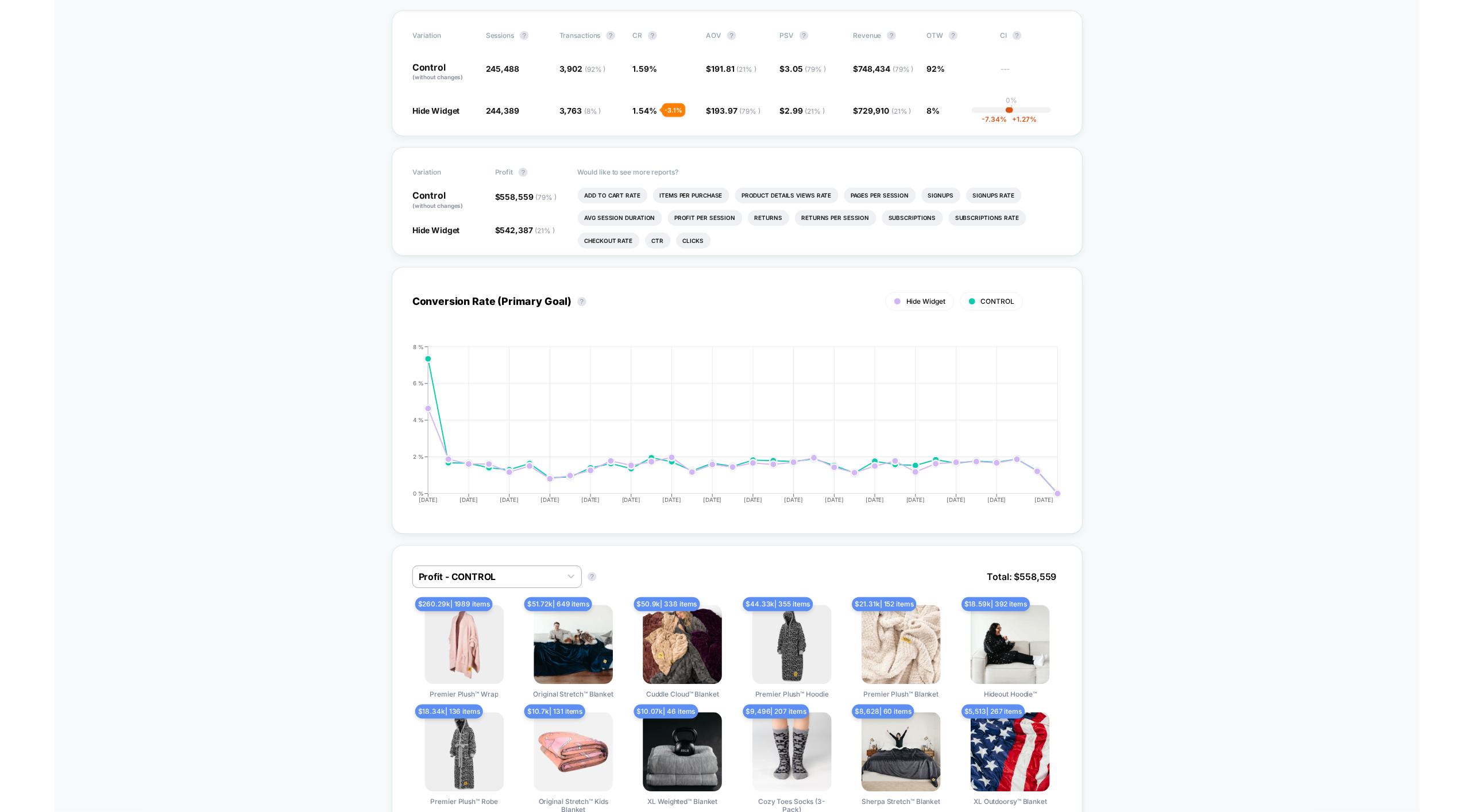
scroll to position [0, 0]
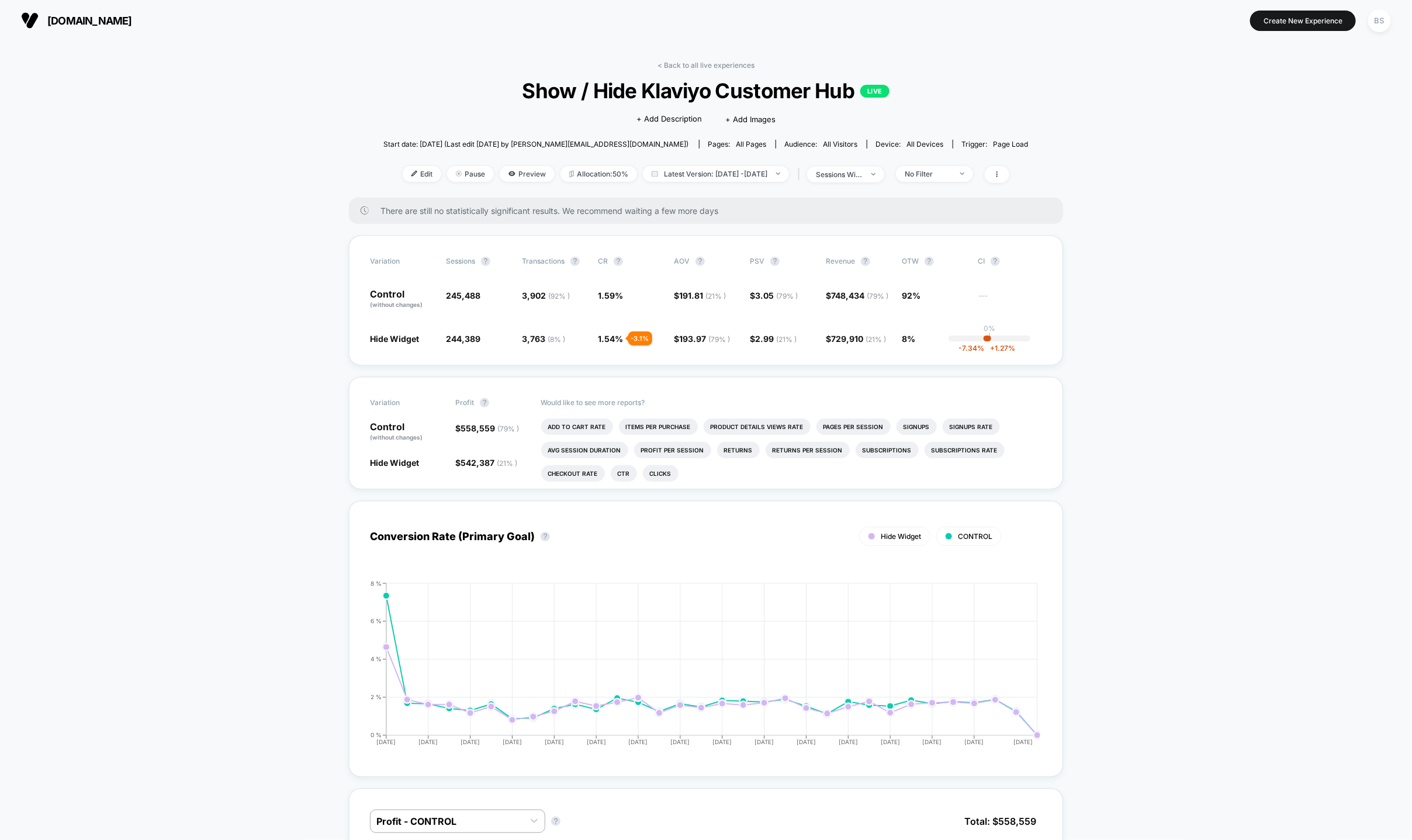
click at [696, 70] on div "< Back to all live experiences Show / Hide Klaviyo Customer Hub LIVE Click to e…" at bounding box center [705, 129] width 645 height 137
click at [696, 66] on link "< Back to all live experiences" at bounding box center [705, 65] width 97 height 9
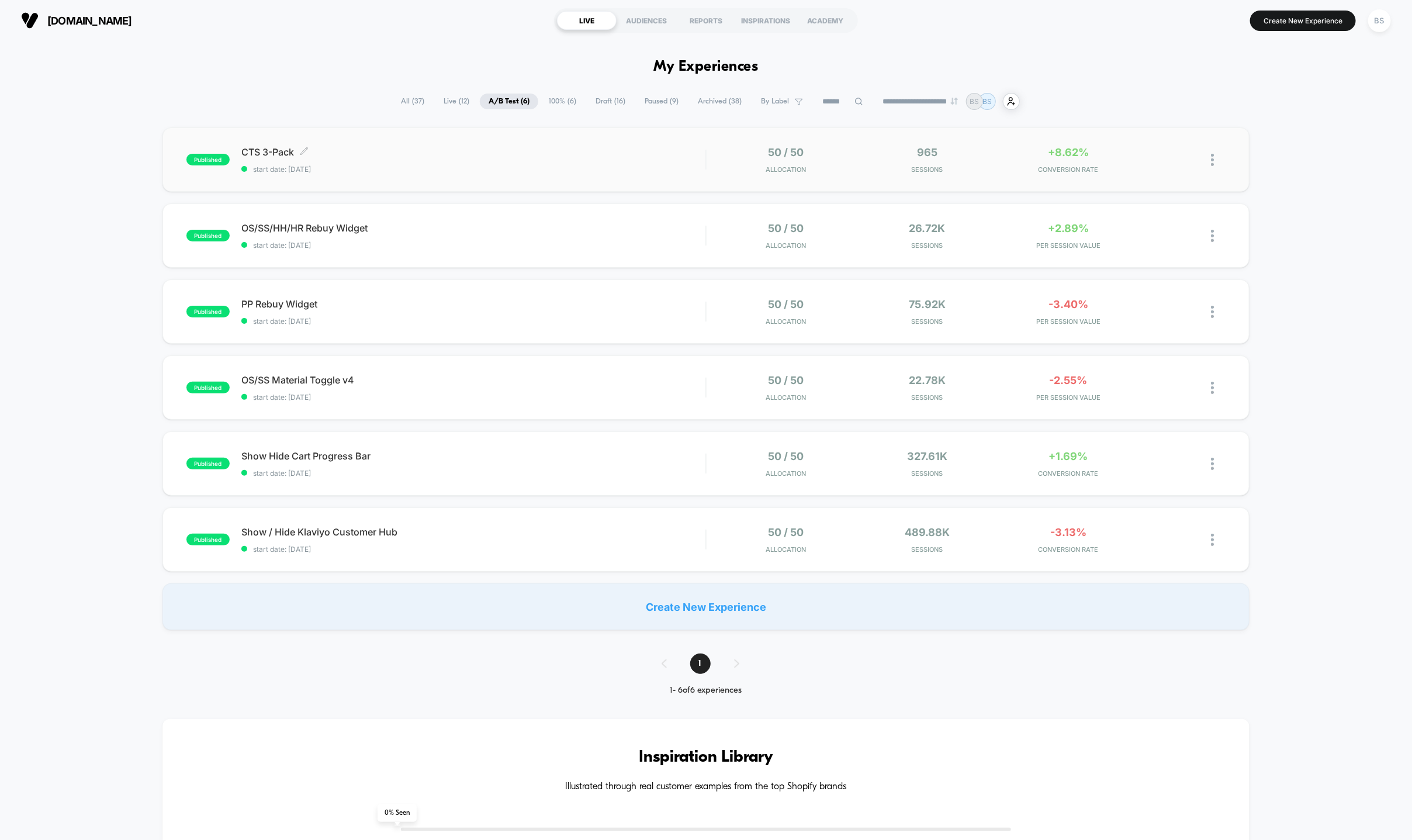
click at [585, 159] on div "CTS 3-Pack Click to edit experience details Click to edit experience details st…" at bounding box center [473, 159] width 464 height 27
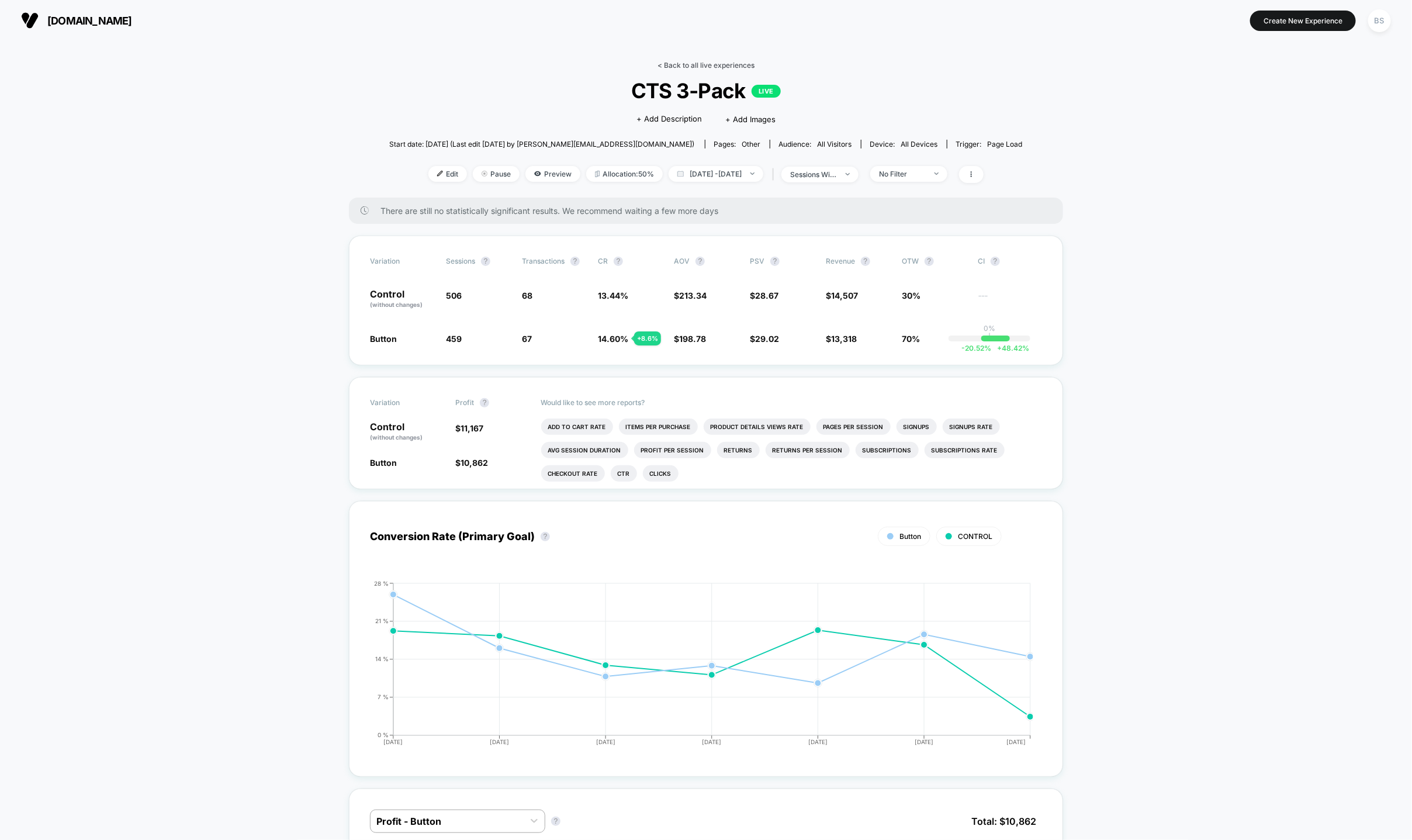
click at [667, 68] on link "< Back to all live experiences" at bounding box center [705, 65] width 97 height 9
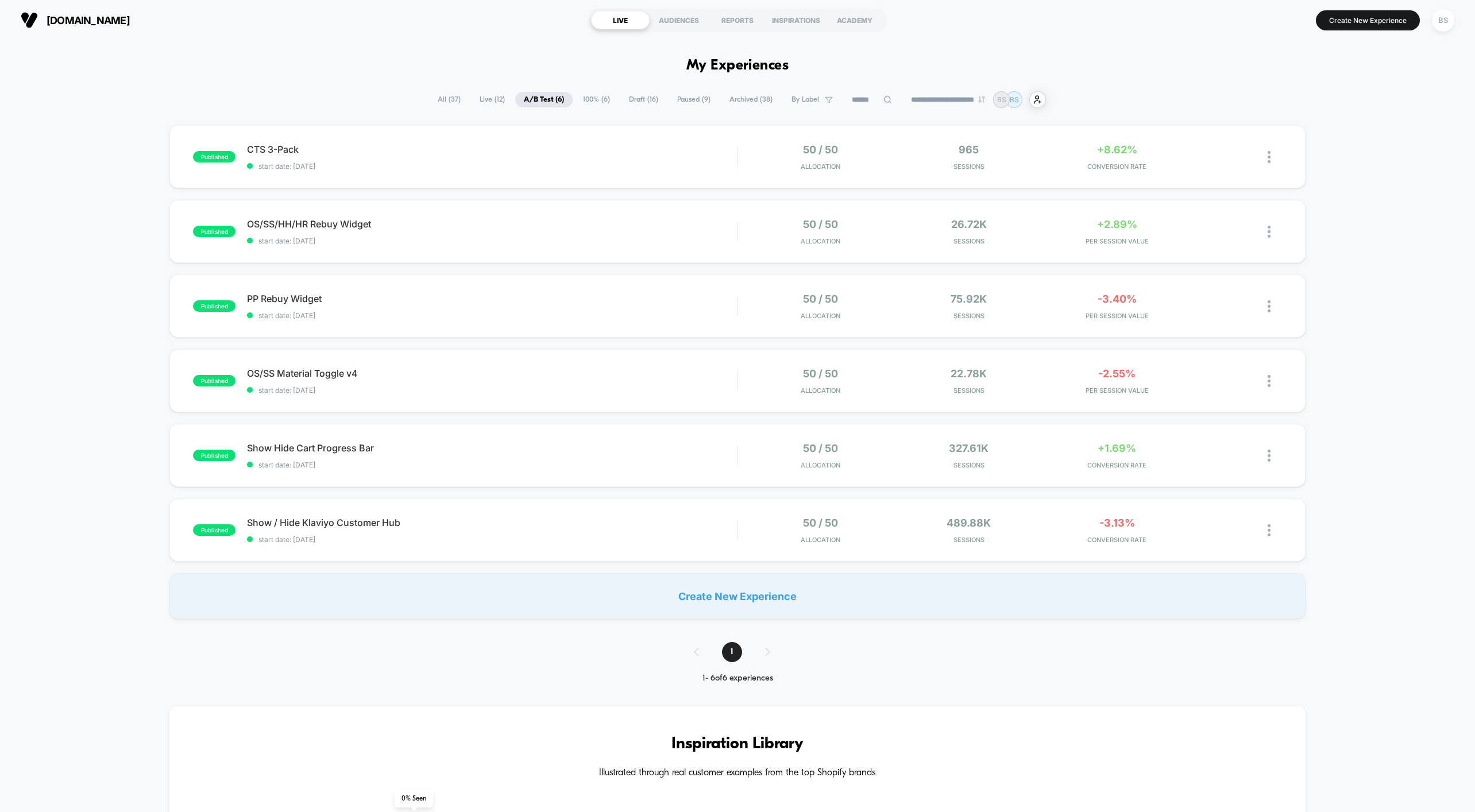
click at [536, 98] on span "A/B Test ( 6 )" at bounding box center [544, 99] width 57 height 16
click at [716, 312] on span "start date: [DATE]" at bounding box center [492, 316] width 490 height 9
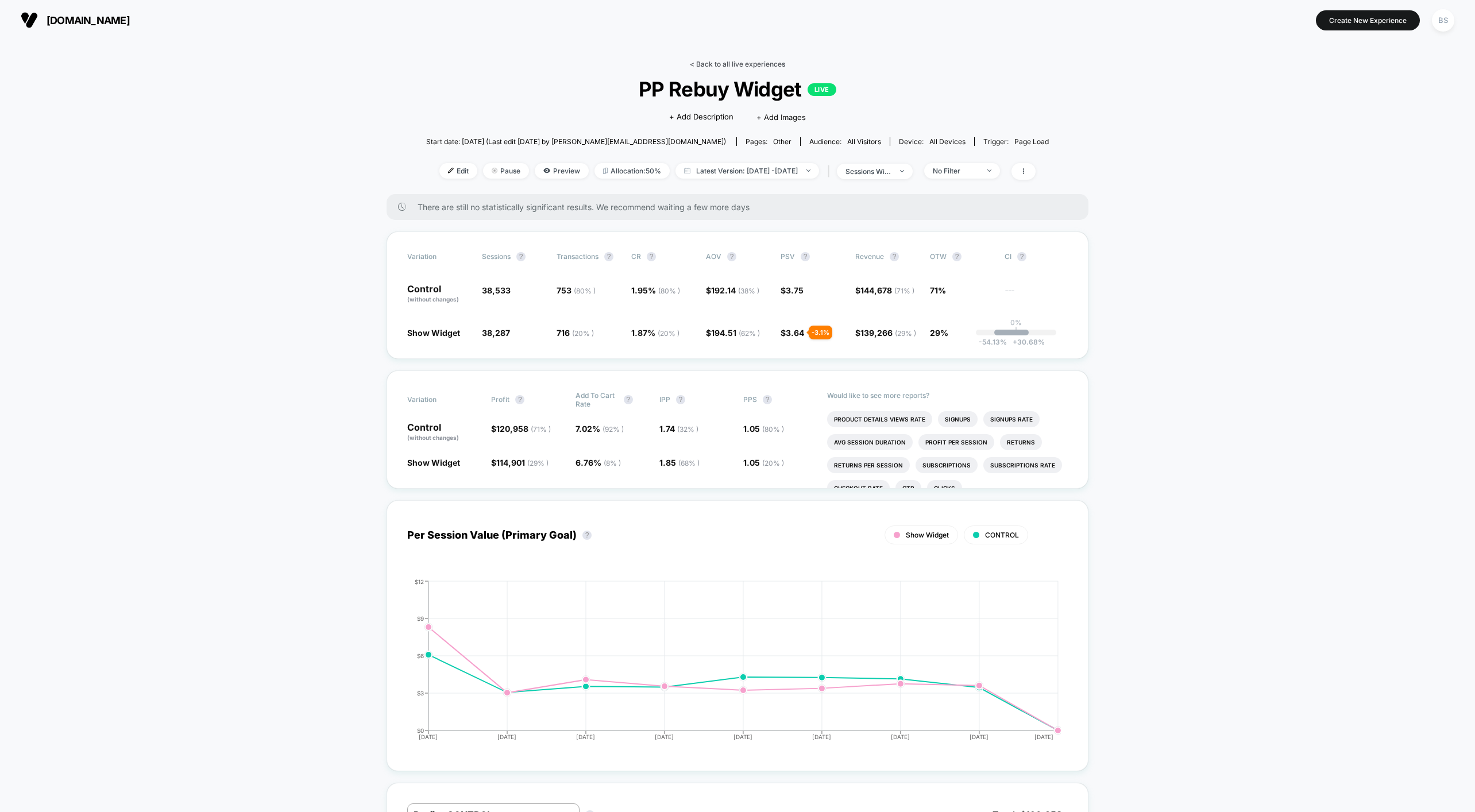
click at [721, 61] on link "< Back to all live experiences" at bounding box center [738, 64] width 95 height 9
